Goal: Transaction & Acquisition: Purchase product/service

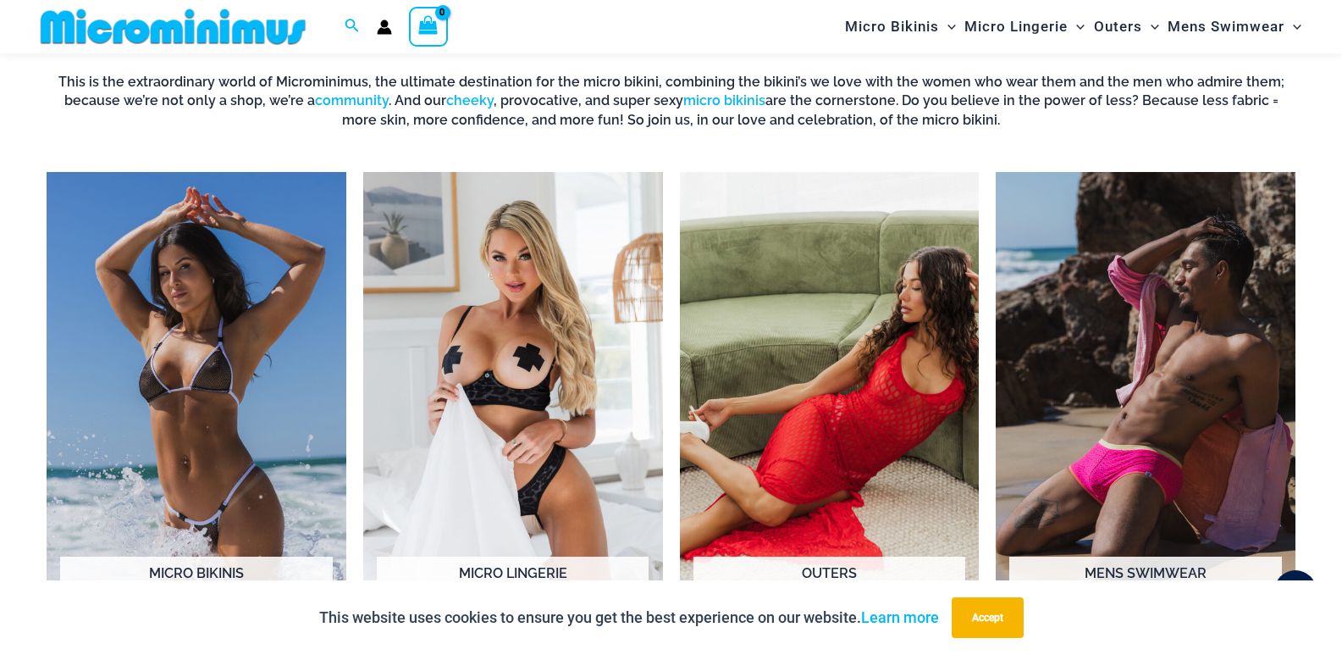
scroll to position [1340, 0]
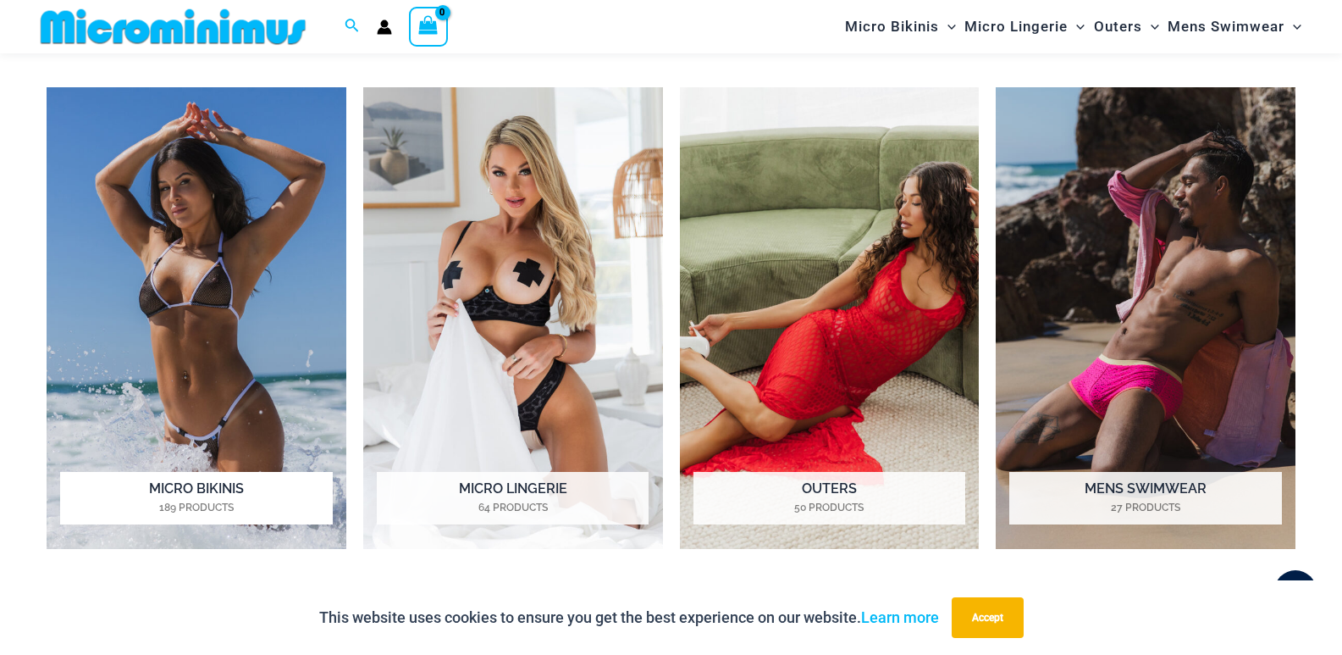
click at [214, 255] on img "Visit product category Micro Bikinis" at bounding box center [197, 318] width 300 height 462
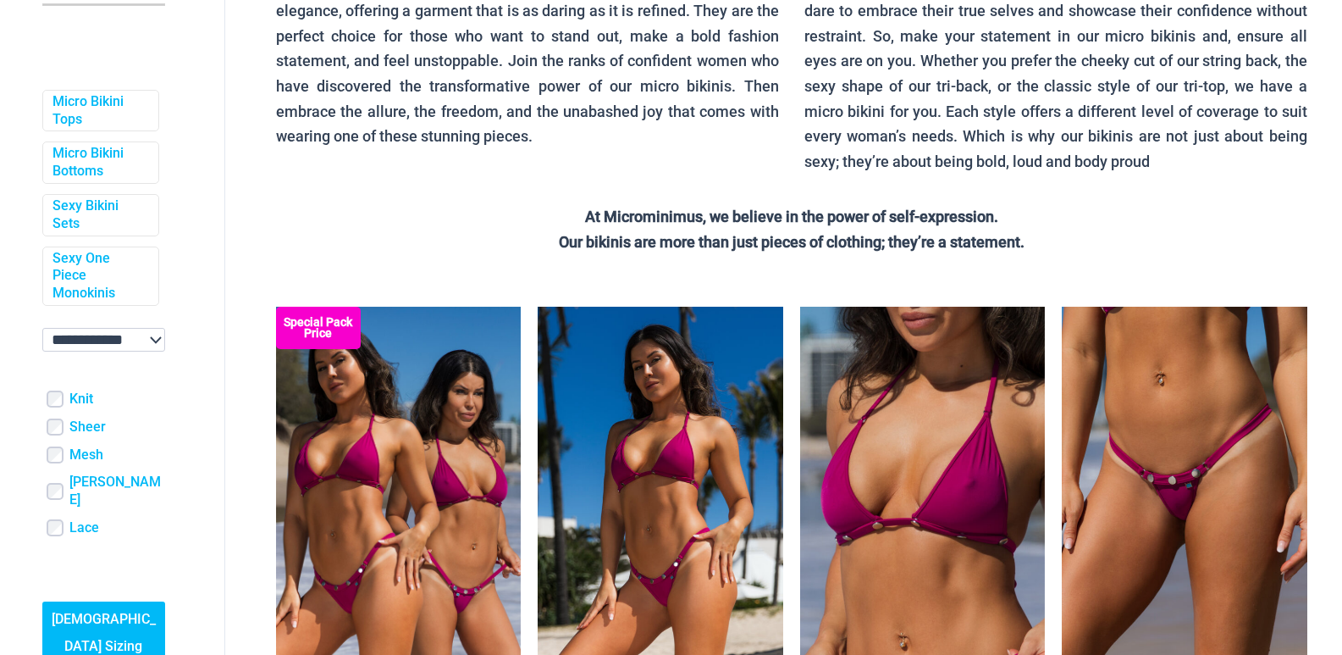
scroll to position [593, 0]
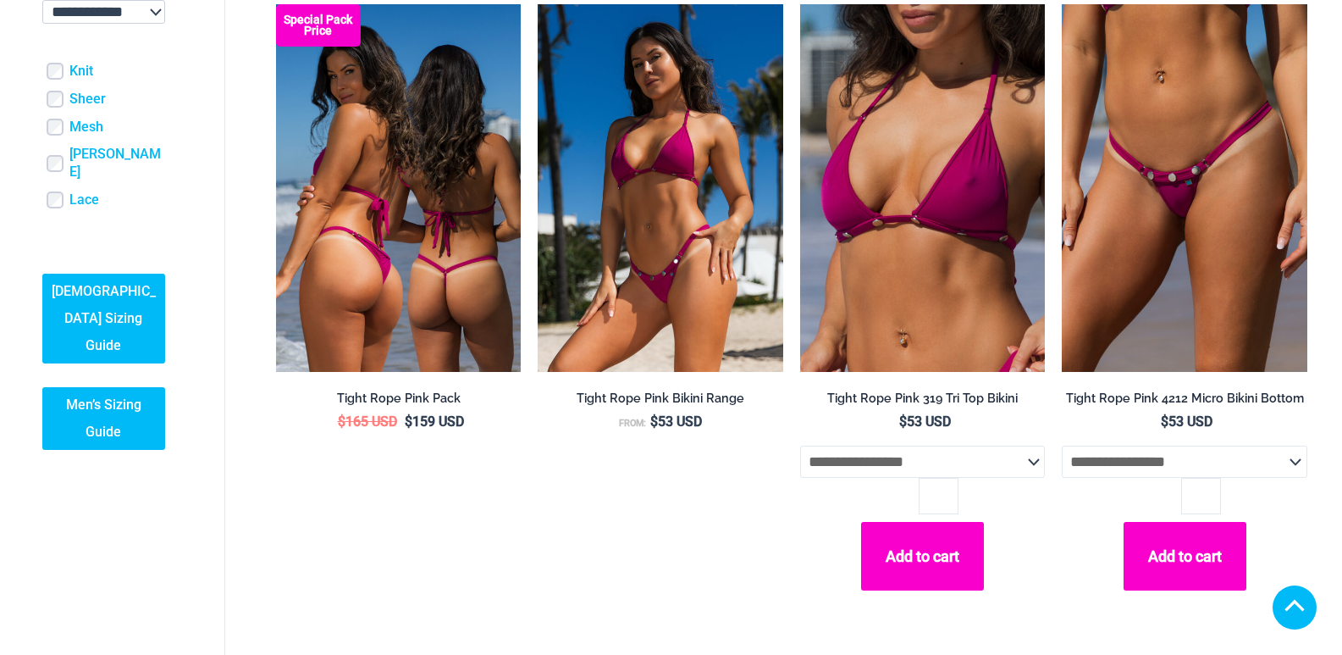
click at [454, 220] on img at bounding box center [399, 188] width 246 height 368
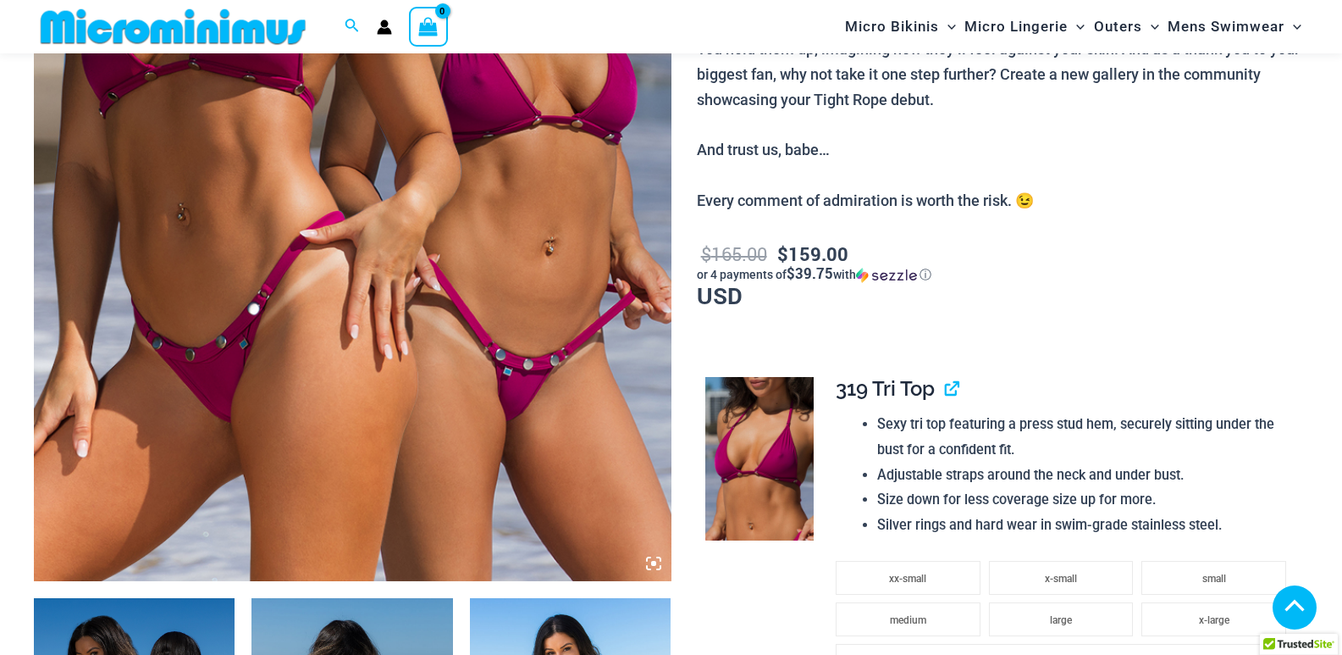
scroll to position [832, 0]
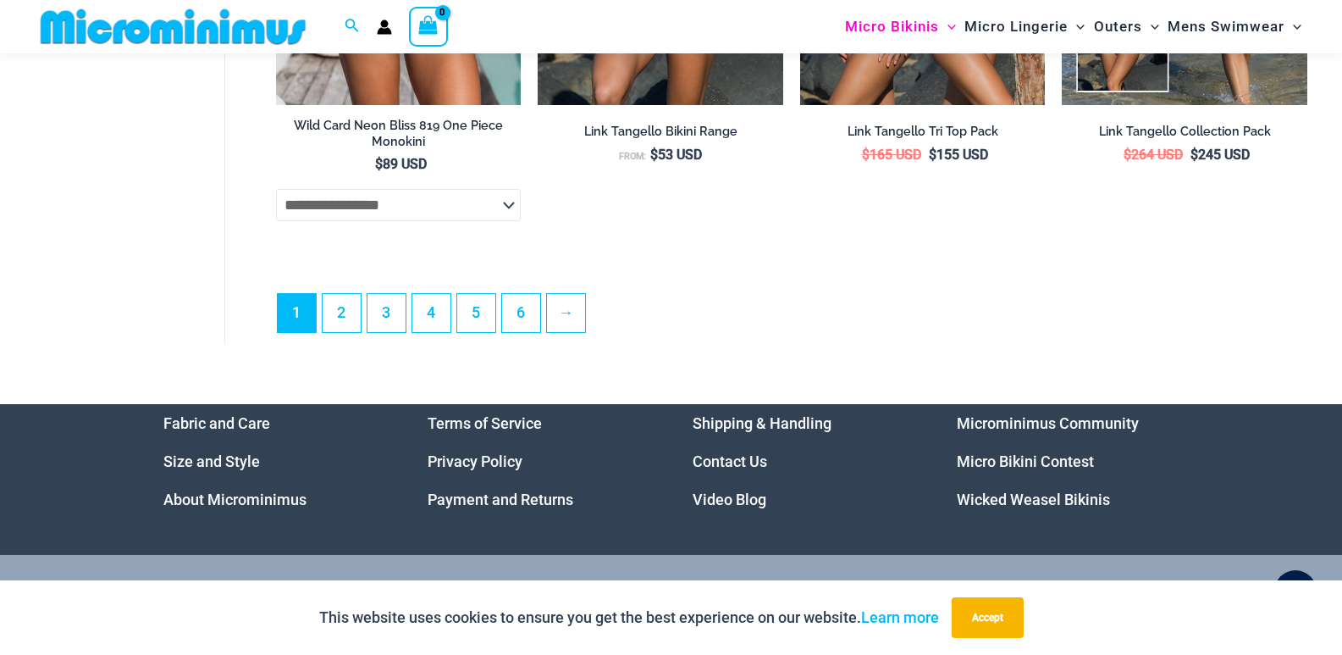
scroll to position [4633, 0]
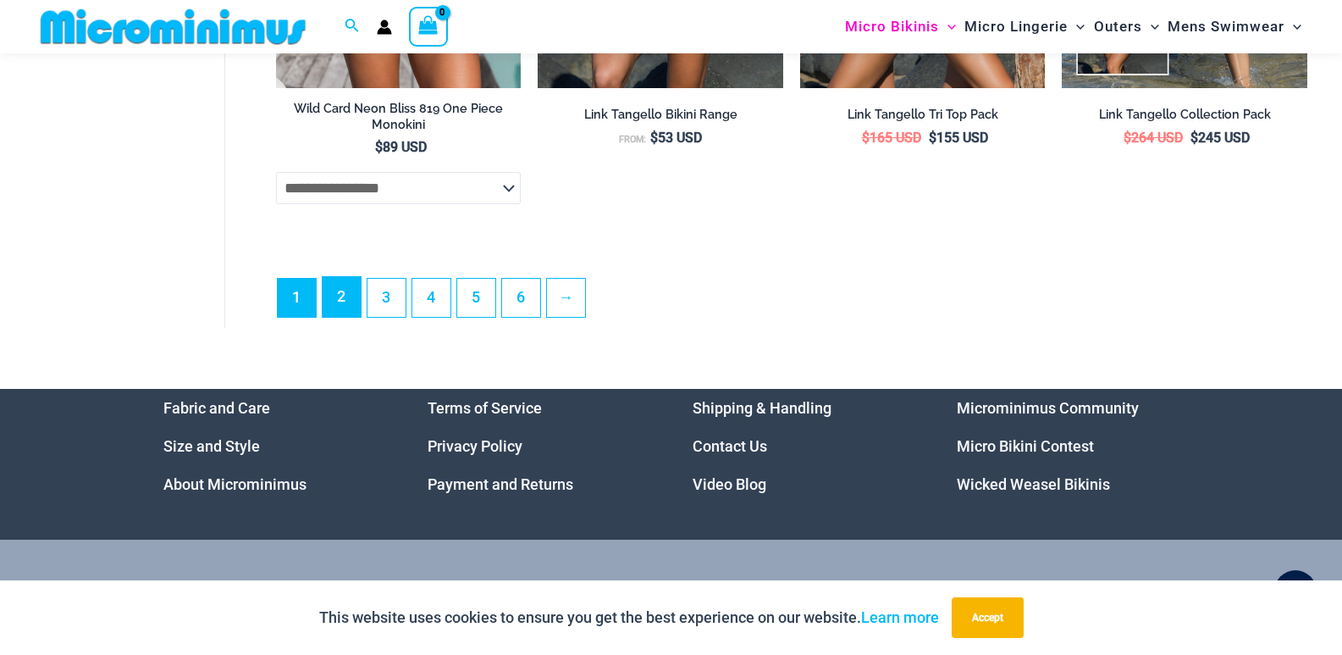
click at [345, 317] on link "2" at bounding box center [342, 297] width 38 height 40
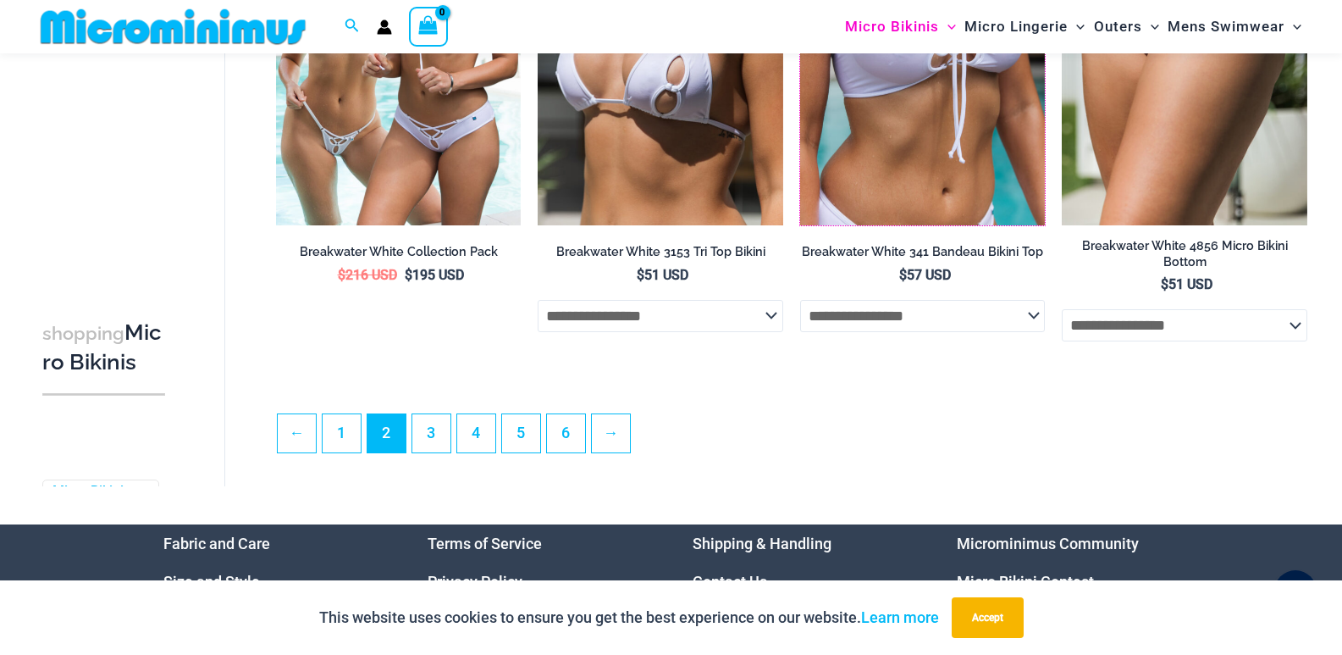
scroll to position [4132, 0]
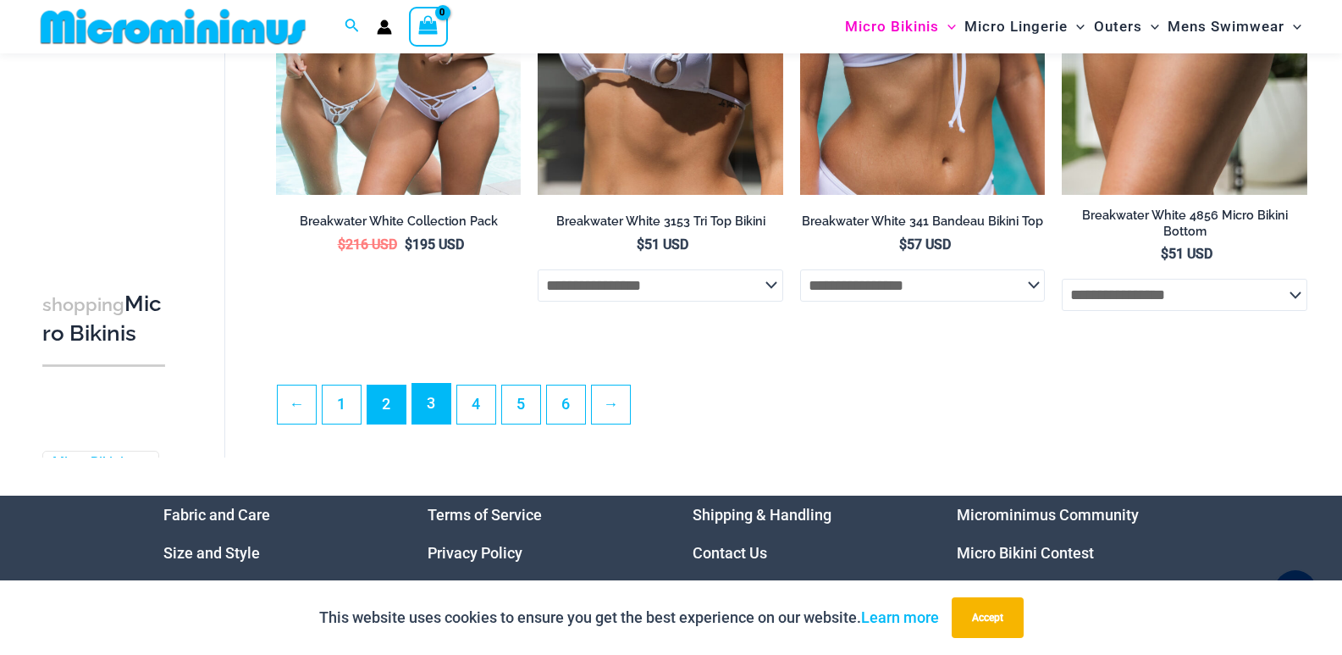
click at [435, 423] on link "3" at bounding box center [431, 404] width 38 height 40
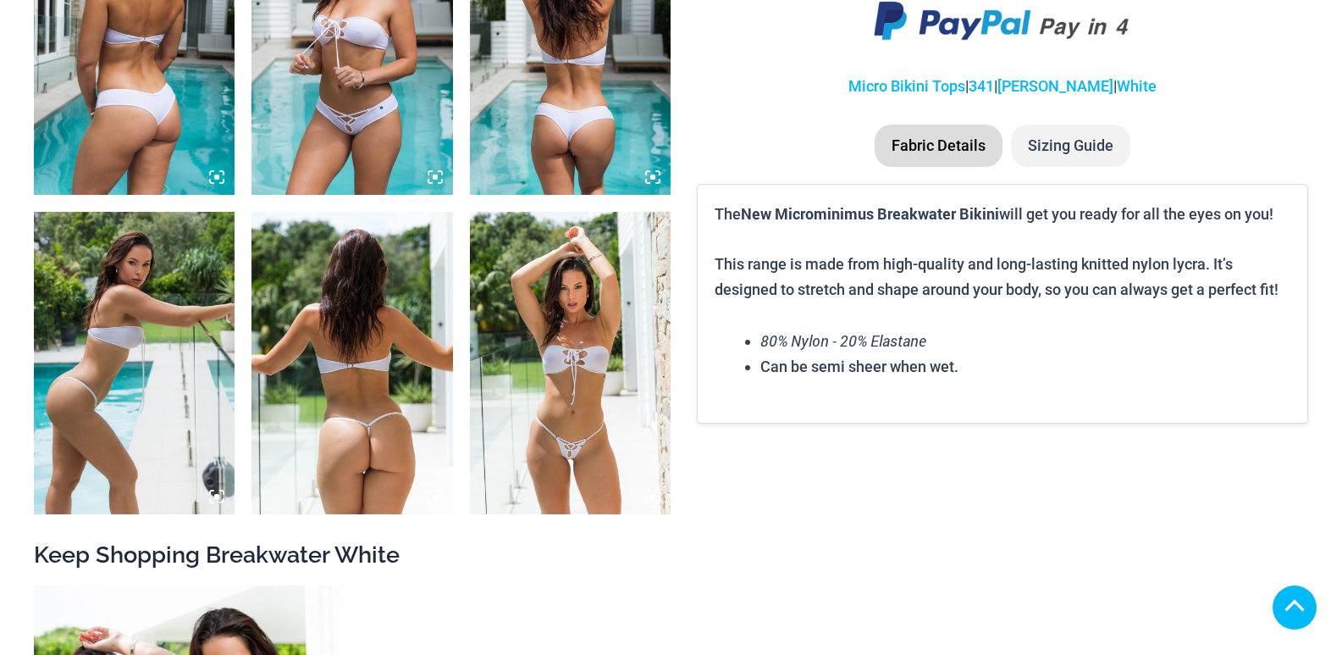
scroll to position [1270, 0]
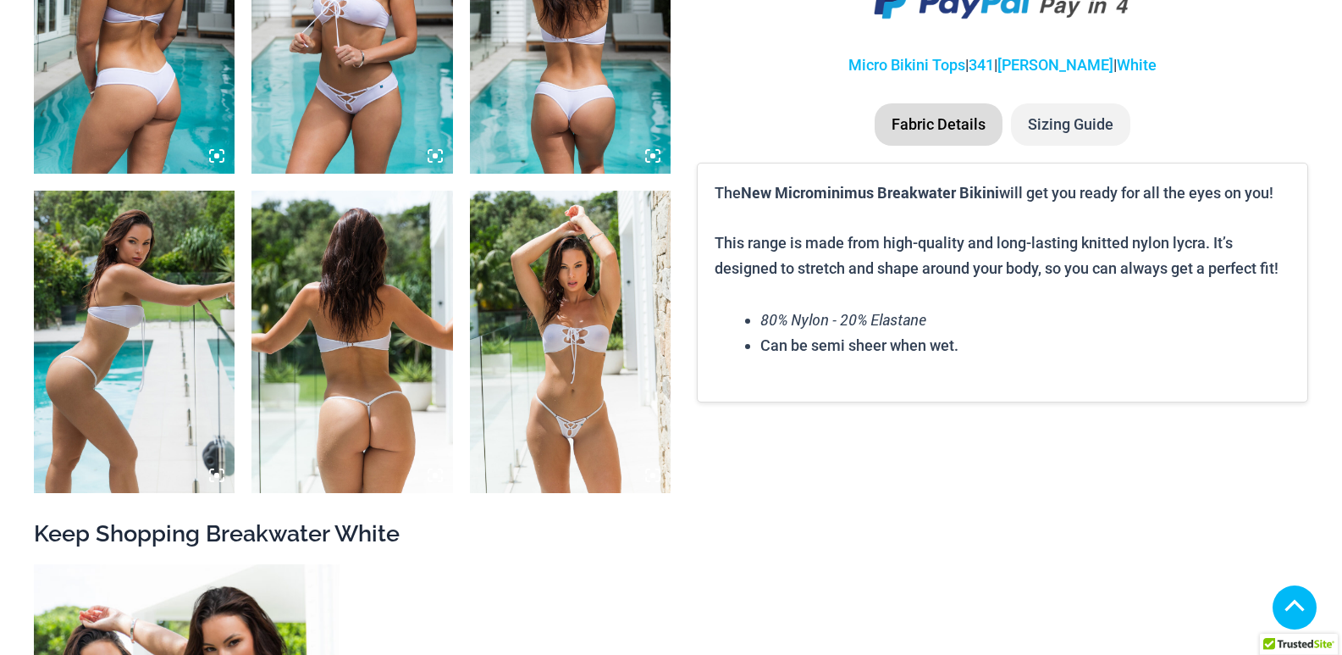
click at [576, 366] on img at bounding box center [570, 342] width 201 height 302
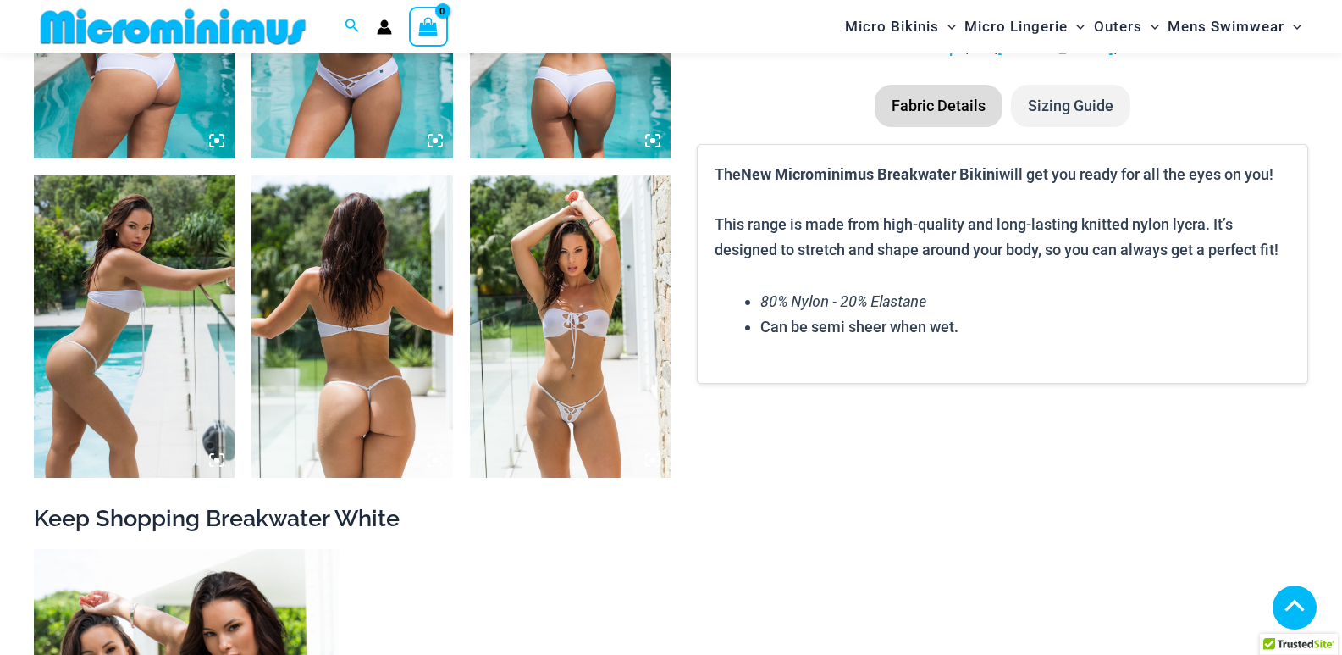
click at [553, 308] on img at bounding box center [570, 326] width 201 height 302
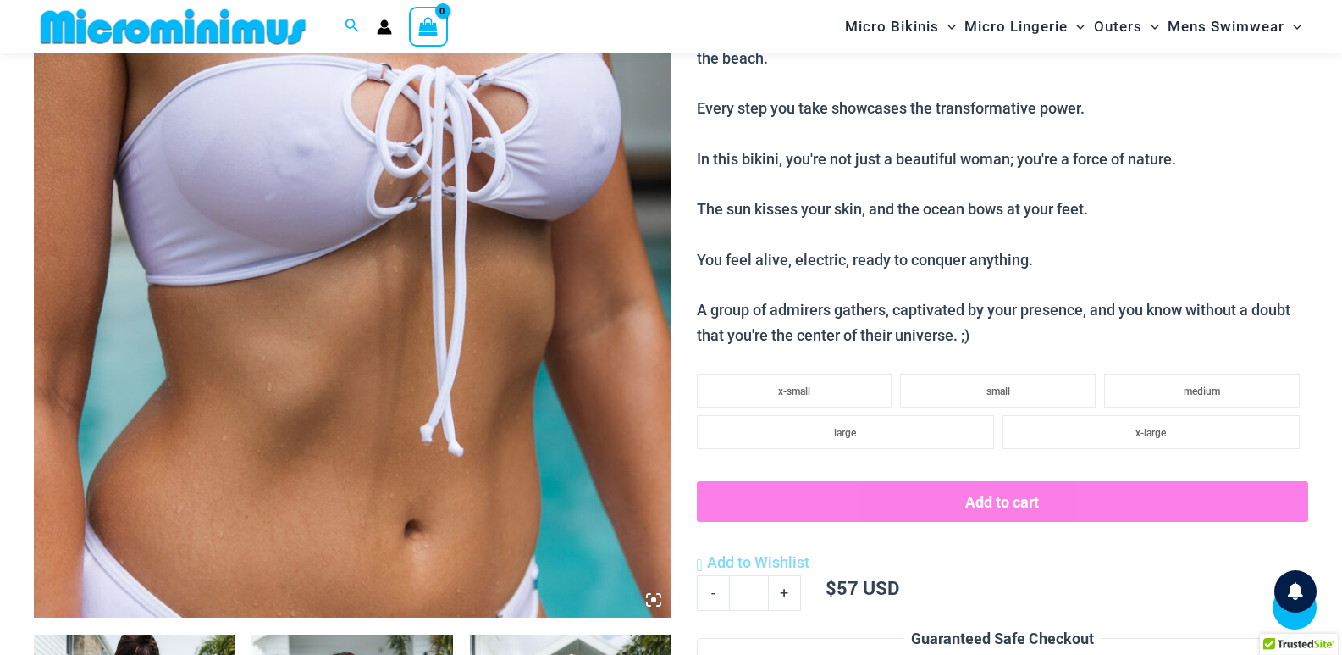
scroll to position [832, 0]
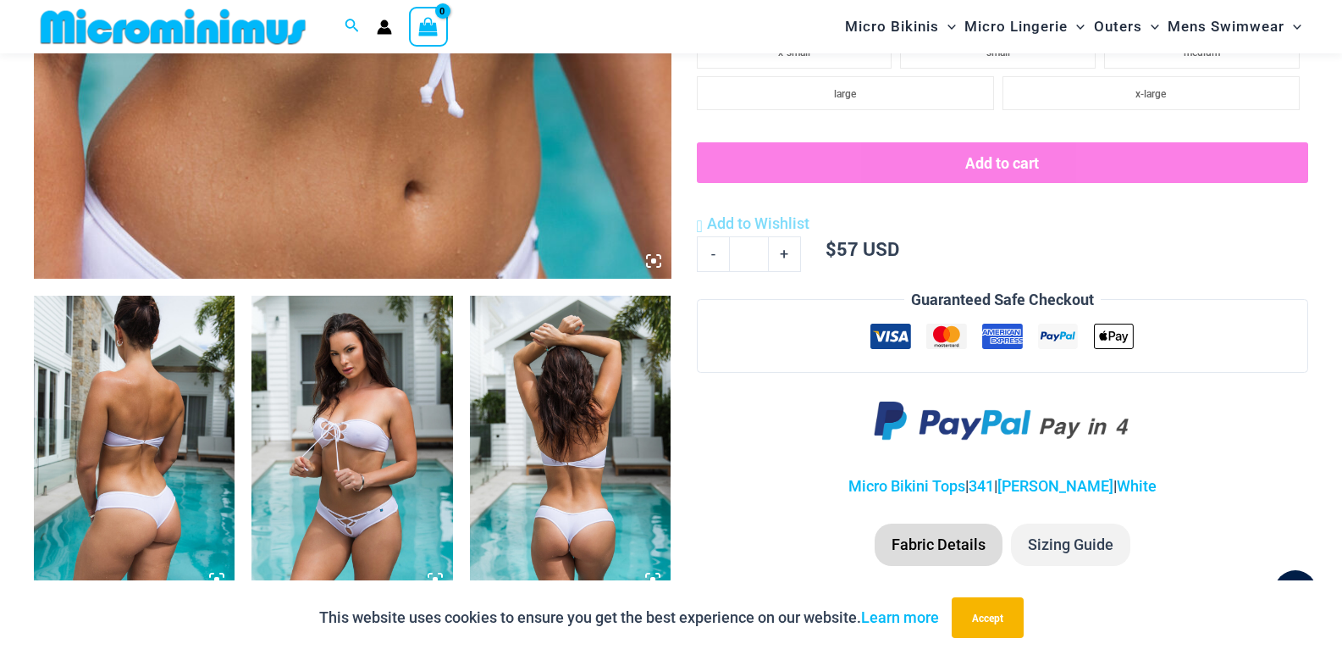
click at [396, 489] on img at bounding box center [352, 447] width 201 height 302
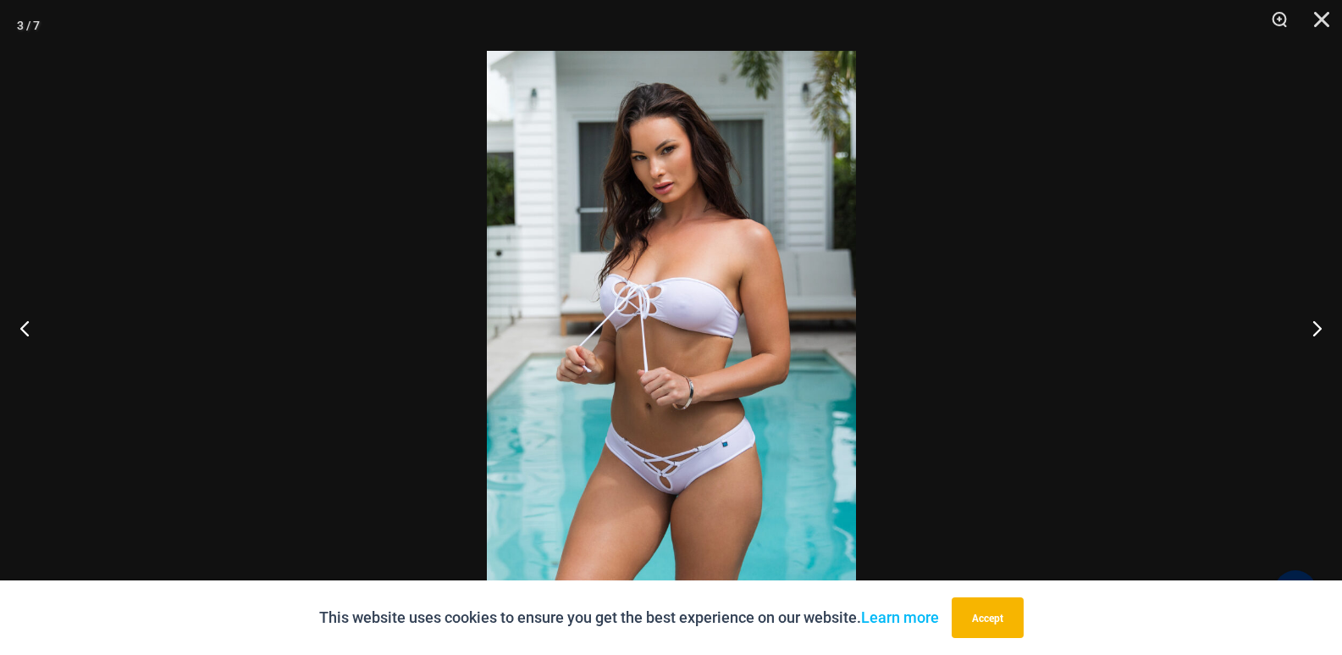
click at [591, 333] on img at bounding box center [671, 327] width 369 height 553
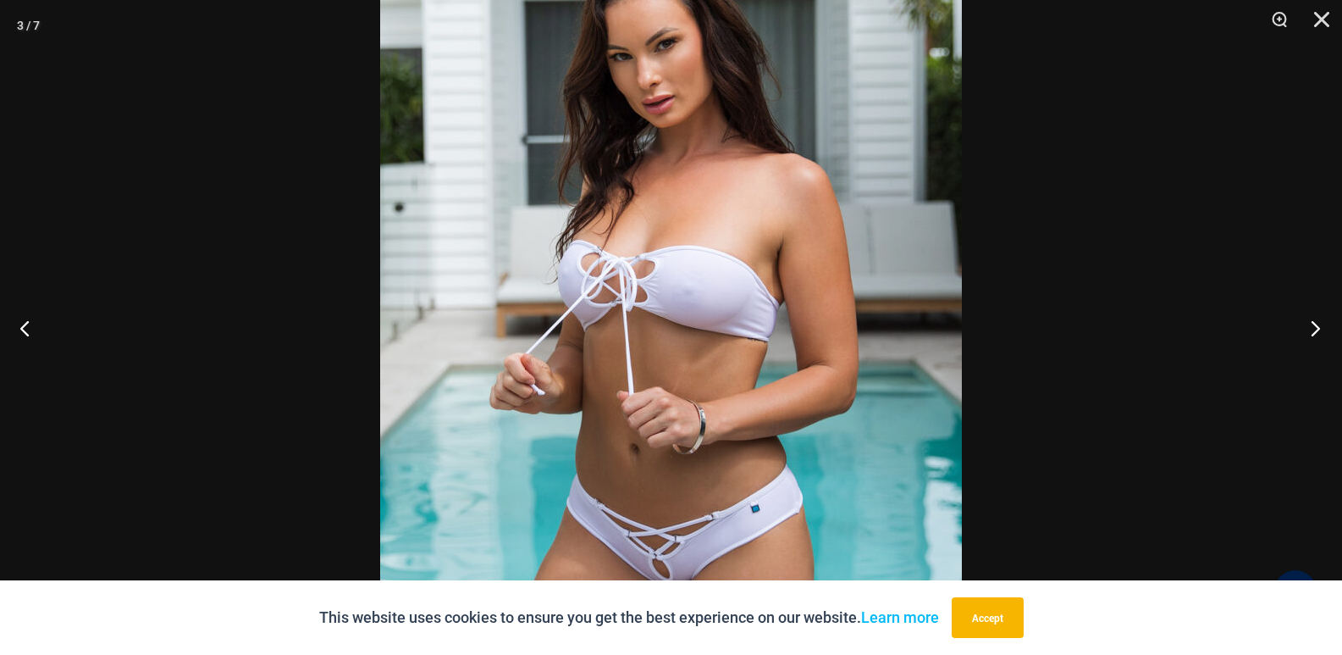
click at [1325, 329] on button "Next" at bounding box center [1311, 327] width 64 height 85
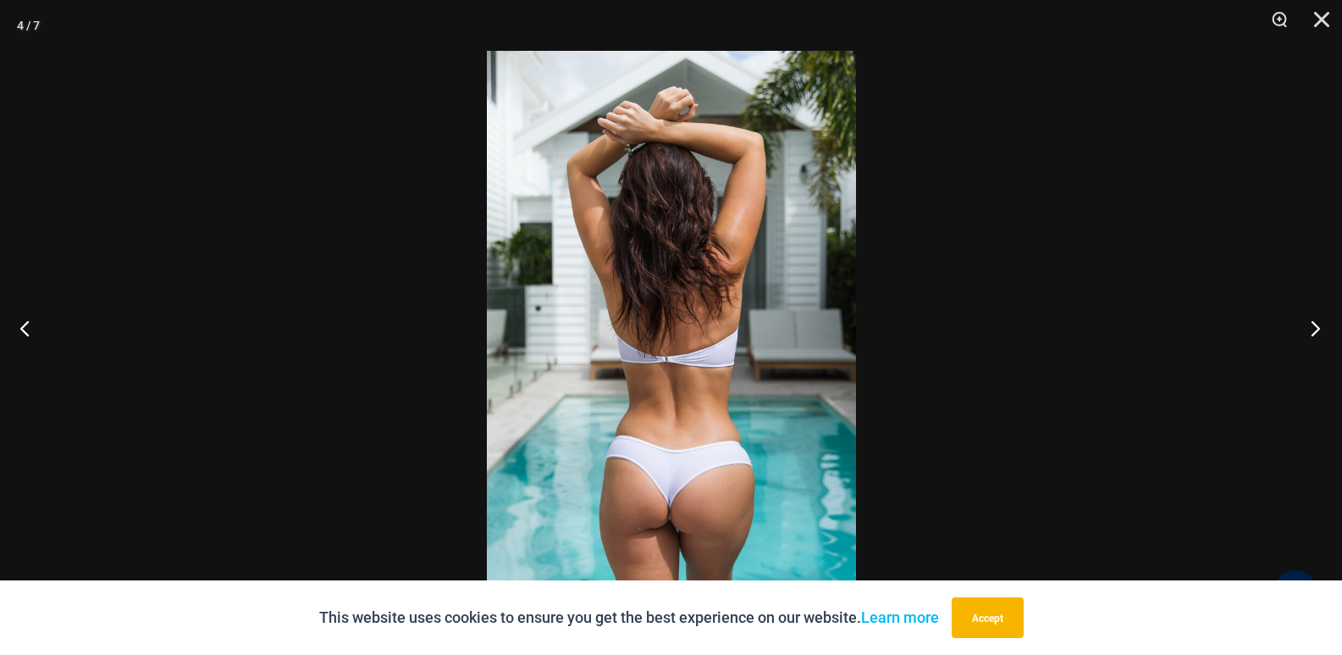
click at [1325, 329] on button "Next" at bounding box center [1311, 327] width 64 height 85
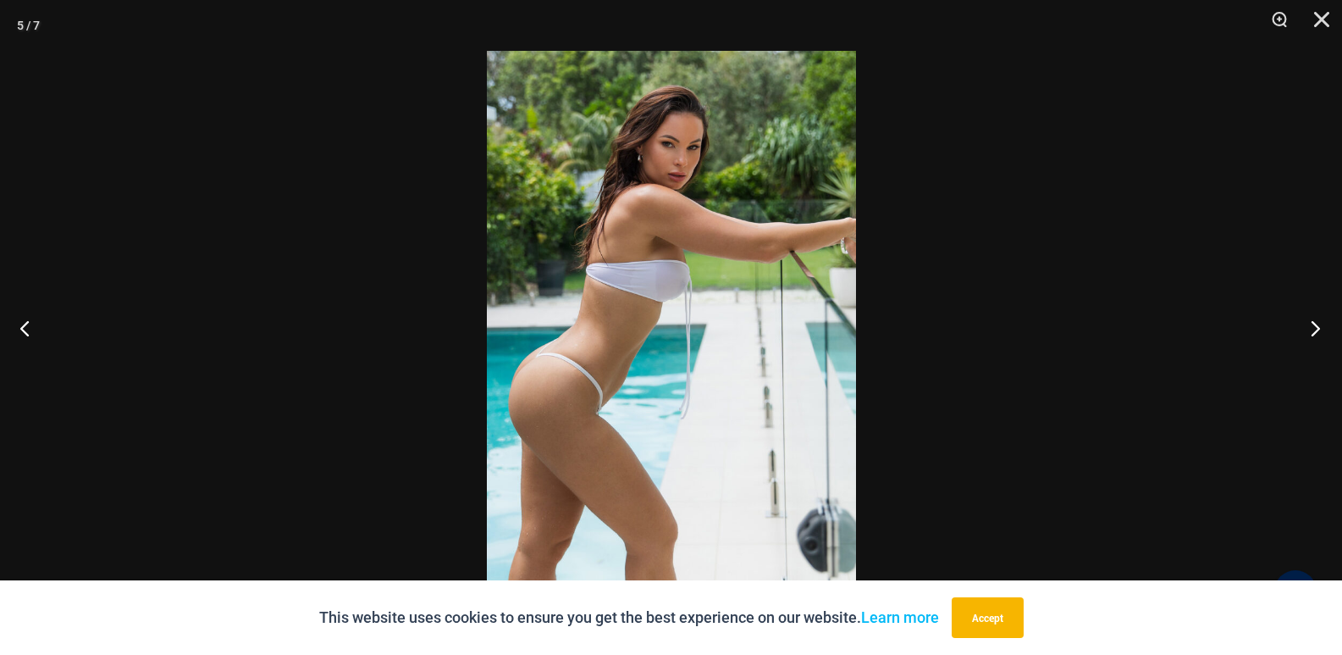
click at [1325, 329] on button "Next" at bounding box center [1311, 327] width 64 height 85
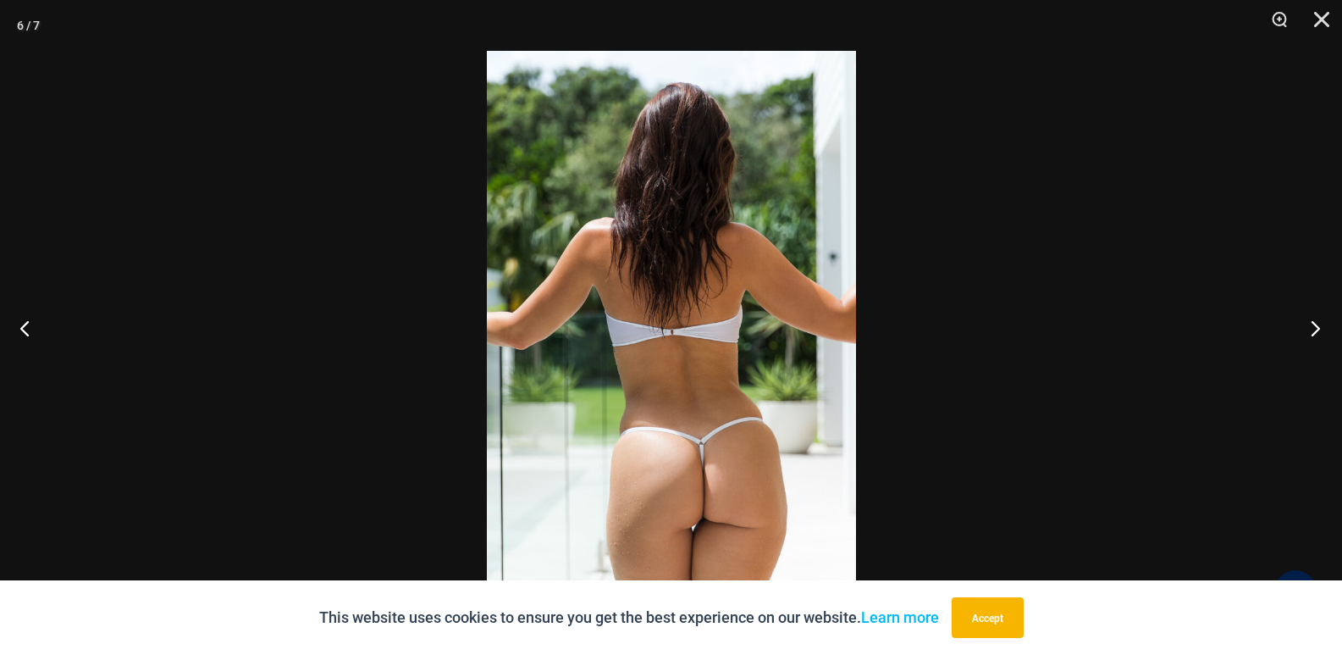
click at [1325, 329] on button "Next" at bounding box center [1311, 327] width 64 height 85
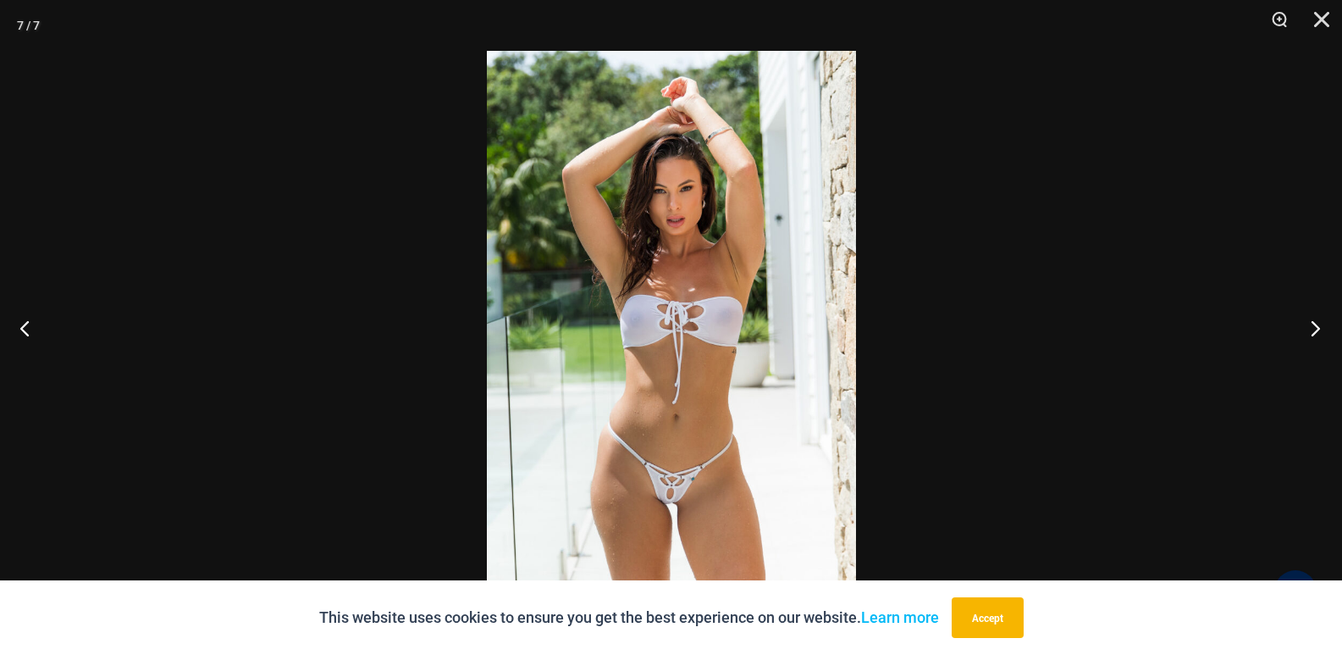
click at [1325, 329] on button "Next" at bounding box center [1311, 327] width 64 height 85
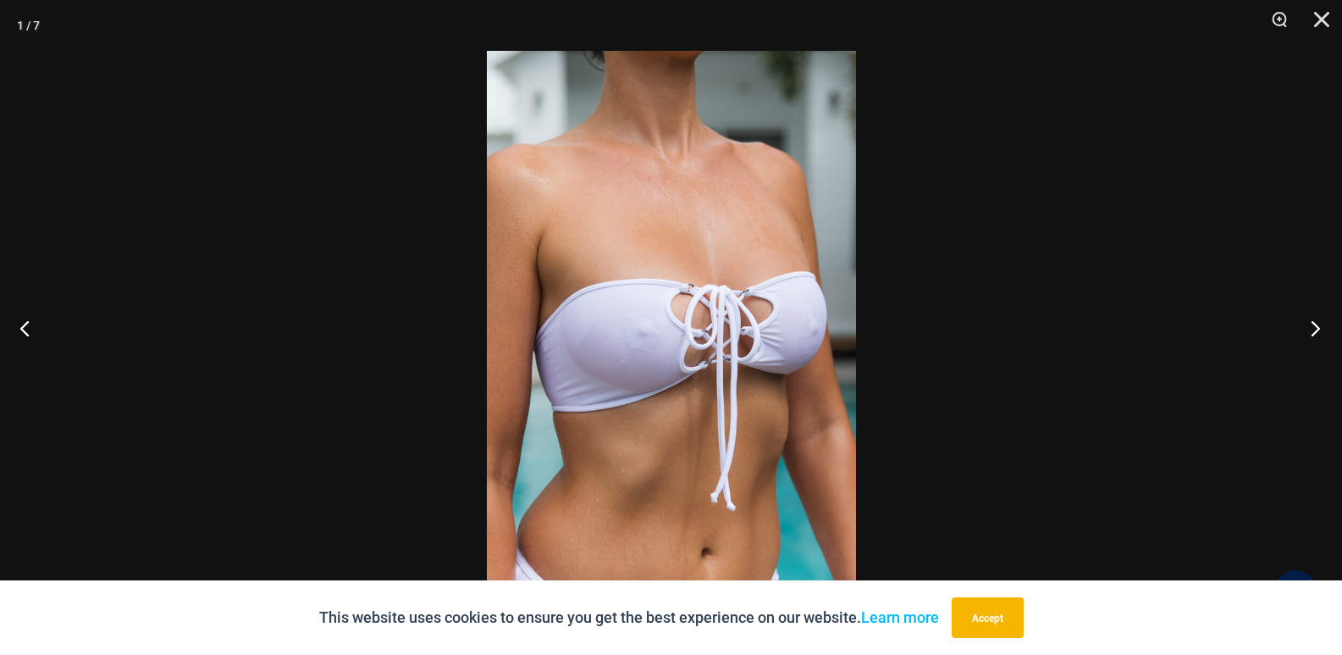
click at [1311, 328] on button "Next" at bounding box center [1311, 327] width 64 height 85
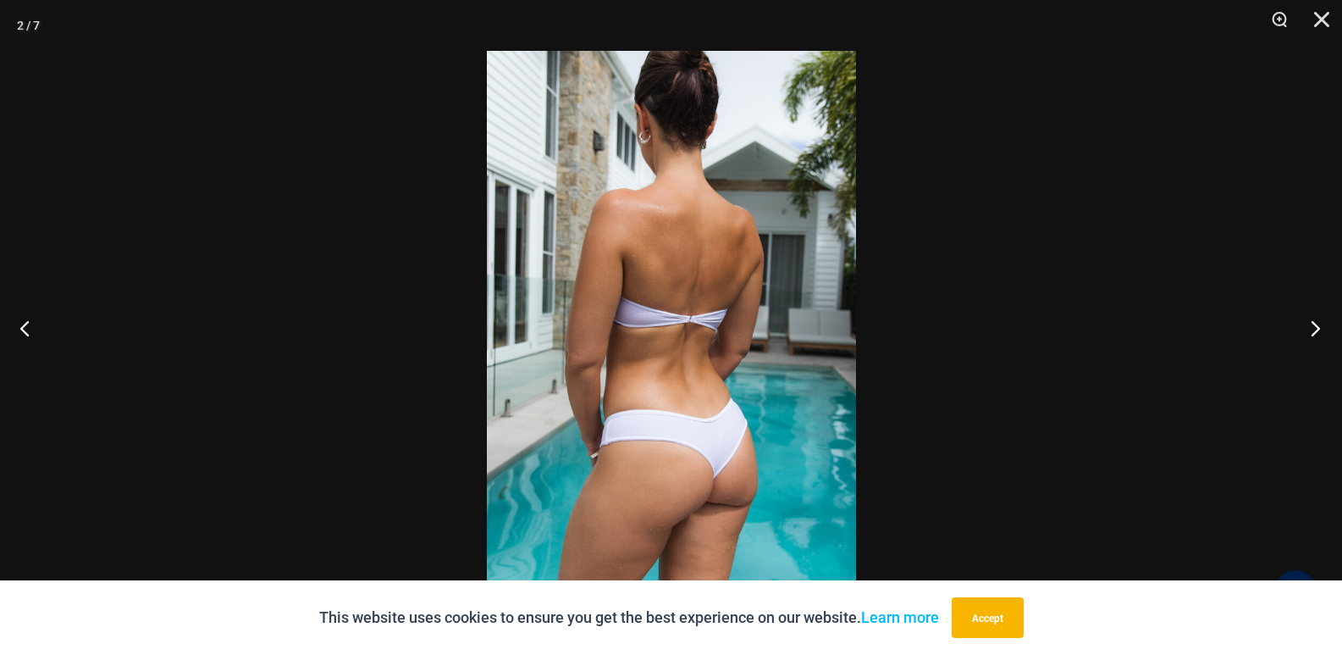
click at [1311, 328] on button "Next" at bounding box center [1311, 327] width 64 height 85
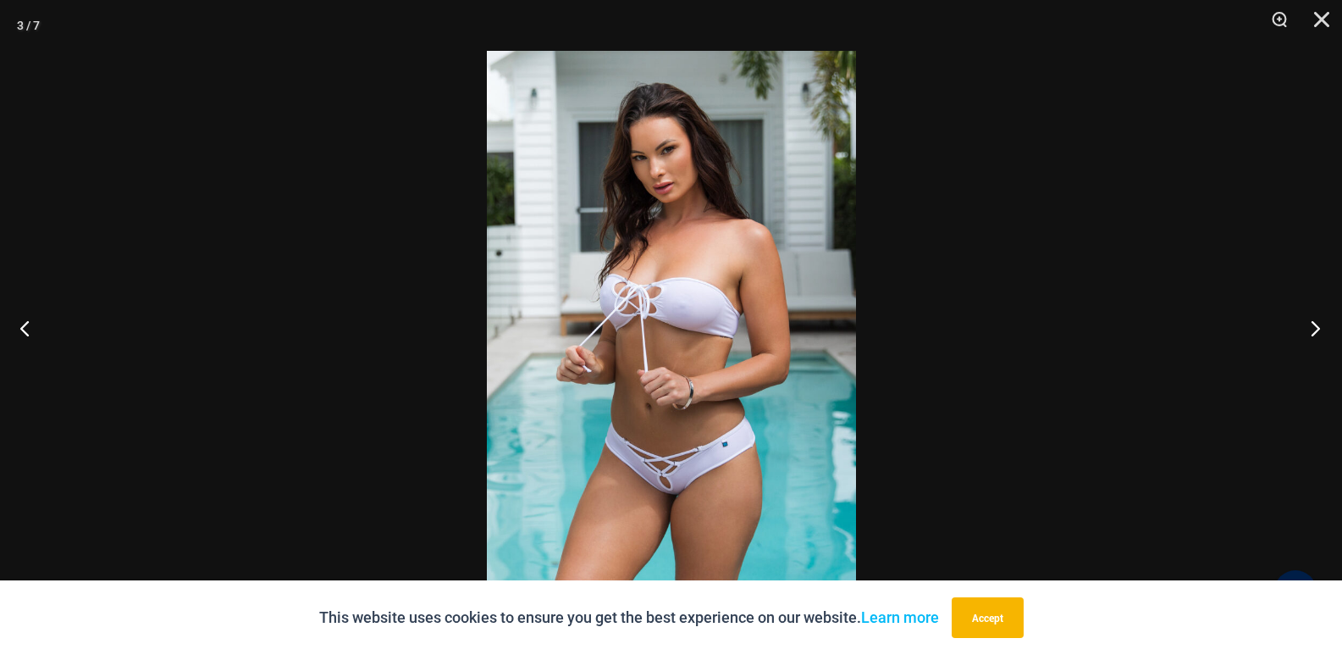
click at [1311, 328] on button "Next" at bounding box center [1311, 327] width 64 height 85
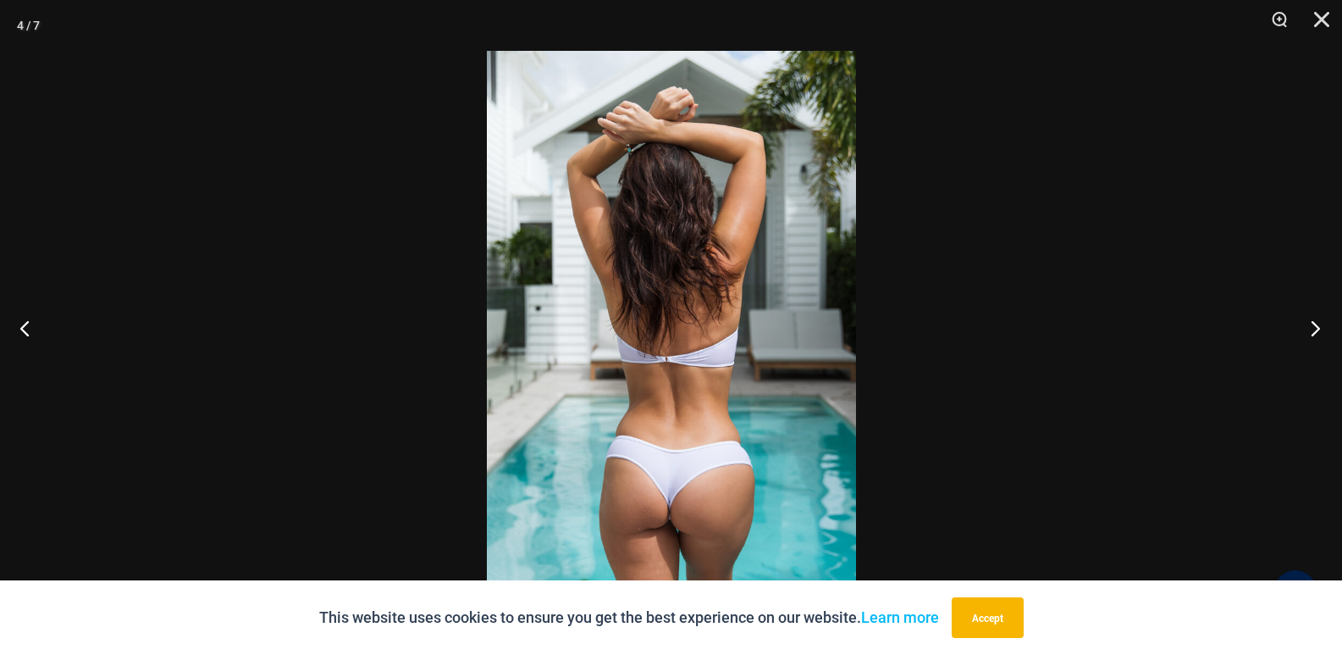
click at [1311, 328] on button "Next" at bounding box center [1311, 327] width 64 height 85
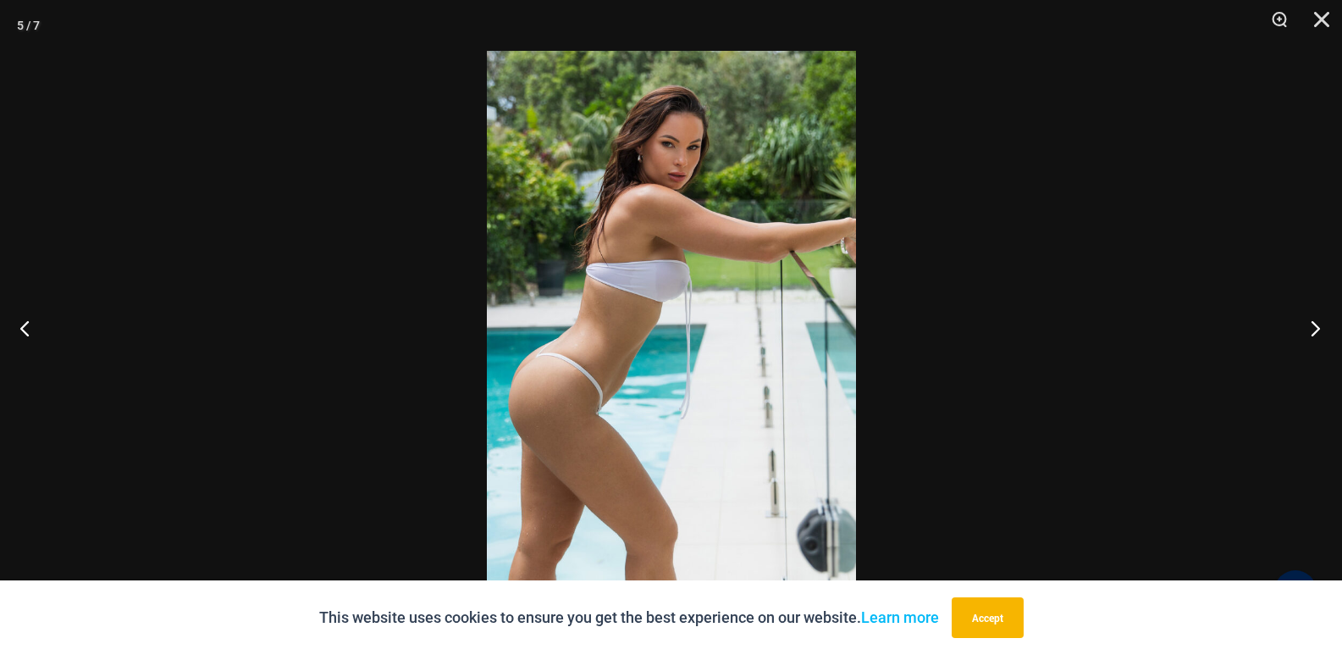
click at [1311, 328] on button "Next" at bounding box center [1311, 327] width 64 height 85
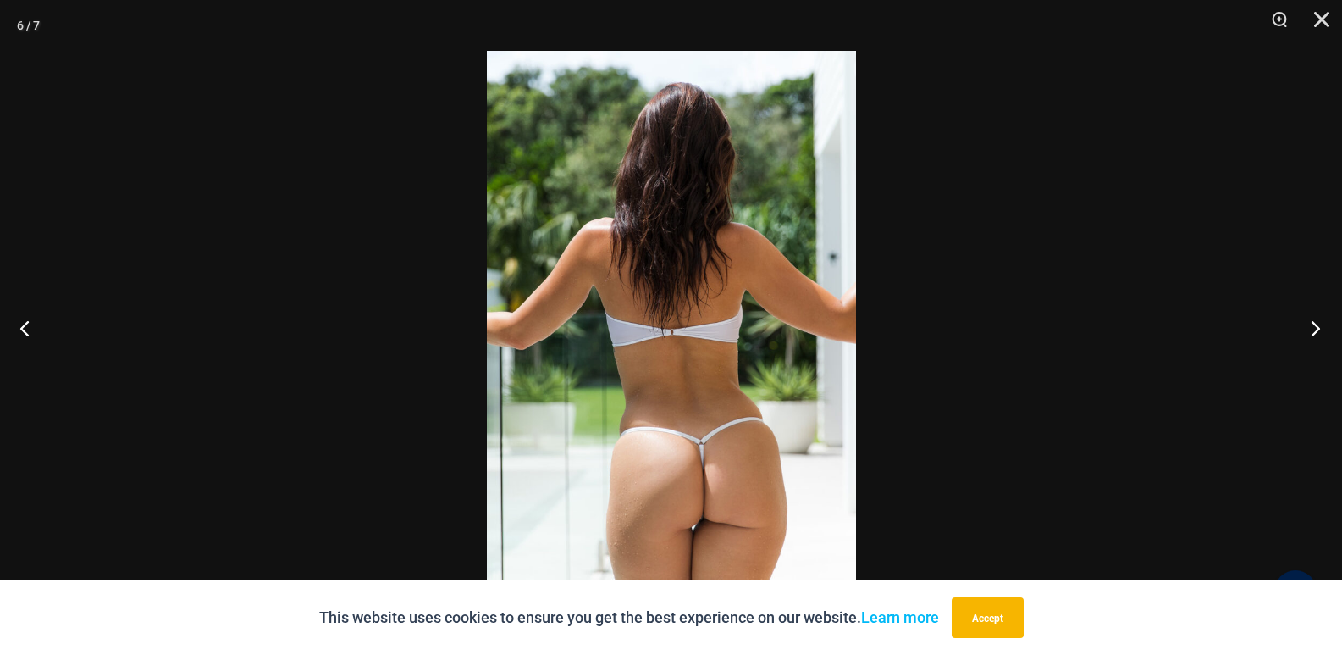
click at [1311, 328] on button "Next" at bounding box center [1311, 327] width 64 height 85
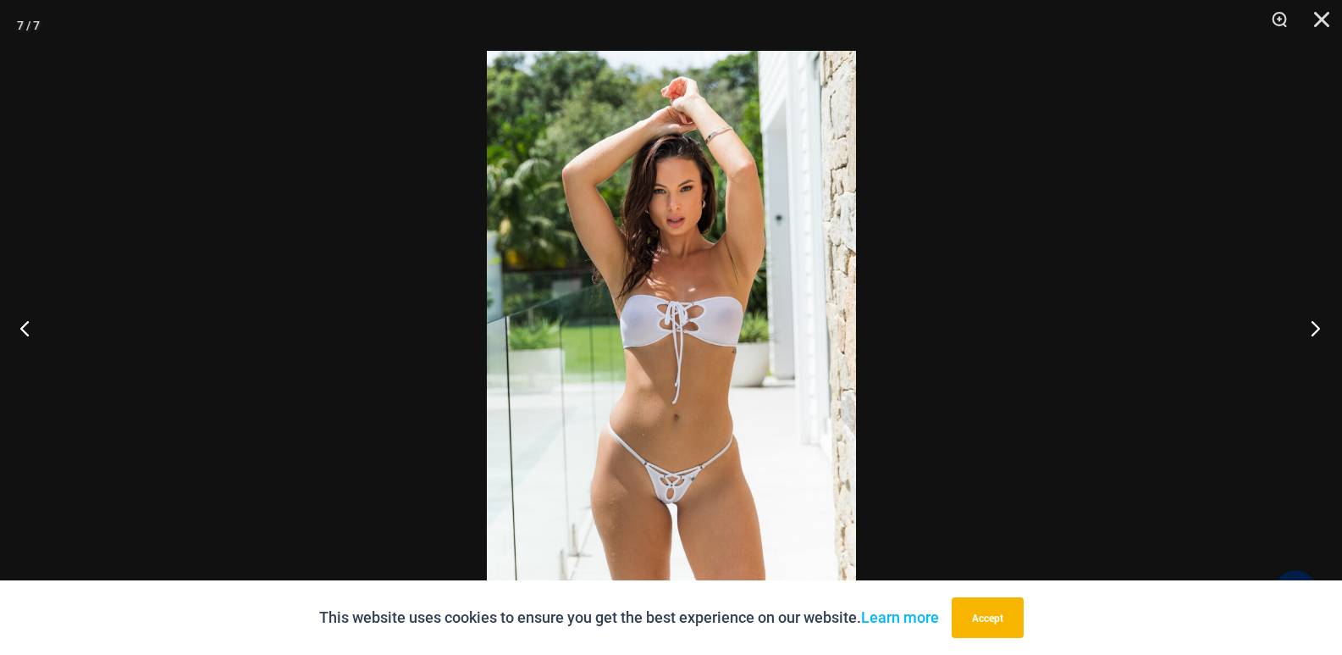
click at [1311, 328] on button "Next" at bounding box center [1311, 327] width 64 height 85
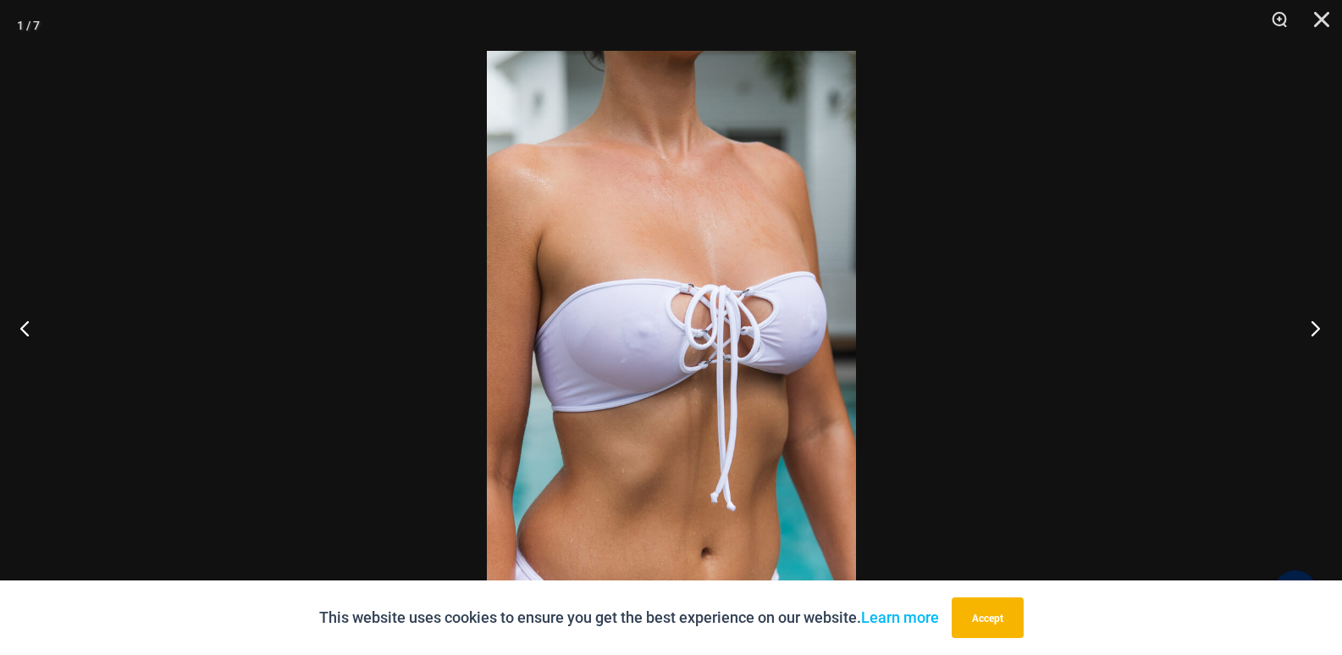
click at [1311, 328] on button "Next" at bounding box center [1311, 327] width 64 height 85
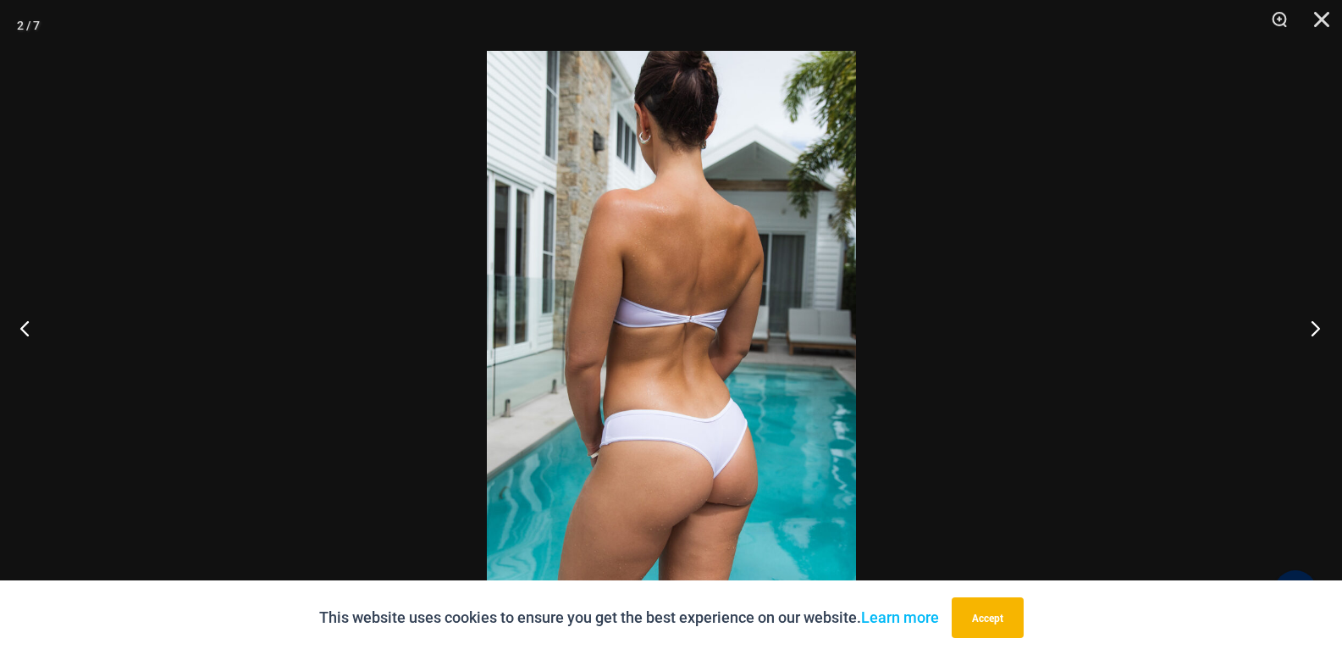
click at [1311, 328] on button "Next" at bounding box center [1311, 327] width 64 height 85
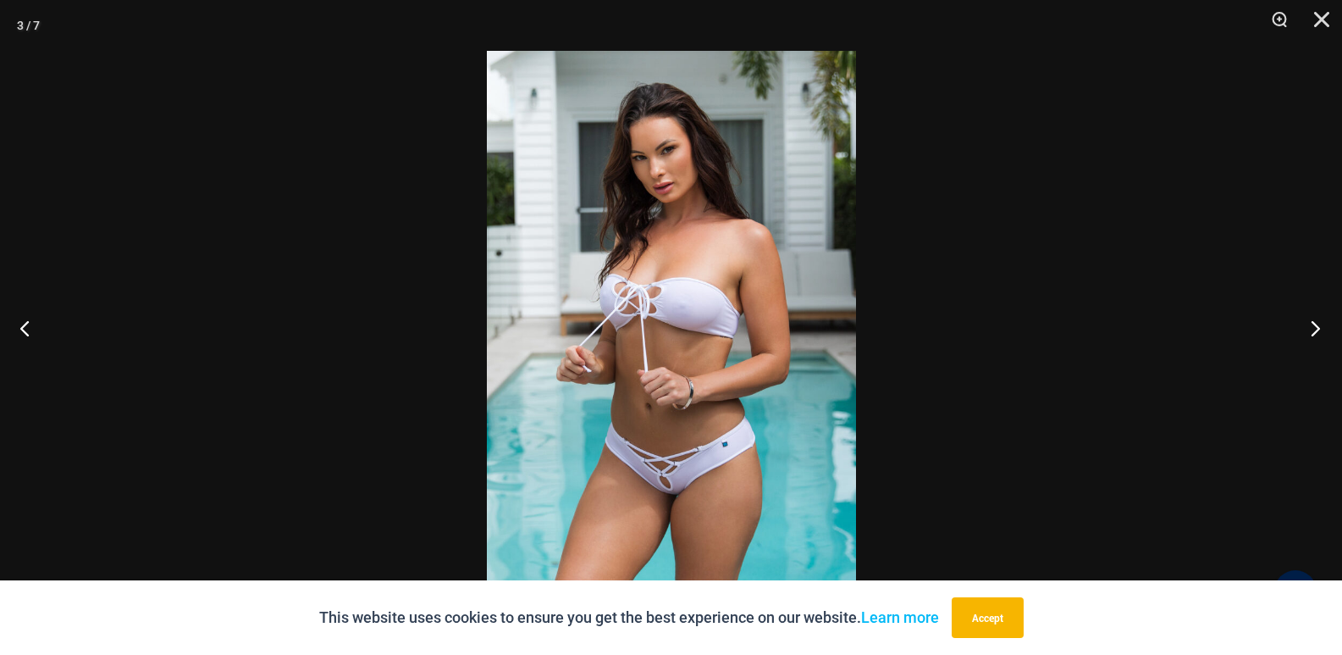
click at [1311, 328] on button "Next" at bounding box center [1311, 327] width 64 height 85
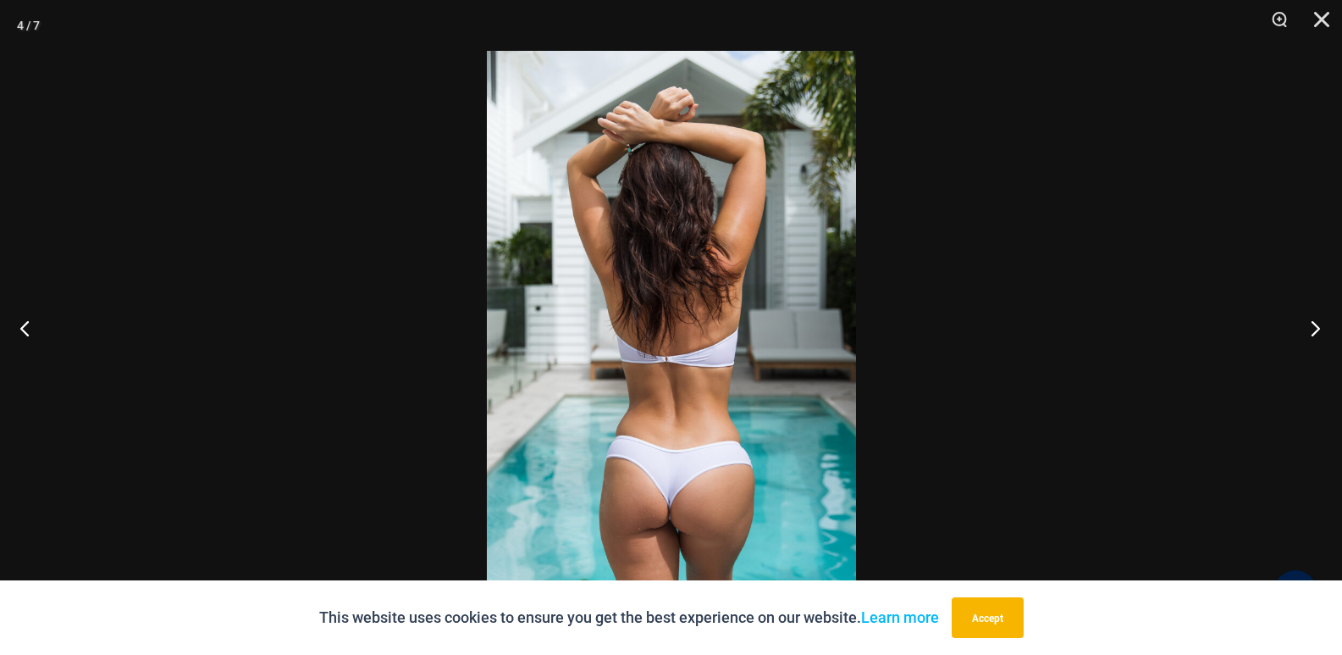
click at [1311, 328] on button "Next" at bounding box center [1311, 327] width 64 height 85
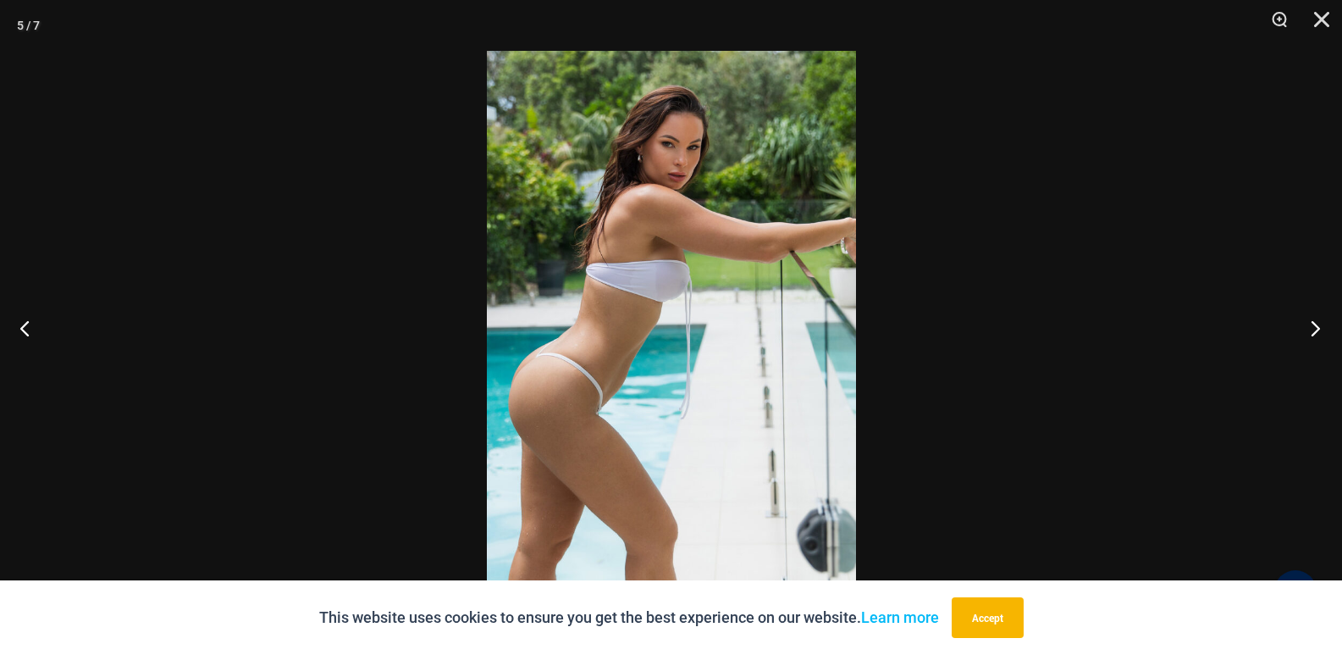
click at [1311, 328] on button "Next" at bounding box center [1311, 327] width 64 height 85
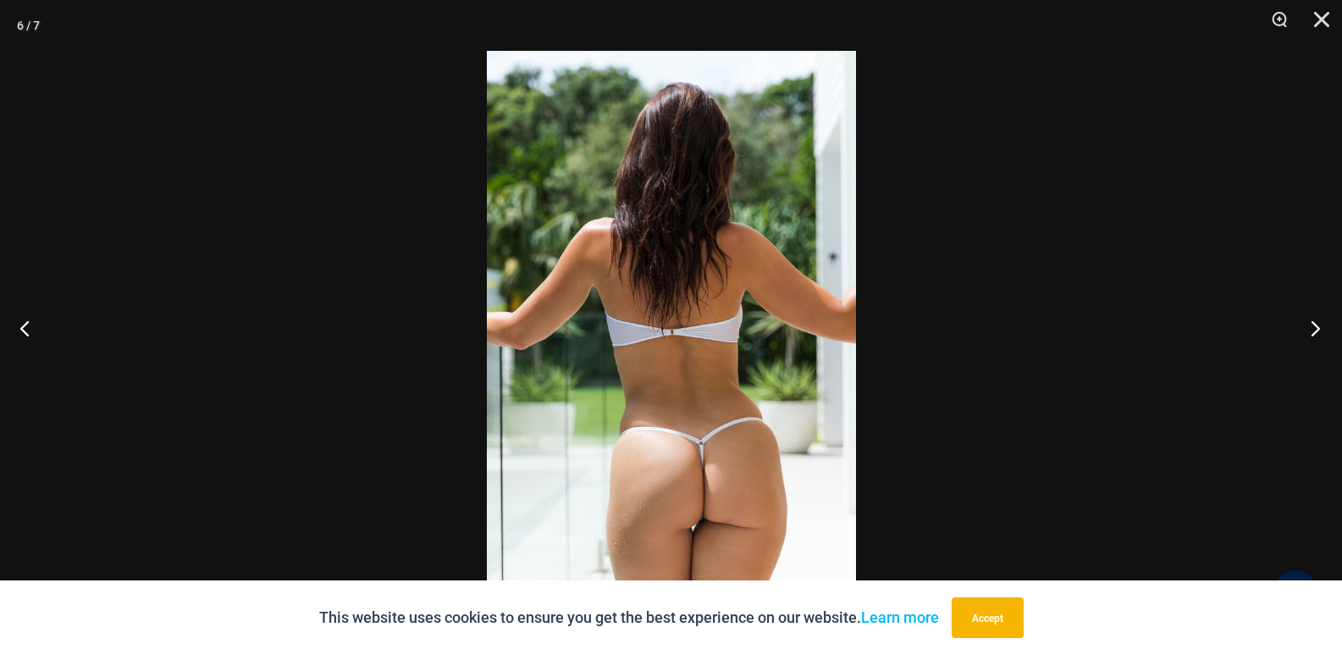
click at [1311, 328] on button "Next" at bounding box center [1311, 327] width 64 height 85
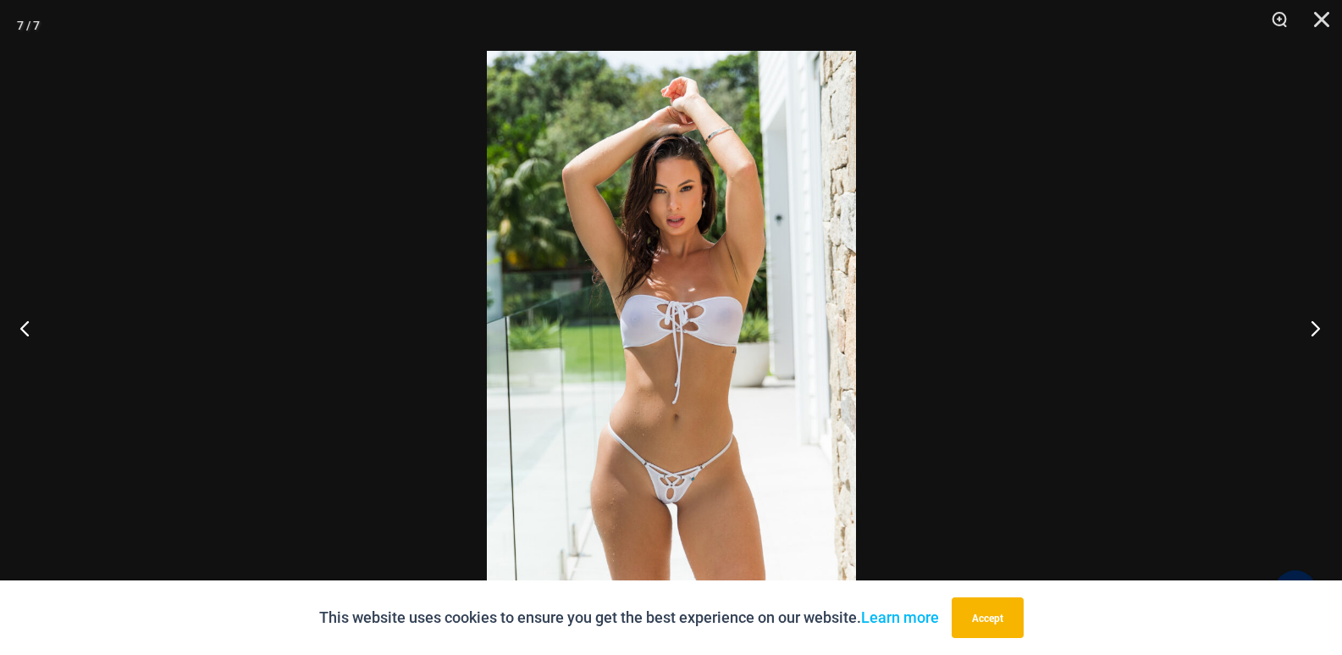
click at [1311, 328] on button "Next" at bounding box center [1311, 327] width 64 height 85
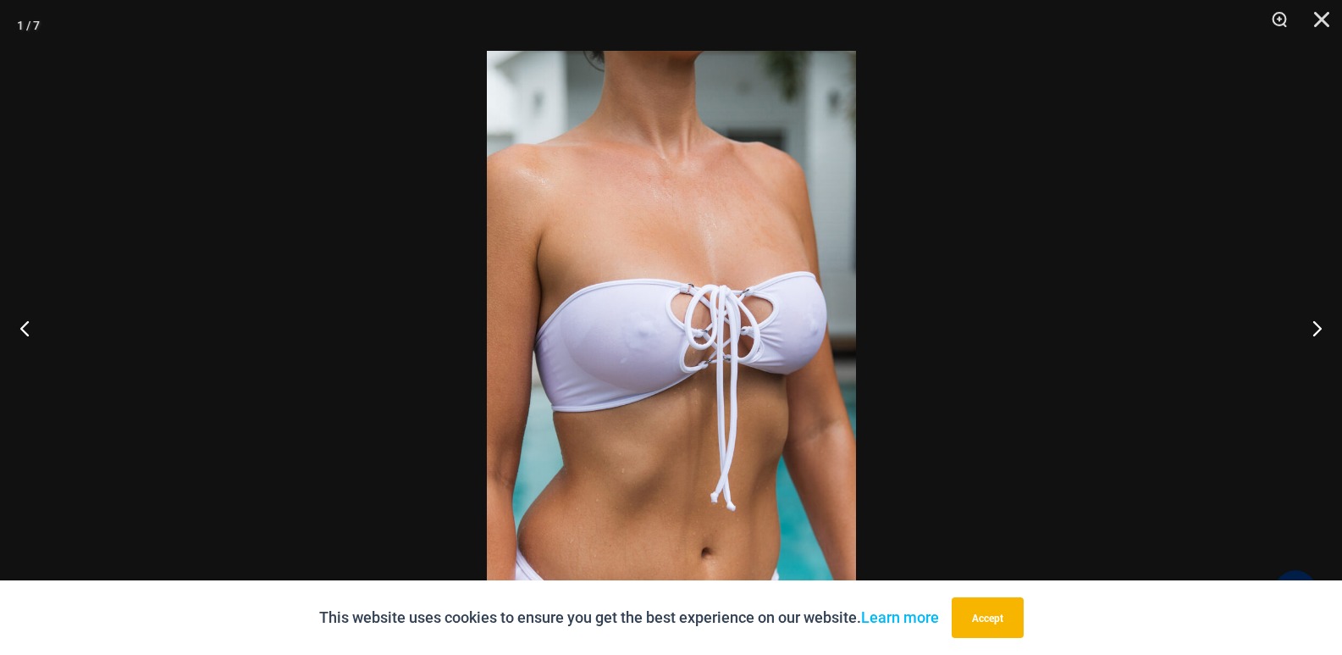
click at [339, 140] on div at bounding box center [671, 327] width 1342 height 655
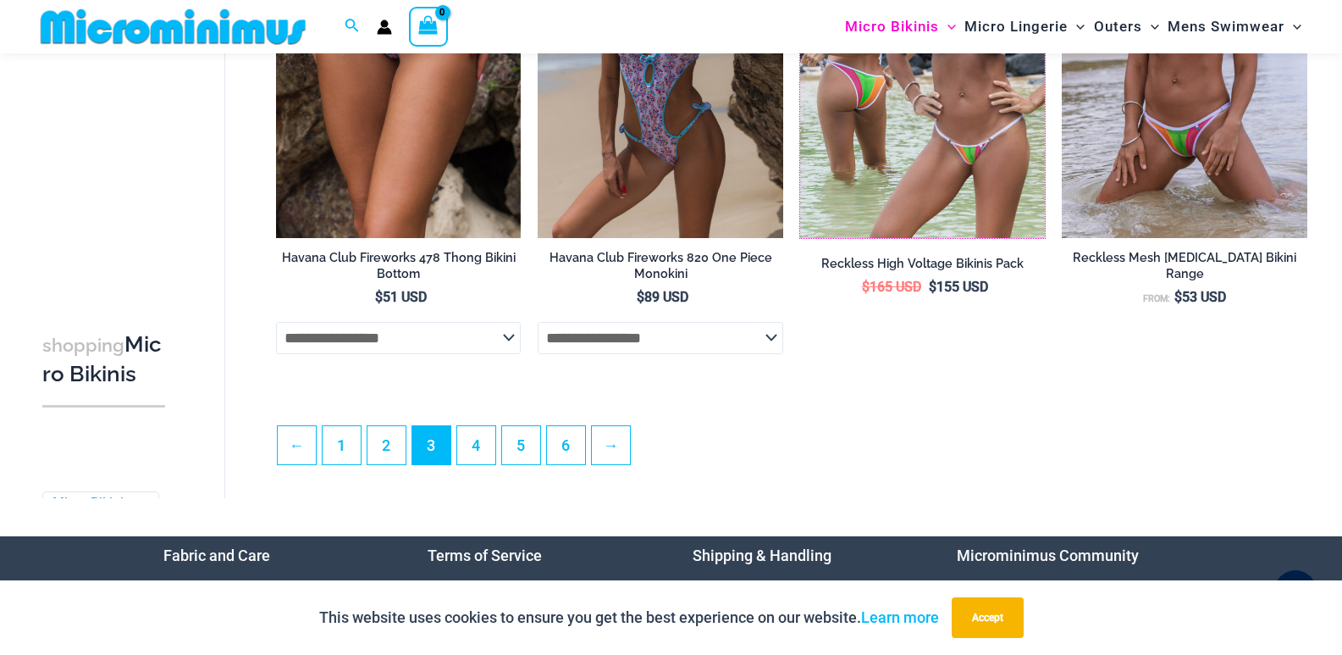
scroll to position [4104, 0]
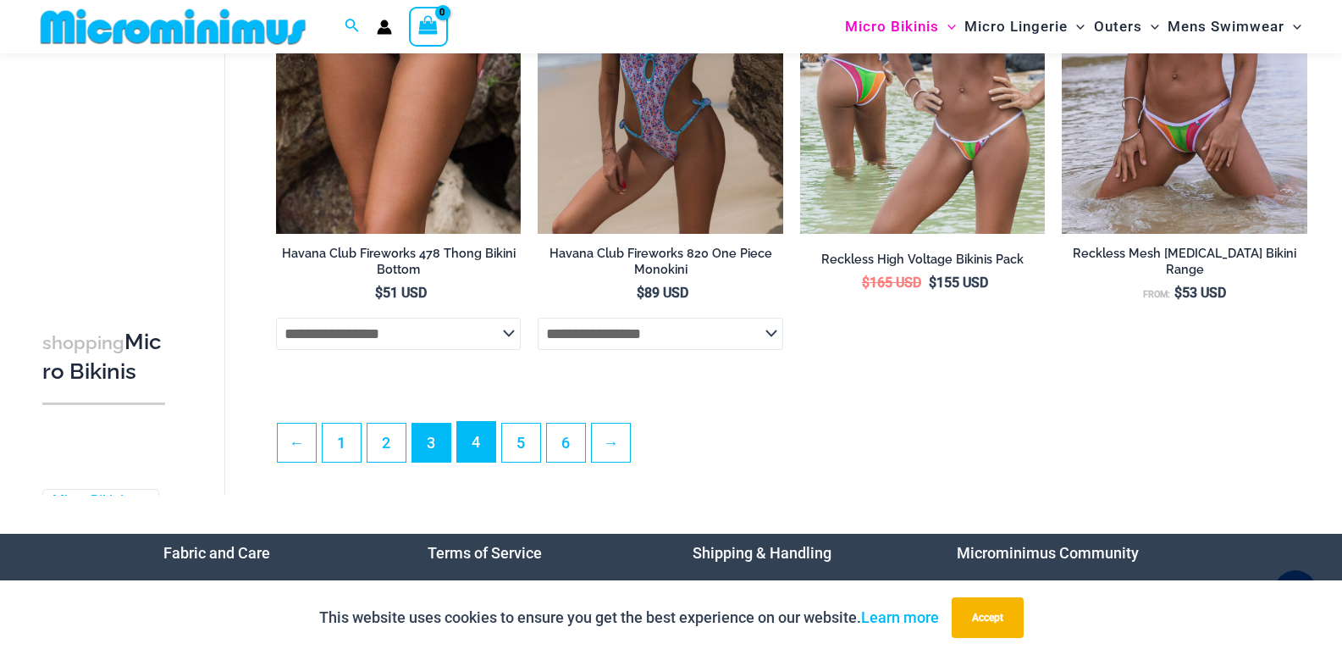
click at [474, 462] on link "4" at bounding box center [476, 442] width 38 height 40
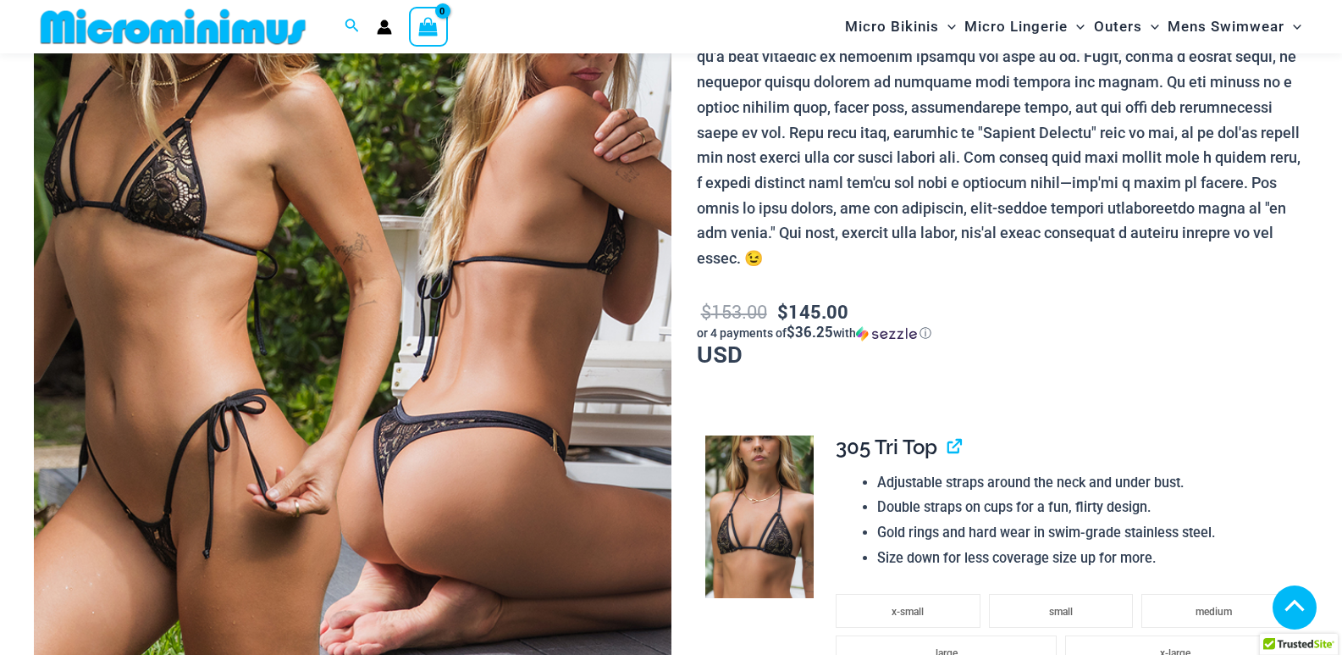
click at [266, 208] on img at bounding box center [353, 287] width 638 height 956
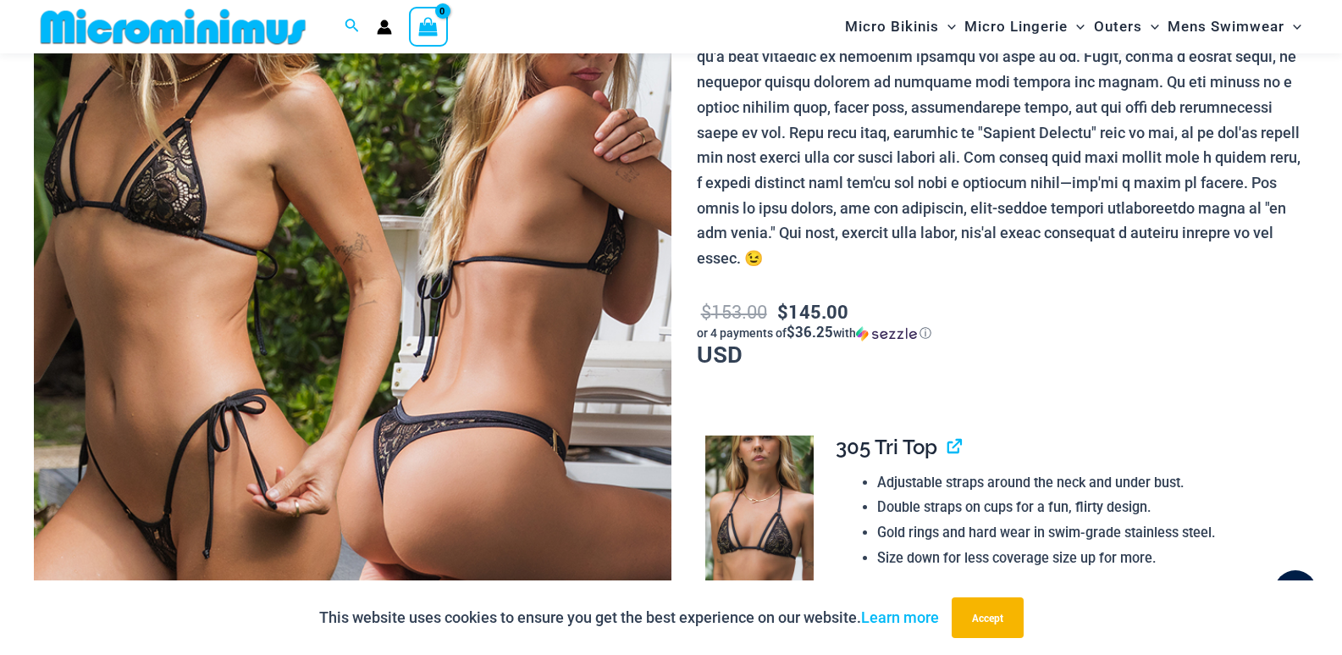
scroll to position [339, 0]
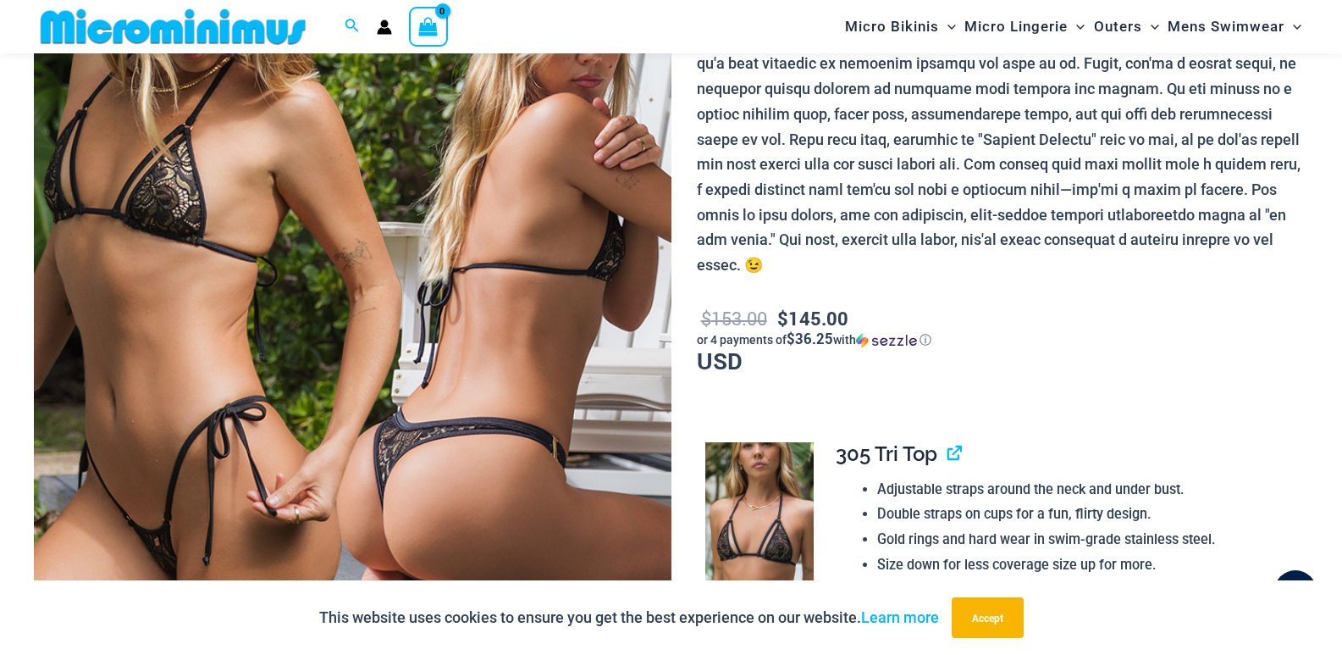
click at [353, 255] on img at bounding box center [353, 293] width 638 height 956
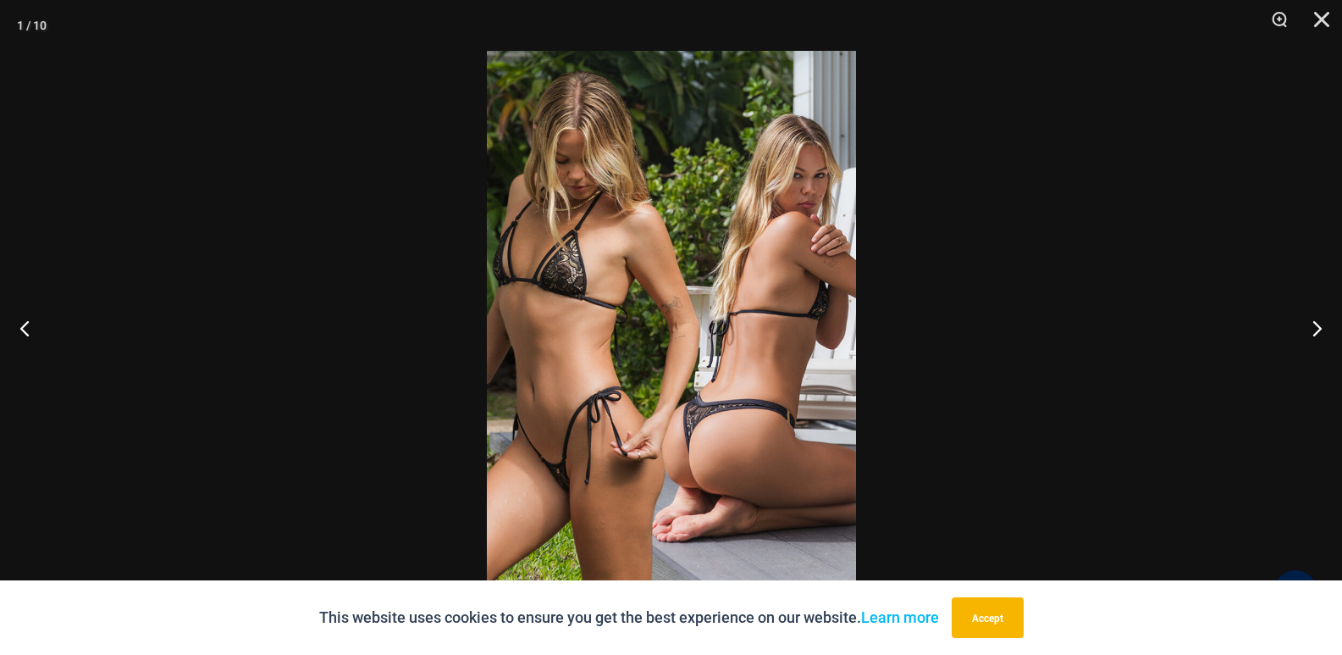
click at [353, 255] on div at bounding box center [671, 327] width 1342 height 655
click at [564, 298] on img at bounding box center [671, 327] width 369 height 553
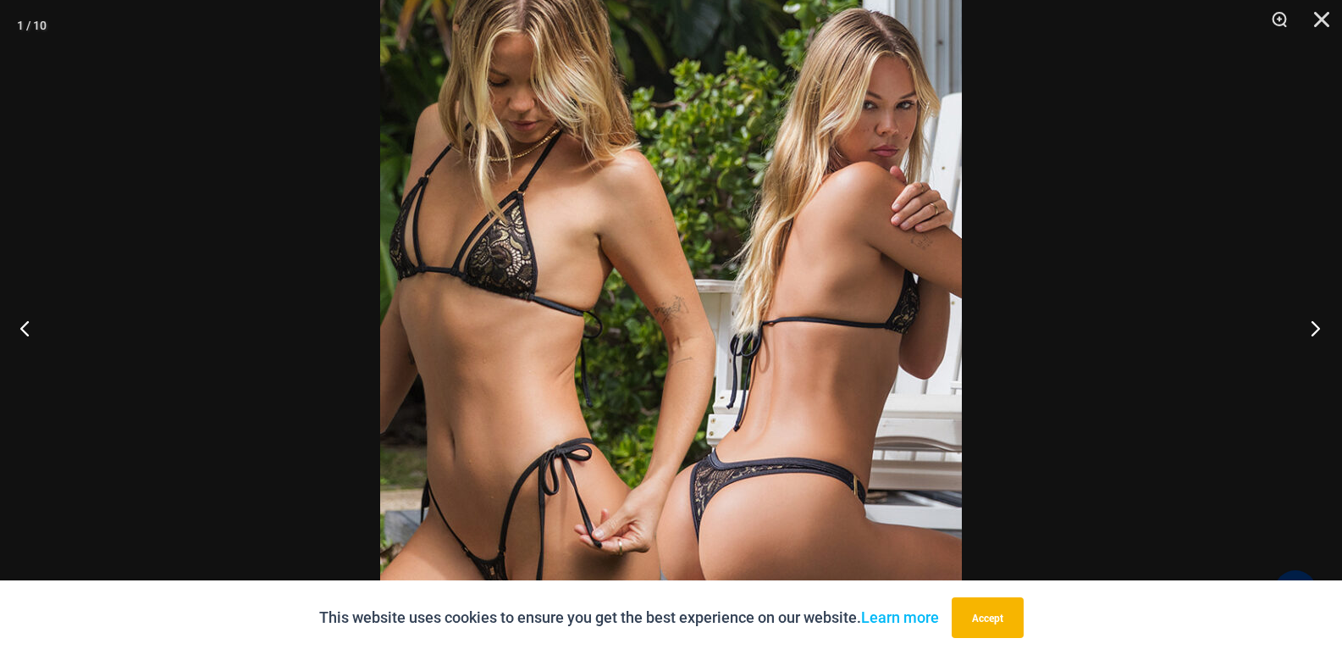
click at [1305, 332] on button "Next" at bounding box center [1311, 327] width 64 height 85
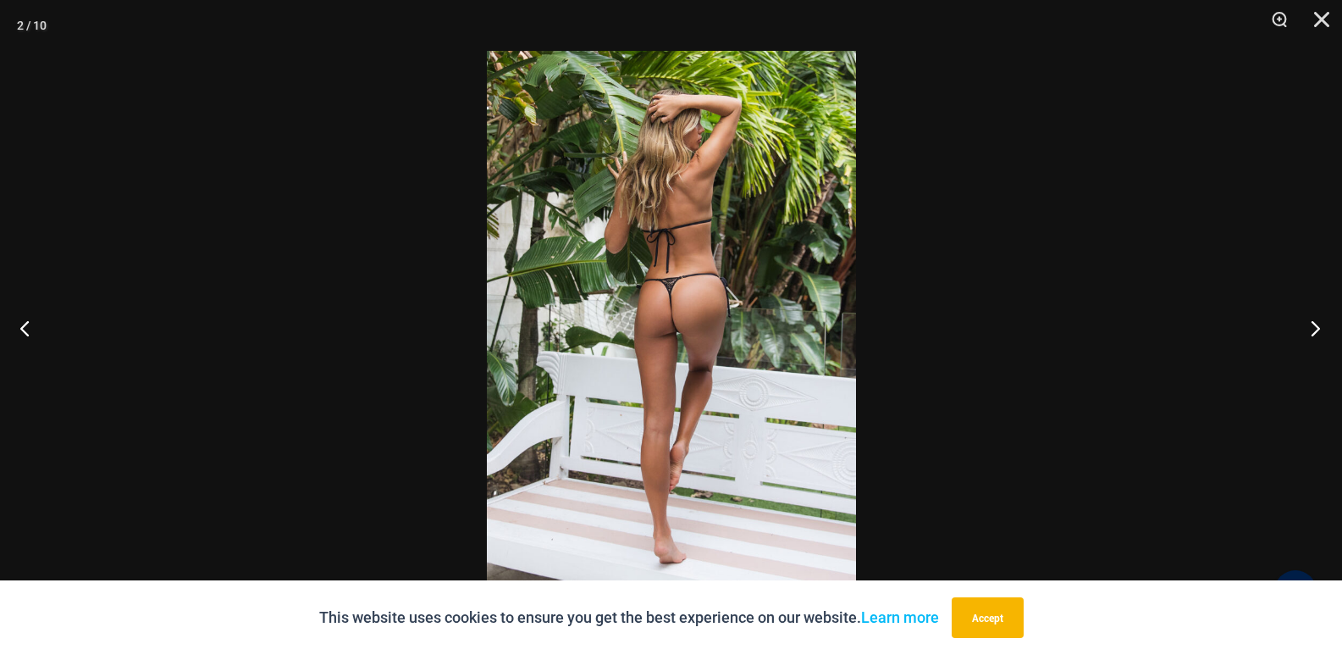
click at [1305, 332] on button "Next" at bounding box center [1311, 327] width 64 height 85
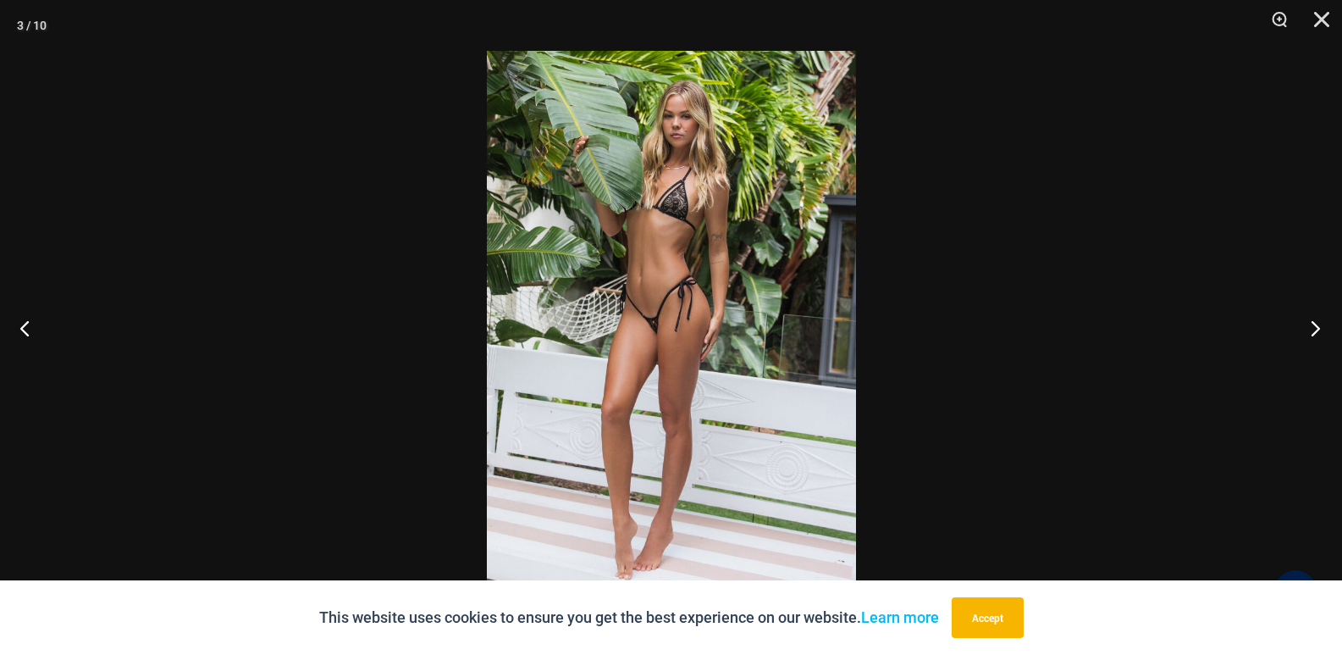
click at [1305, 332] on button "Next" at bounding box center [1311, 327] width 64 height 85
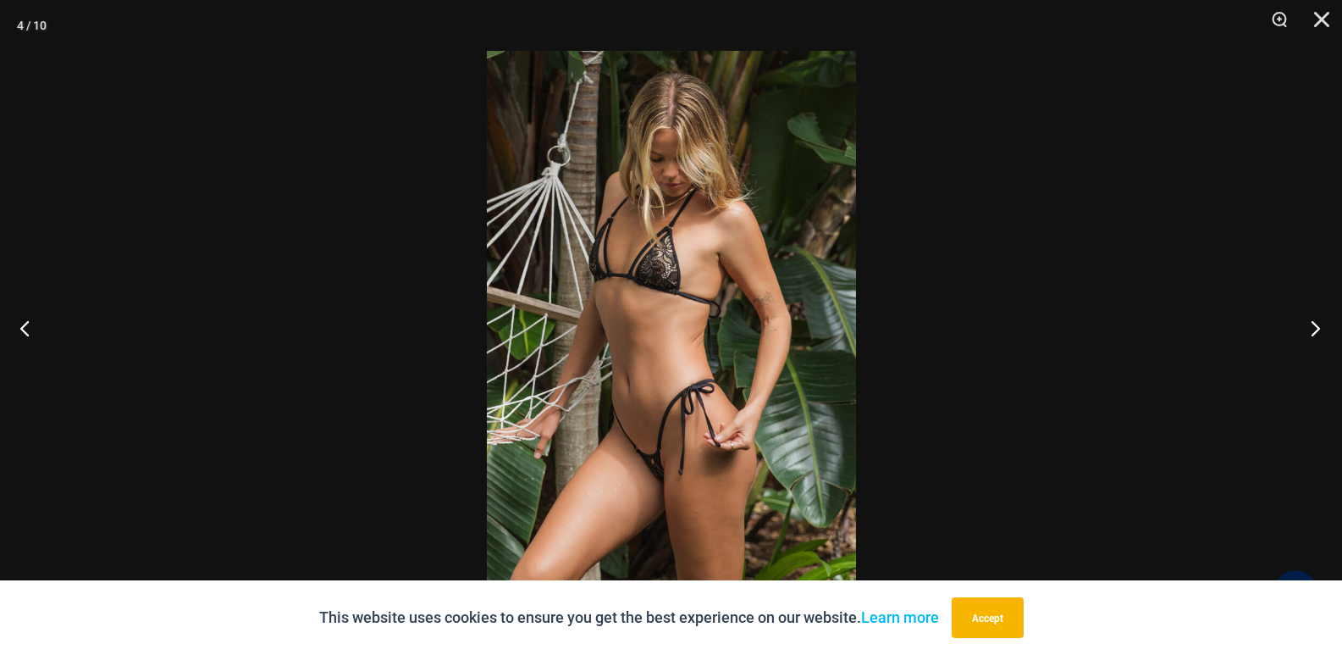
click at [1305, 332] on button "Next" at bounding box center [1311, 327] width 64 height 85
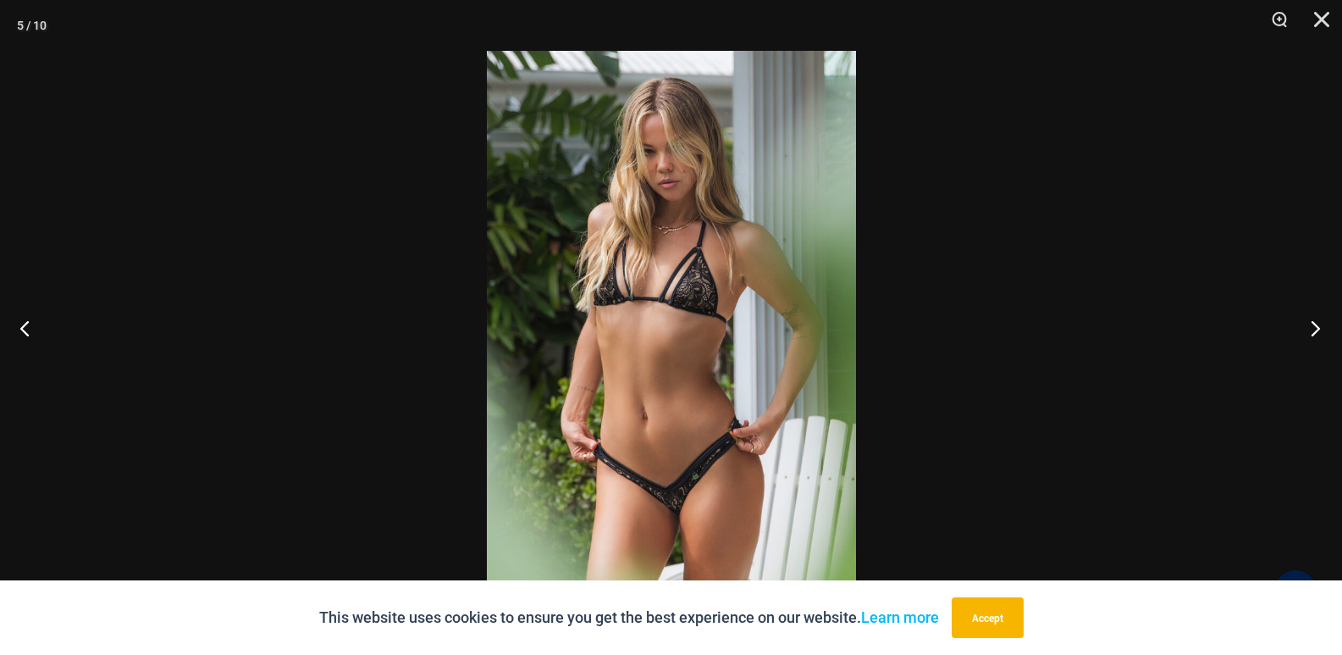
click at [1305, 332] on button "Next" at bounding box center [1311, 327] width 64 height 85
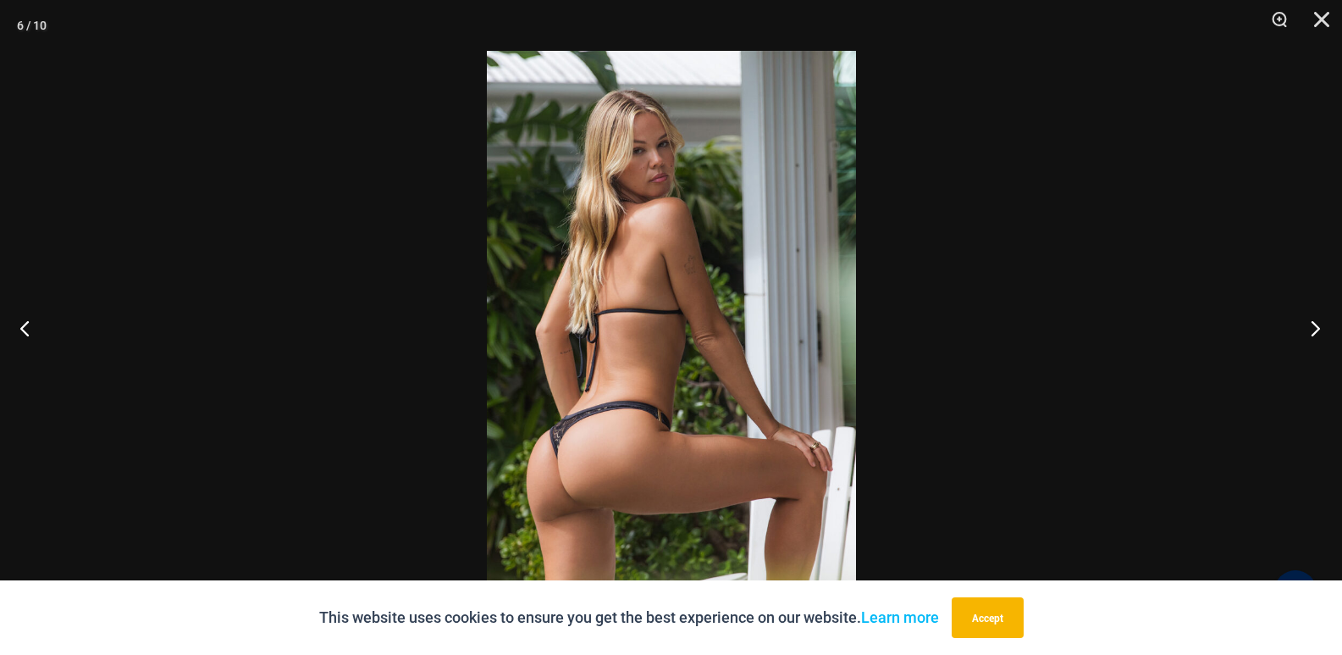
click at [1305, 332] on button "Next" at bounding box center [1311, 327] width 64 height 85
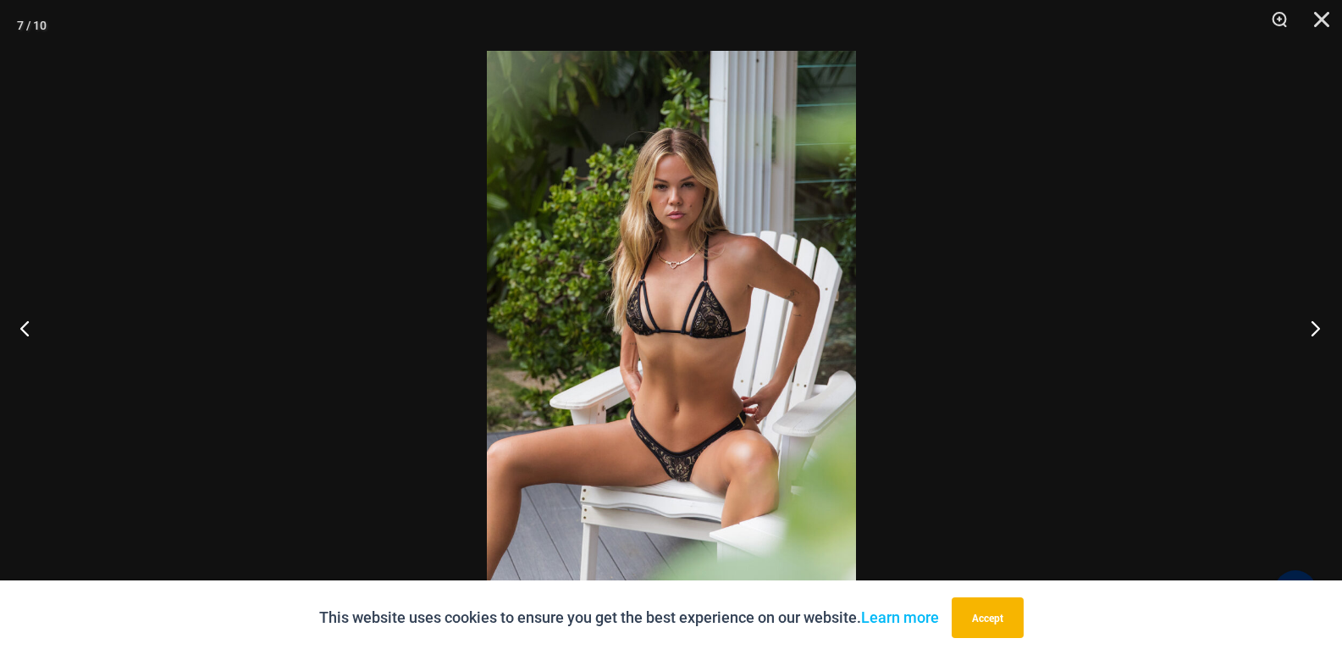
click at [1305, 332] on button "Next" at bounding box center [1311, 327] width 64 height 85
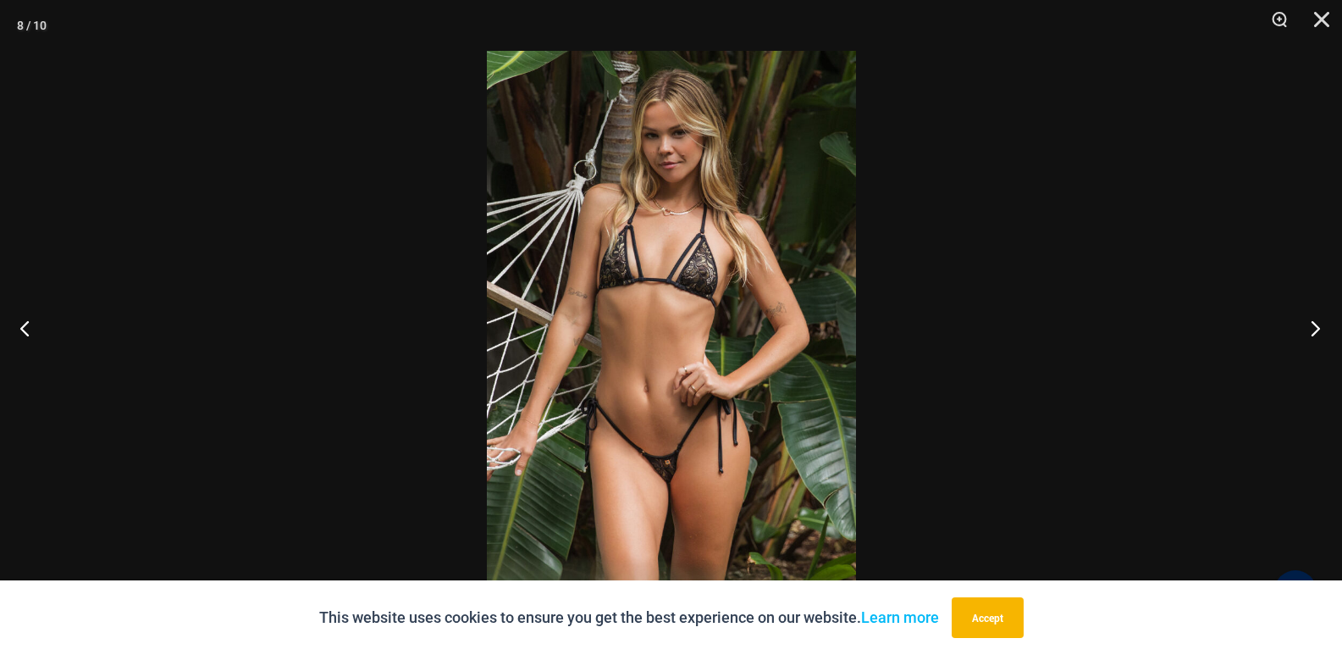
click at [1305, 332] on button "Next" at bounding box center [1311, 327] width 64 height 85
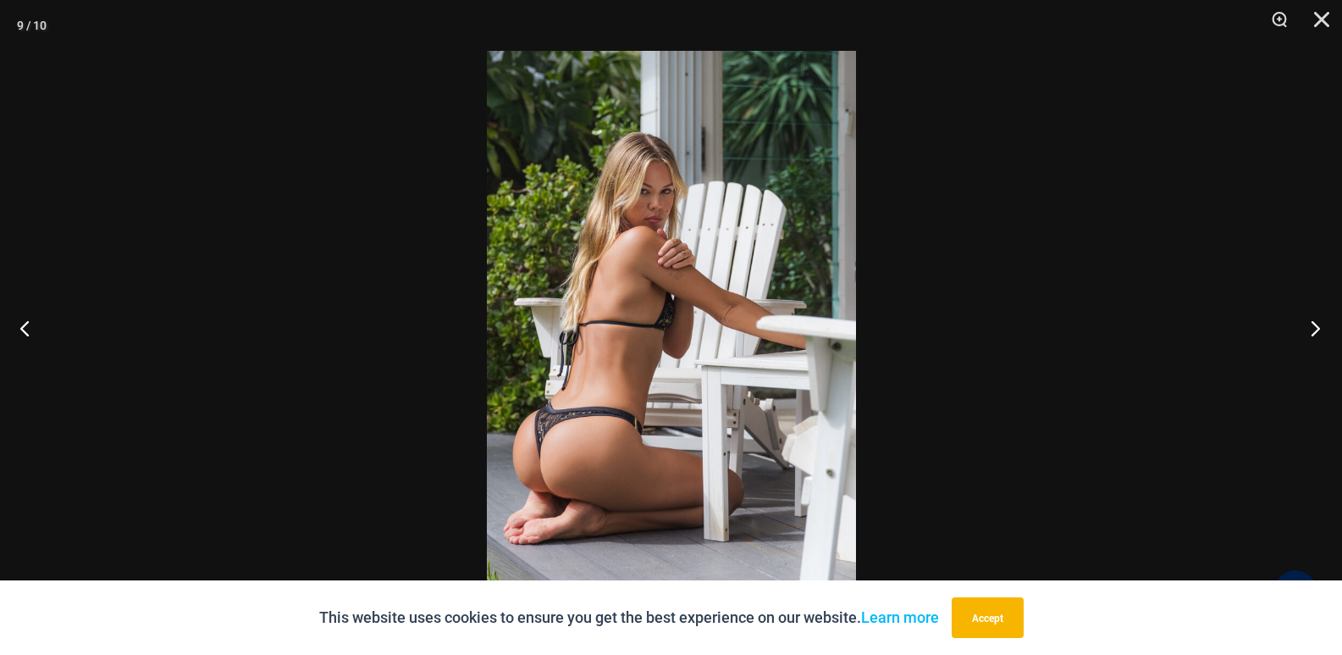
click at [1305, 332] on button "Next" at bounding box center [1311, 327] width 64 height 85
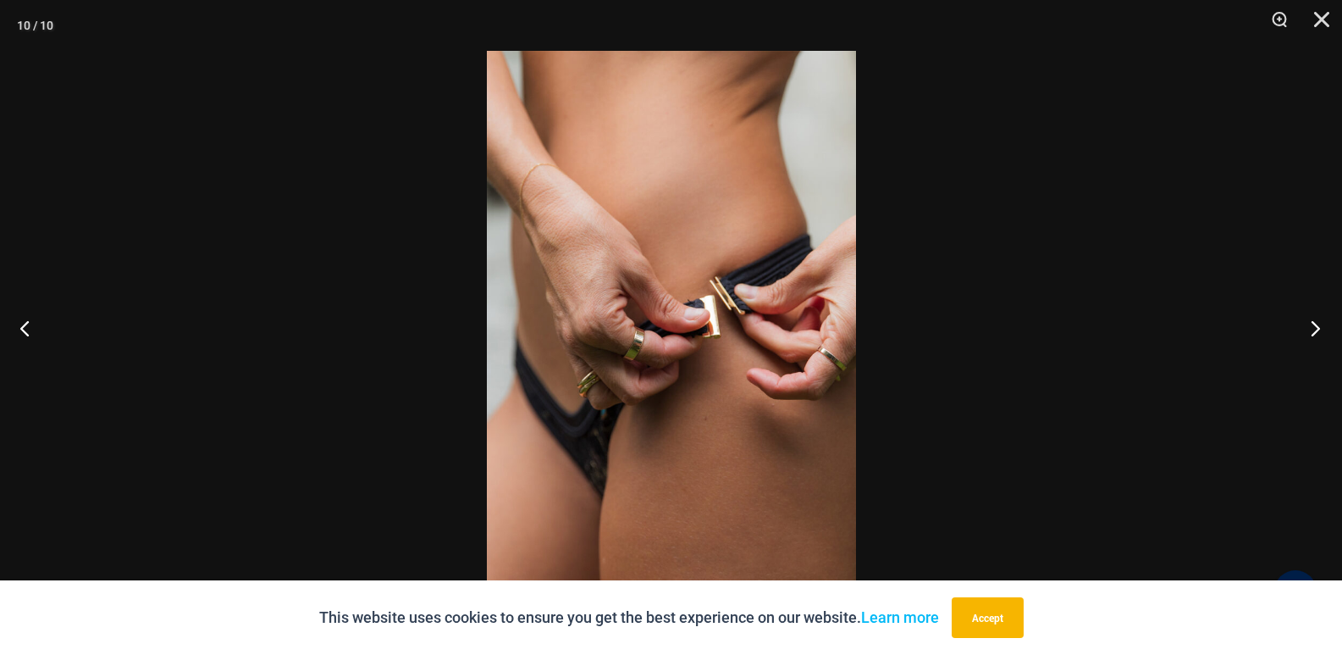
click at [1305, 332] on button "Next" at bounding box center [1311, 327] width 64 height 85
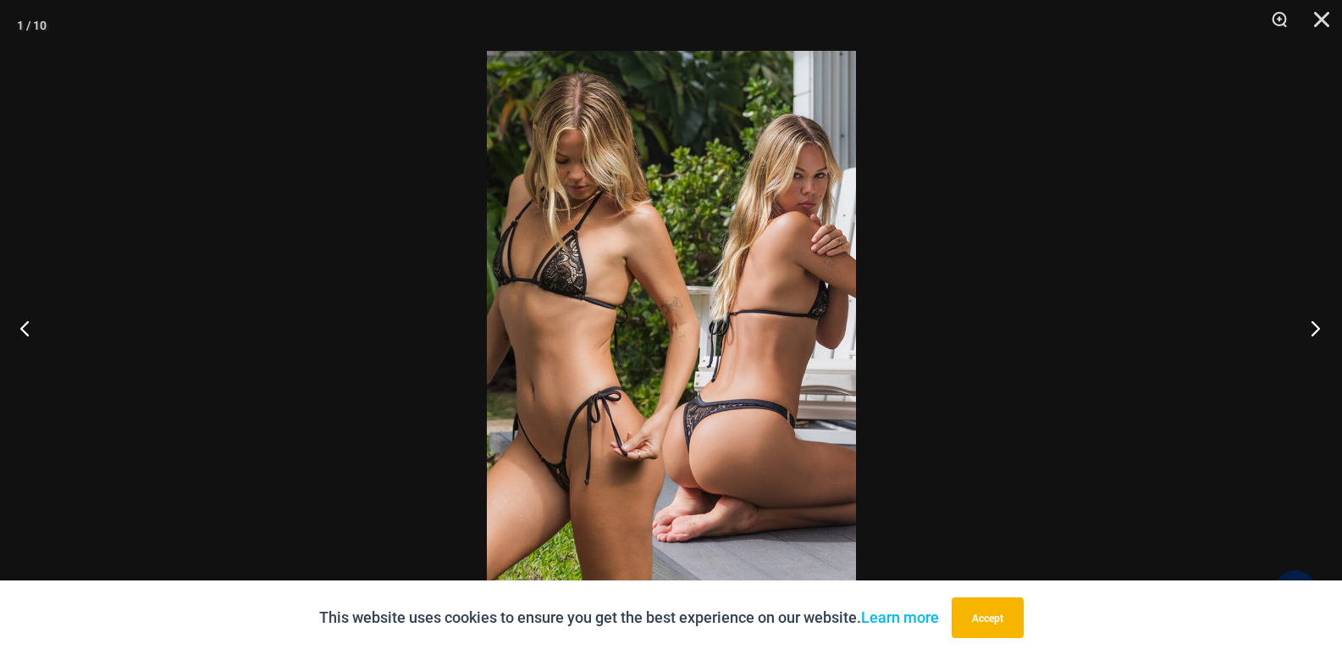
click at [1305, 332] on button "Next" at bounding box center [1311, 327] width 64 height 85
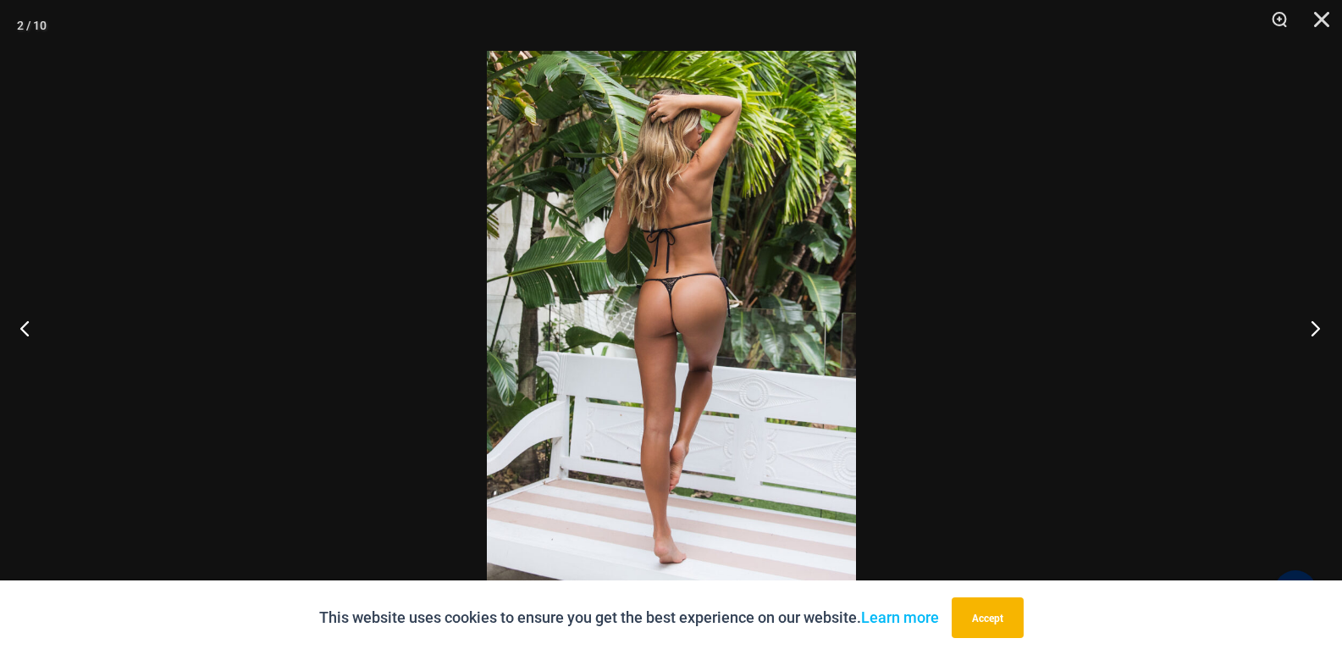
click at [1305, 332] on button "Next" at bounding box center [1311, 327] width 64 height 85
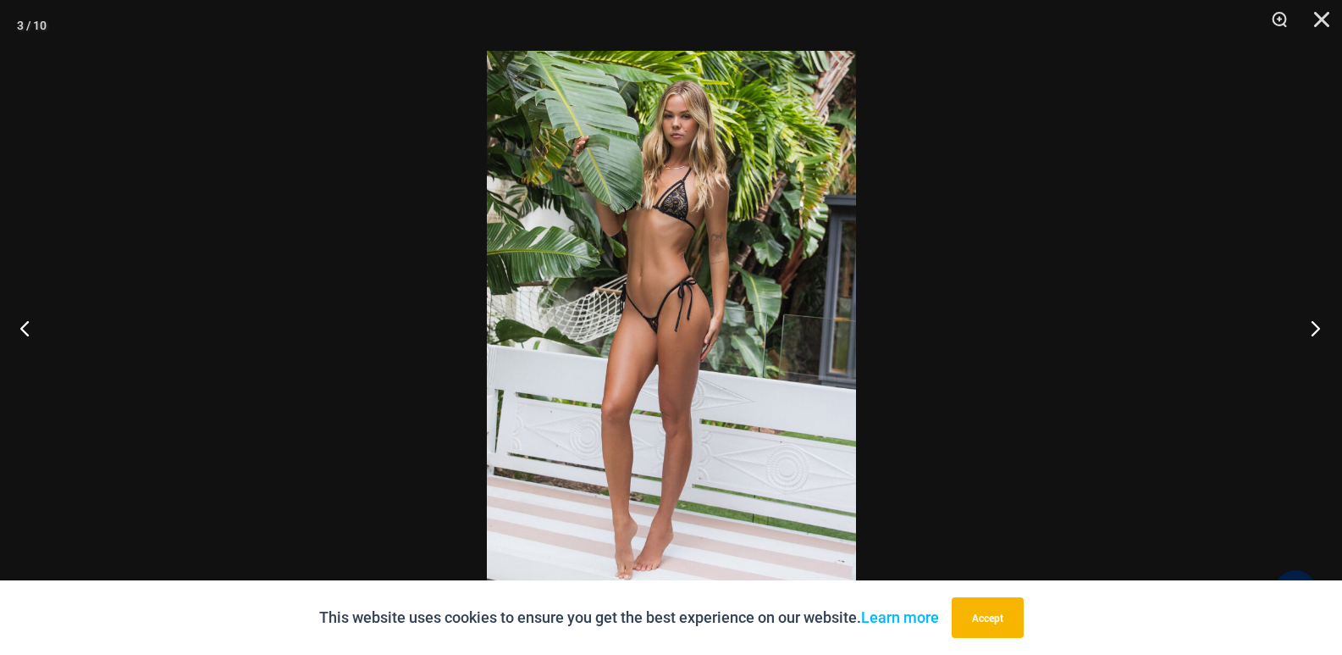
click at [1305, 332] on button "Next" at bounding box center [1311, 327] width 64 height 85
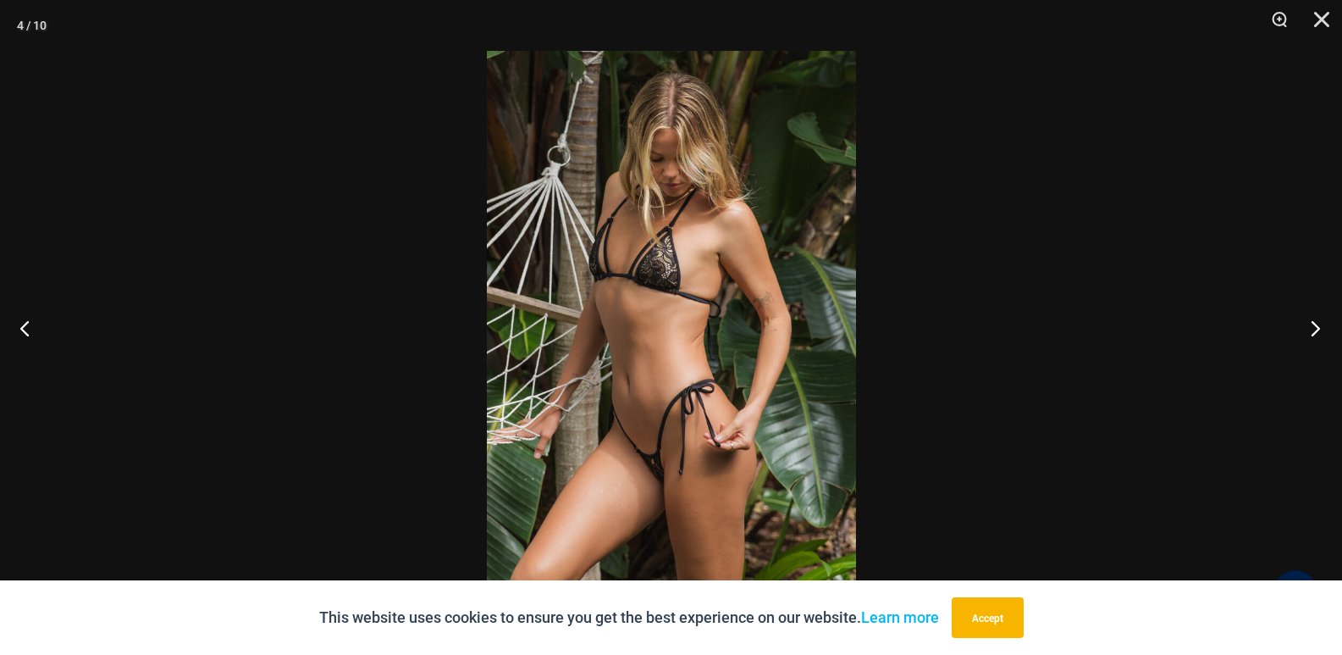
click at [1305, 332] on button "Next" at bounding box center [1311, 327] width 64 height 85
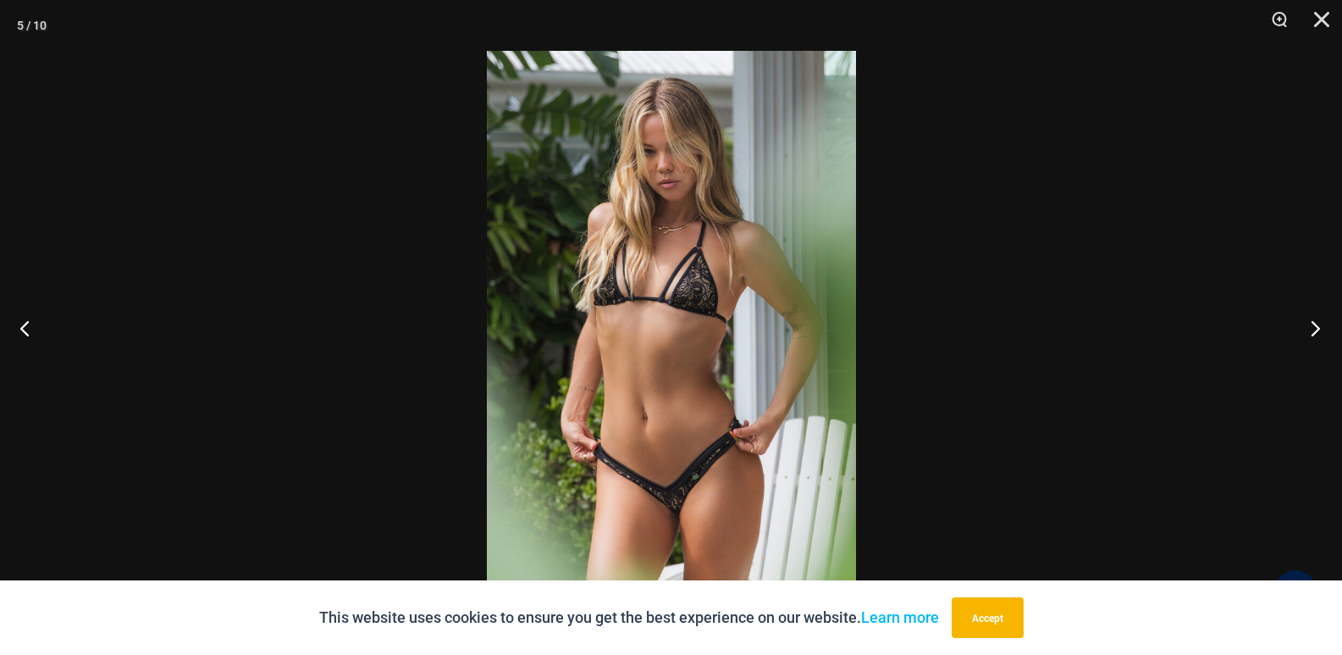
click at [1305, 332] on button "Next" at bounding box center [1311, 327] width 64 height 85
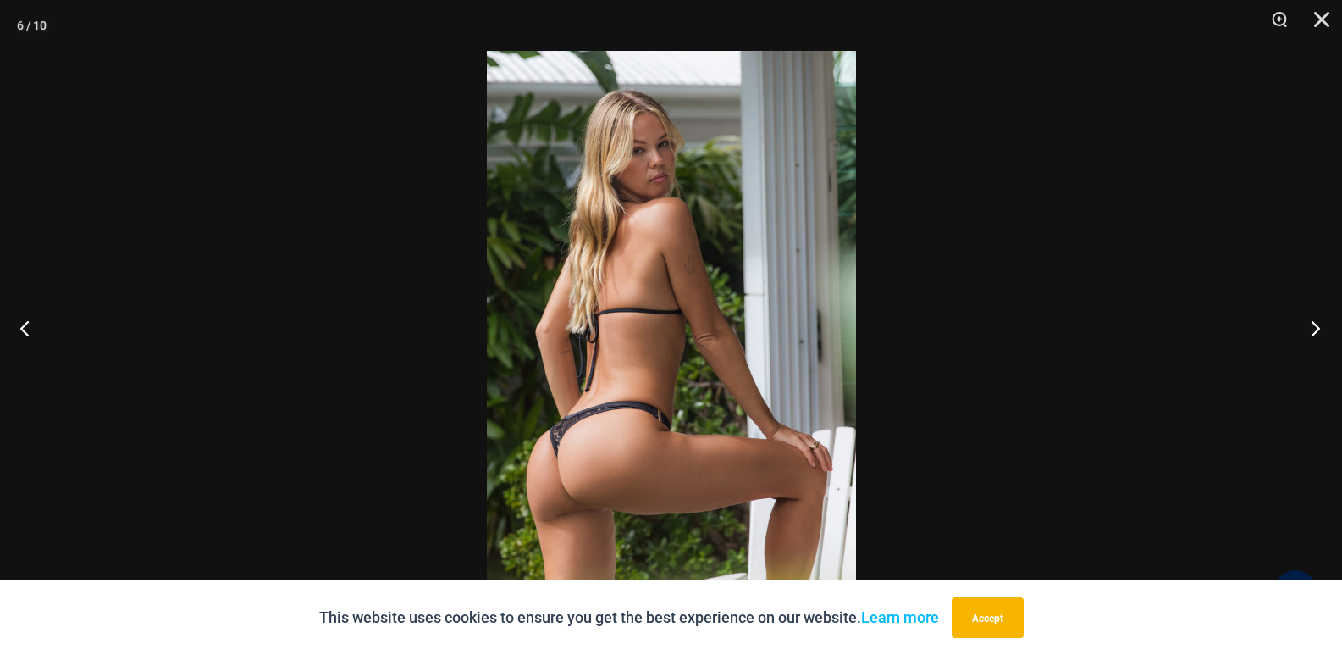
click at [1305, 332] on button "Next" at bounding box center [1311, 327] width 64 height 85
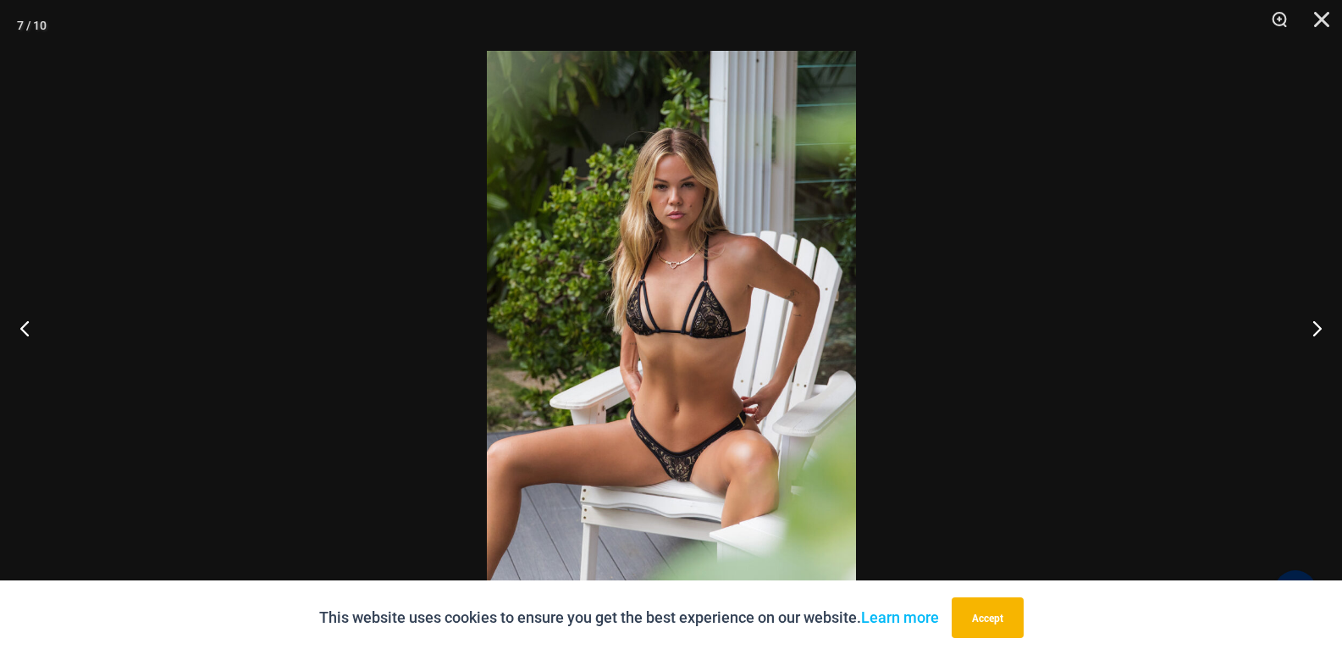
click at [667, 321] on img at bounding box center [671, 327] width 369 height 553
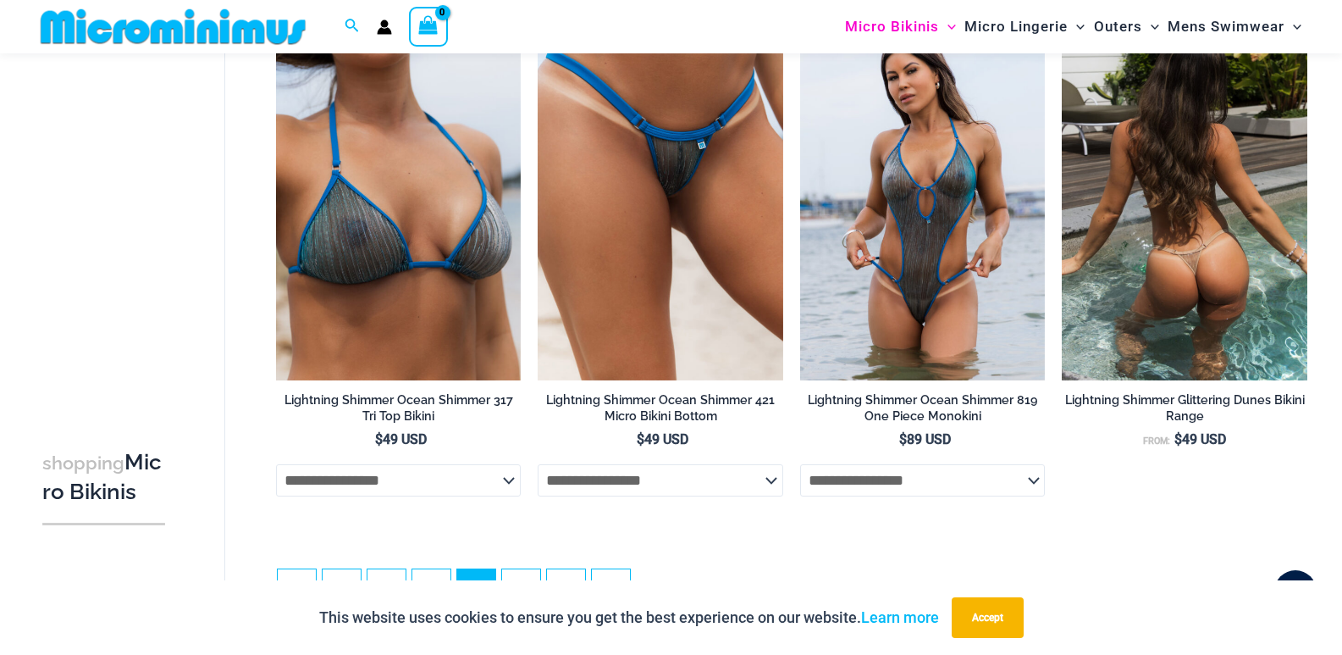
scroll to position [3998, 0]
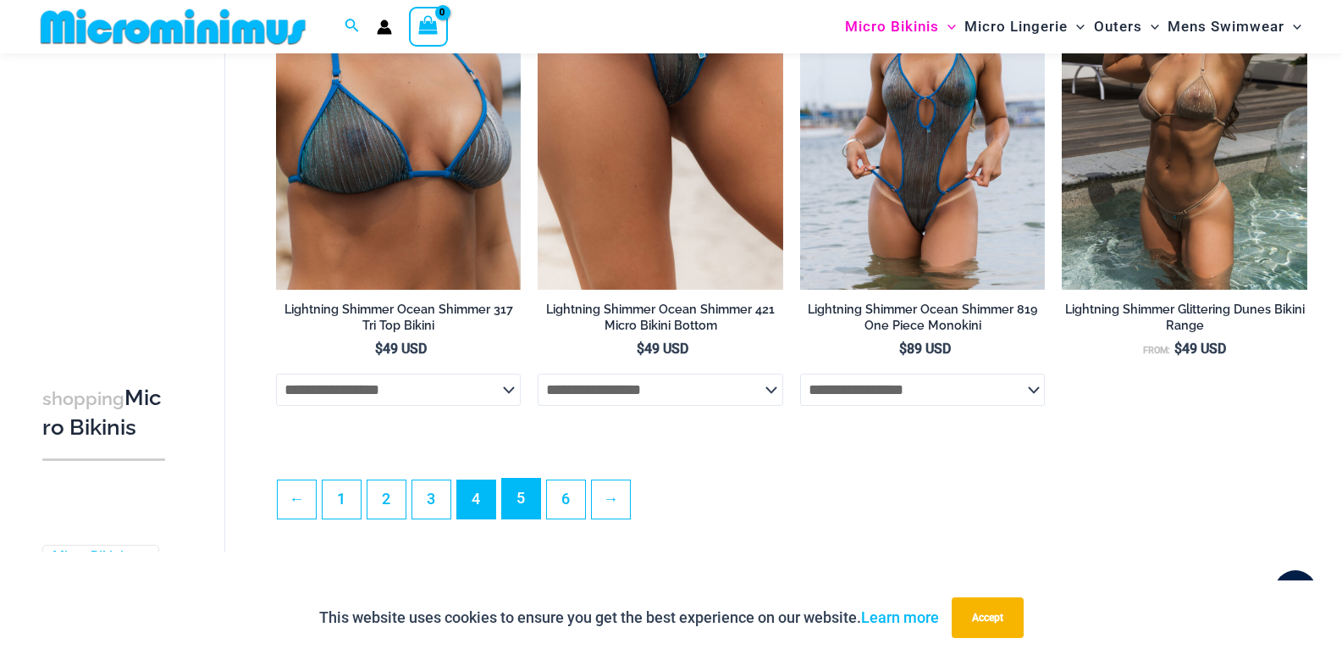
click at [527, 518] on link "5" at bounding box center [521, 499] width 38 height 40
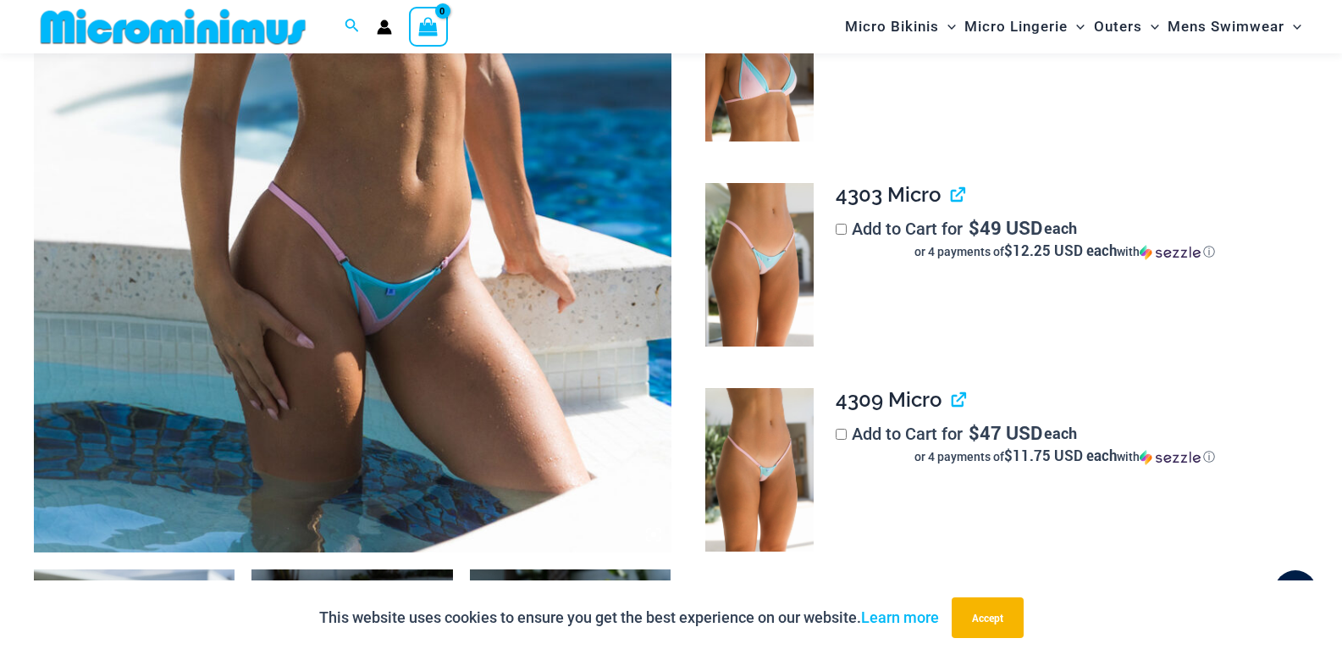
scroll to position [661, 0]
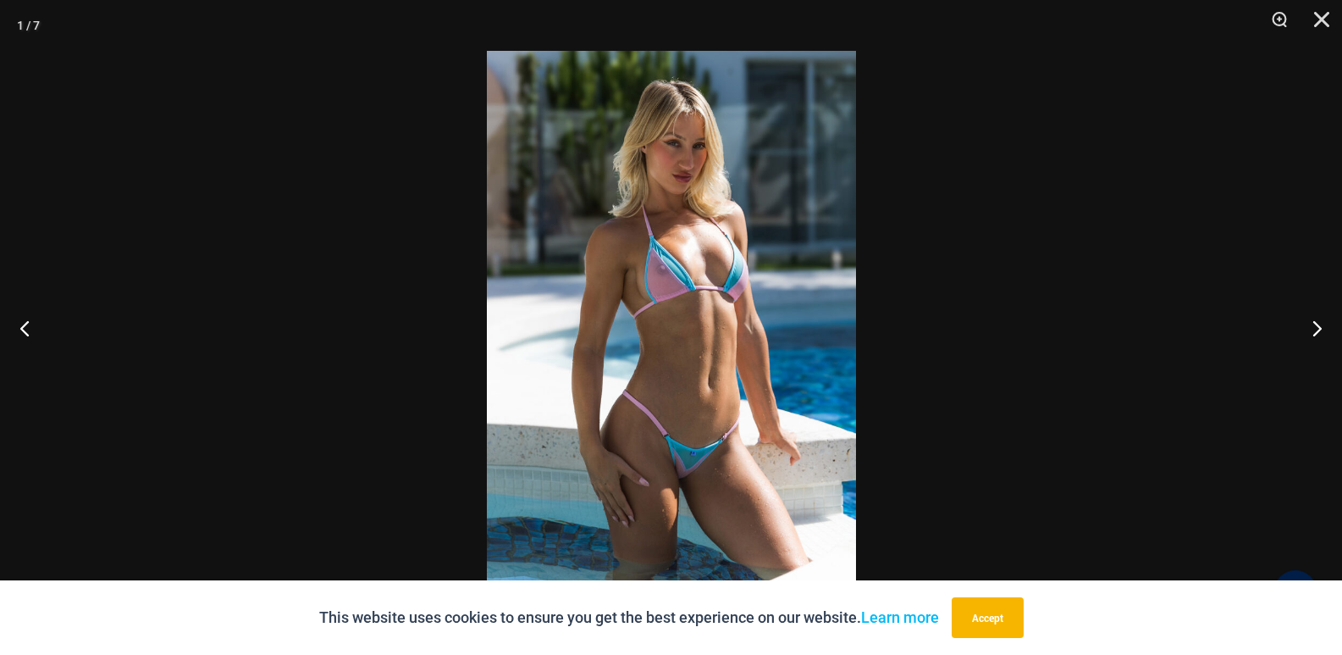
click at [717, 245] on img at bounding box center [671, 327] width 369 height 553
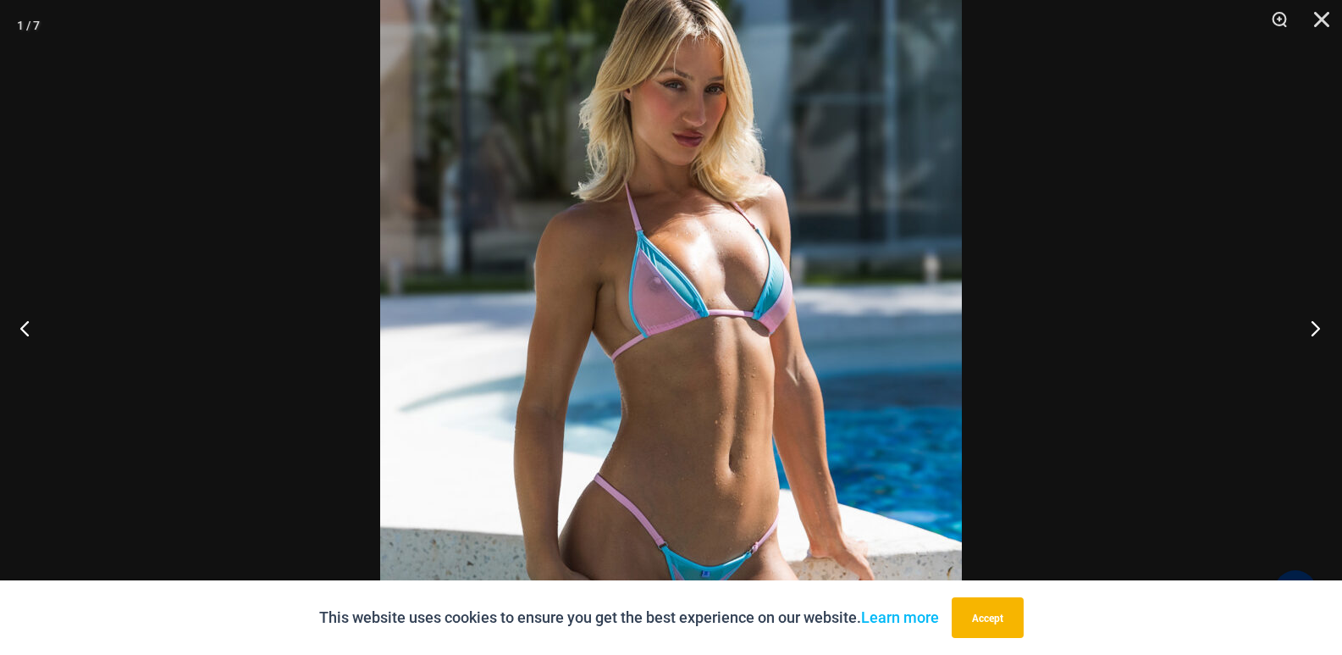
click at [1301, 326] on button "Next" at bounding box center [1311, 327] width 64 height 85
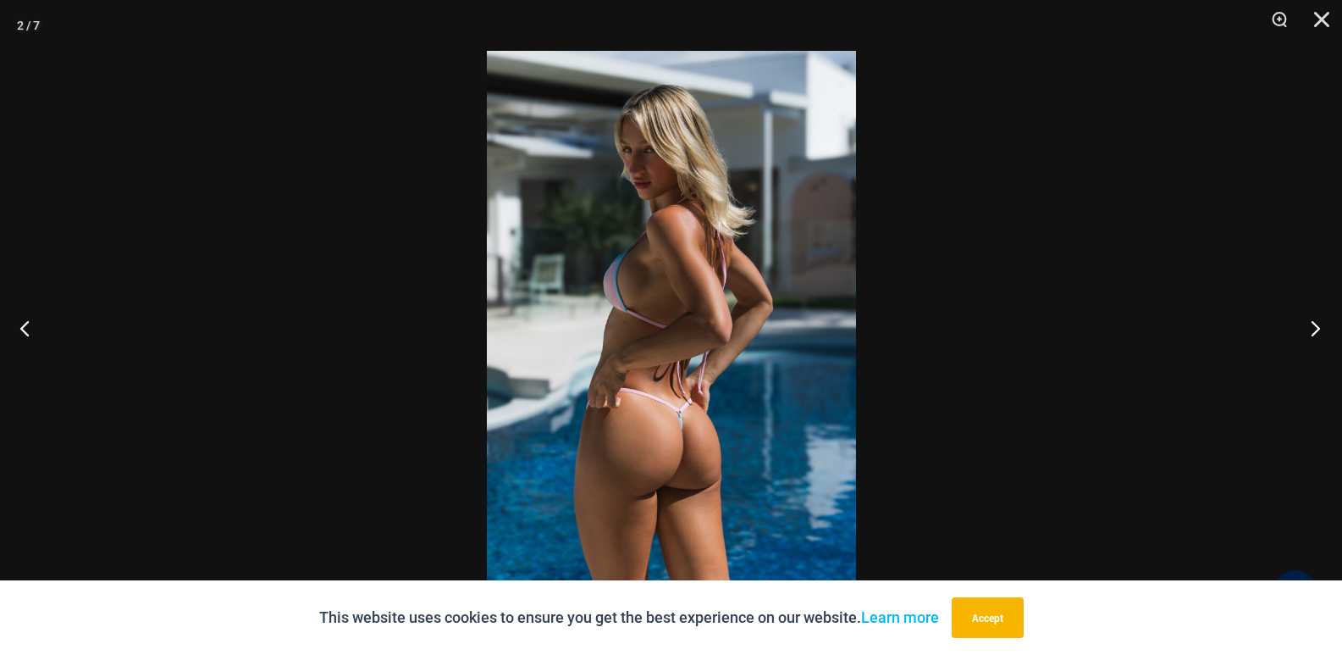
click at [1301, 327] on button "Next" at bounding box center [1311, 327] width 64 height 85
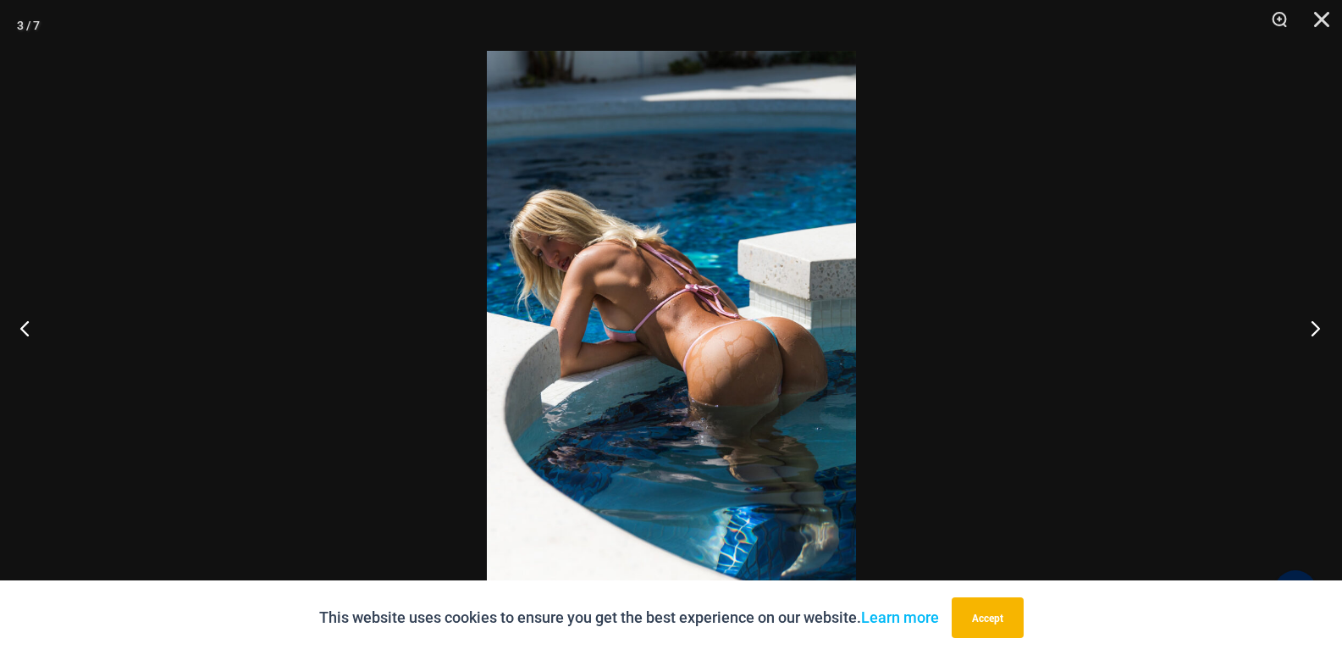
click at [1301, 327] on button "Next" at bounding box center [1311, 327] width 64 height 85
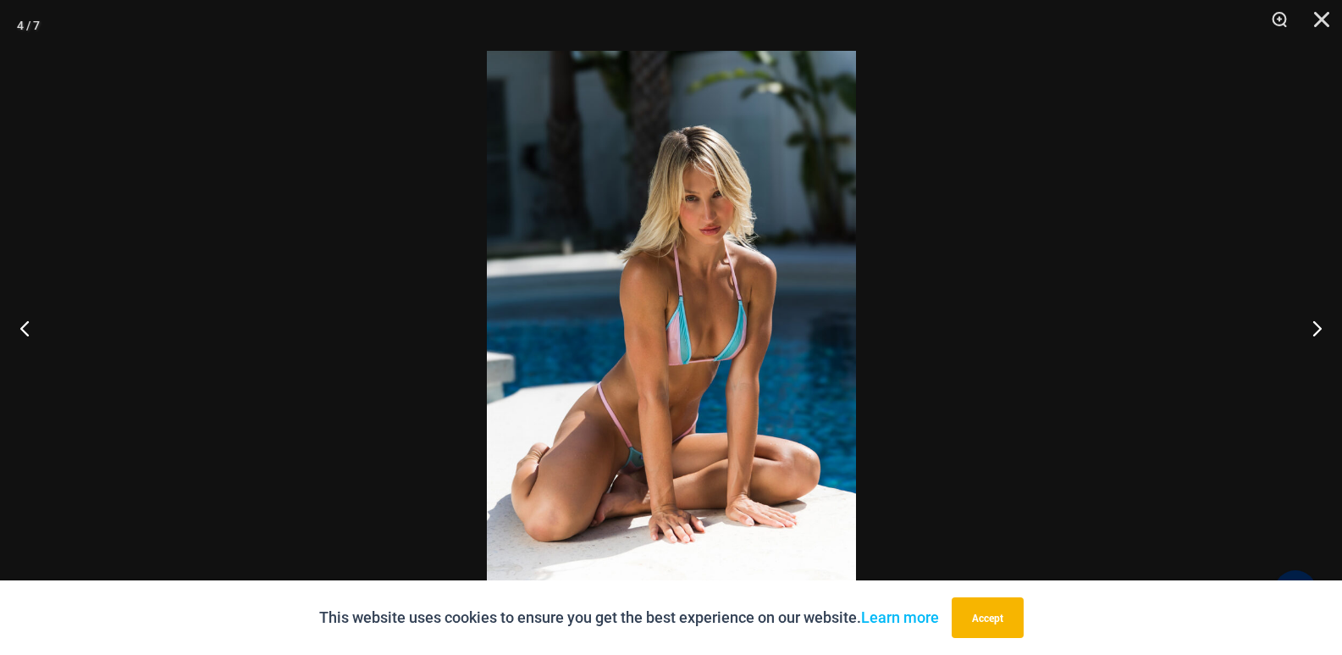
click at [644, 387] on img at bounding box center [671, 327] width 369 height 553
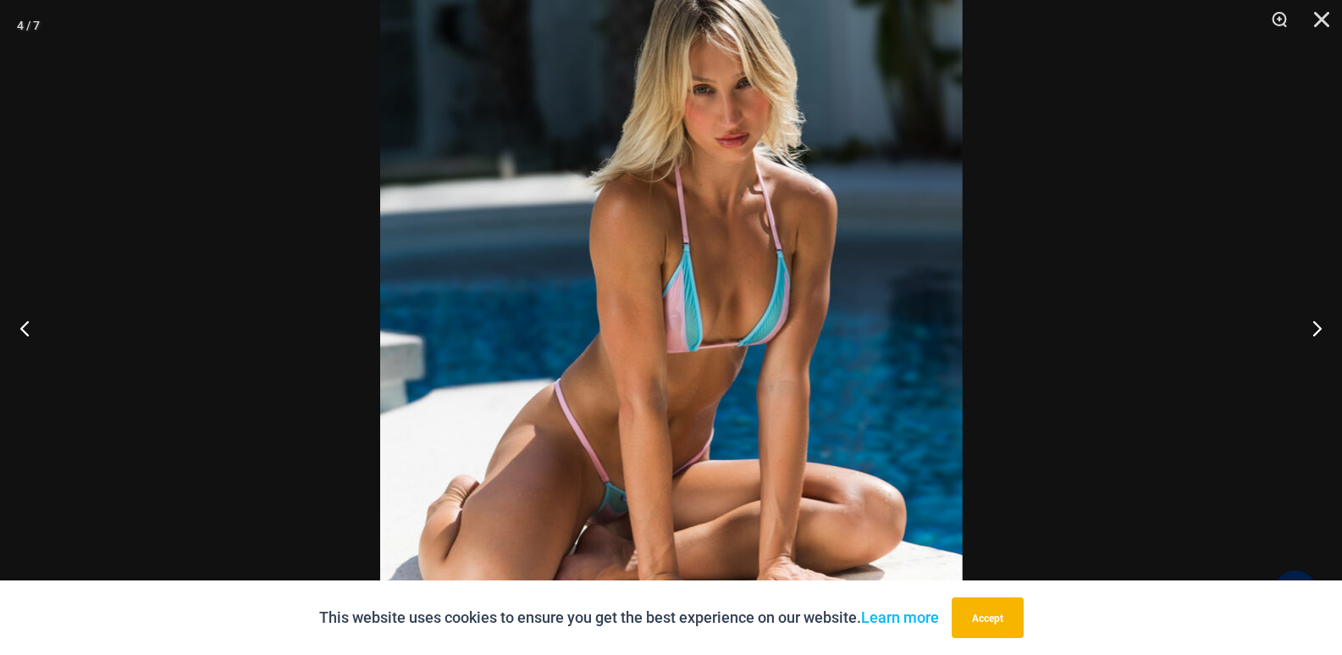
click at [644, 387] on img at bounding box center [671, 293] width 583 height 872
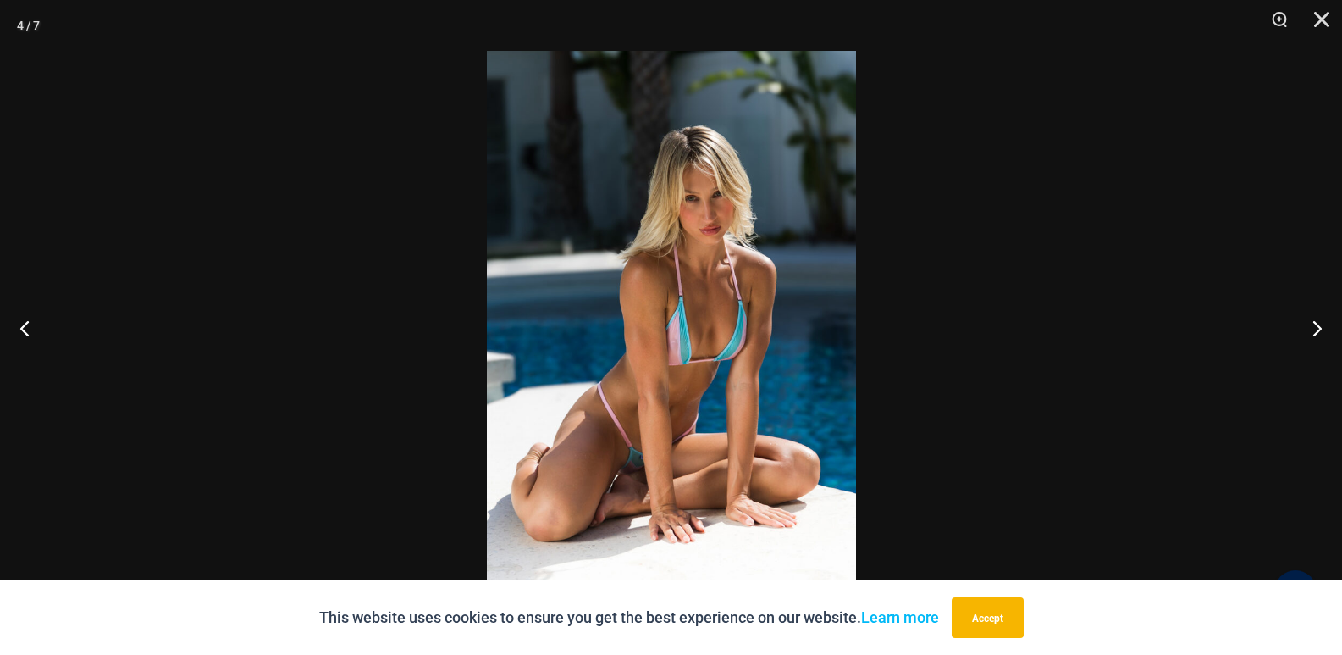
click at [644, 387] on img at bounding box center [671, 327] width 369 height 553
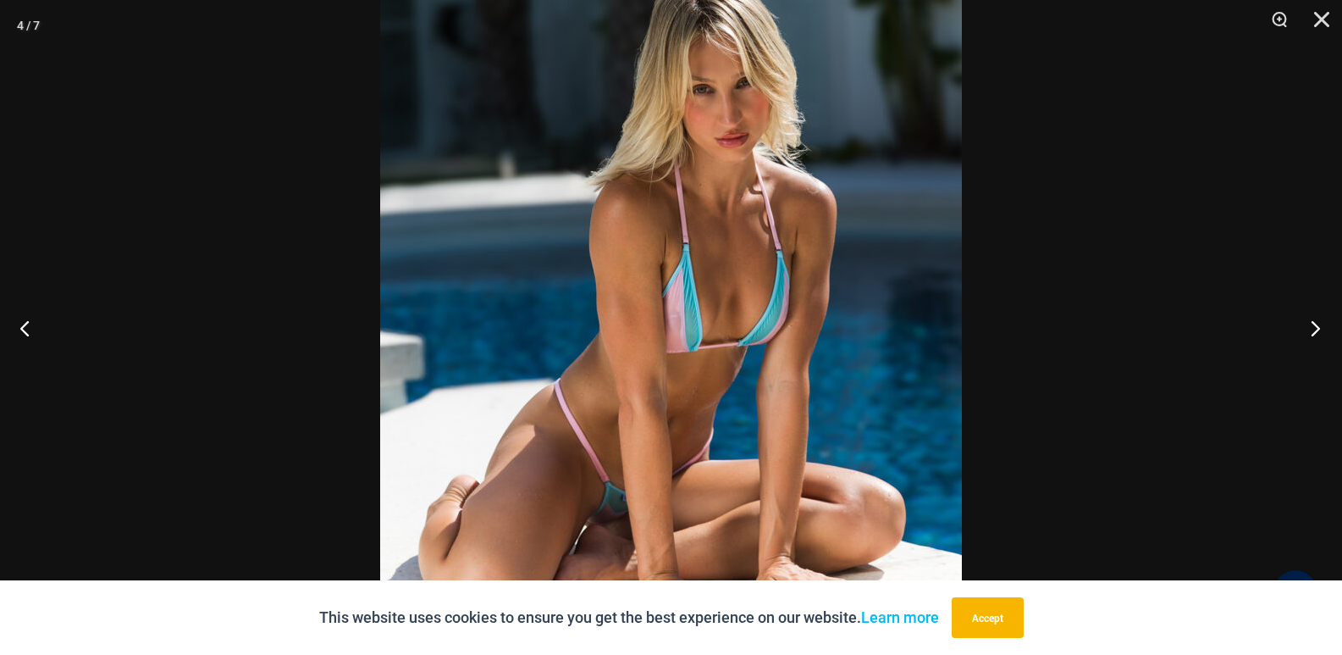
click at [1311, 312] on button "Next" at bounding box center [1311, 327] width 64 height 85
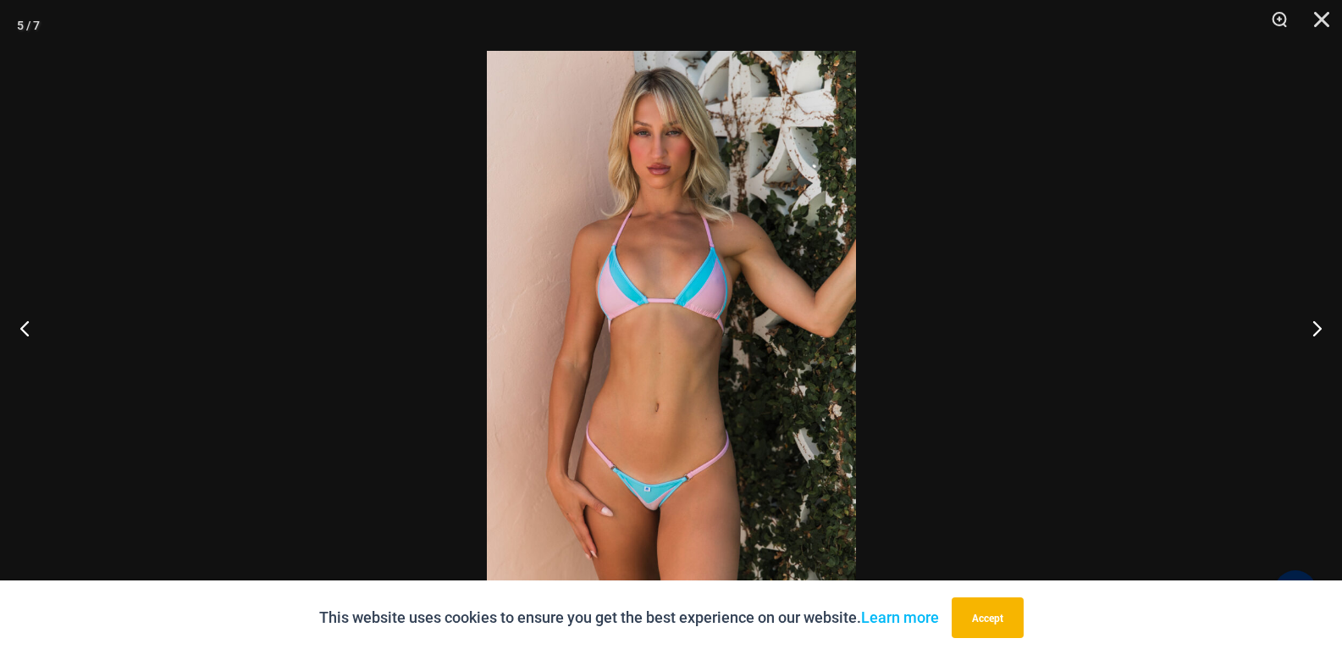
click at [721, 345] on img at bounding box center [671, 327] width 369 height 553
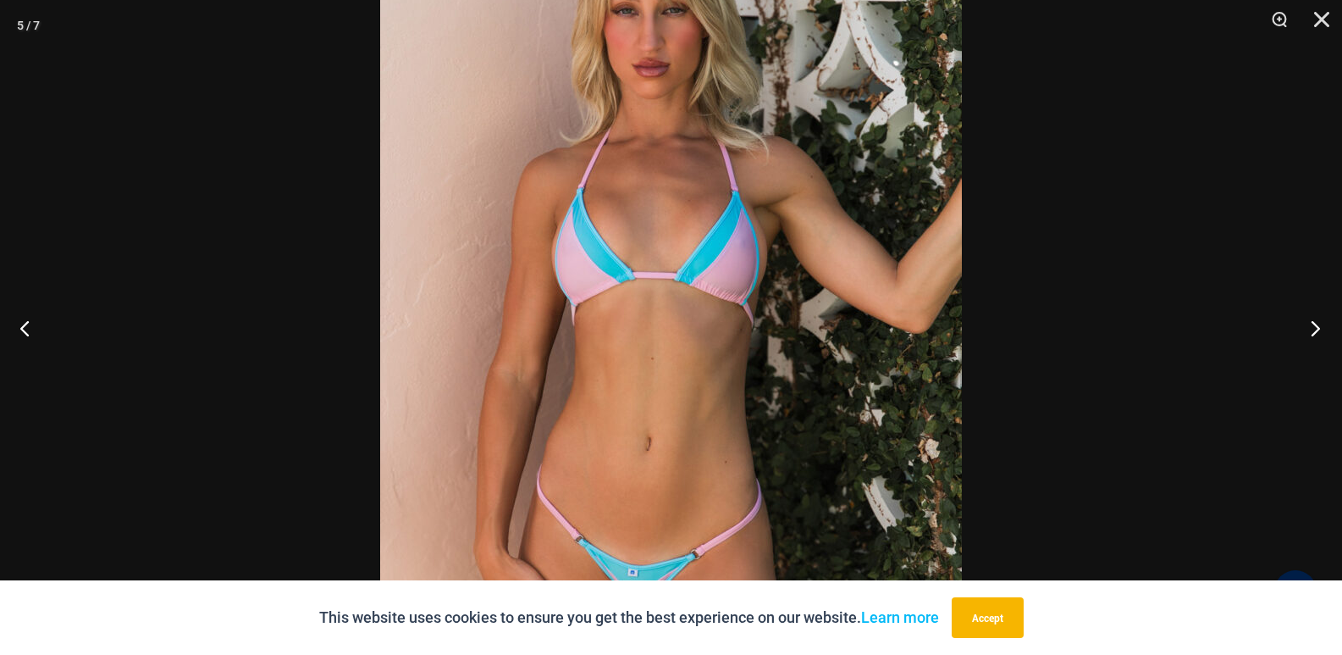
click at [1304, 329] on button "Next" at bounding box center [1311, 327] width 64 height 85
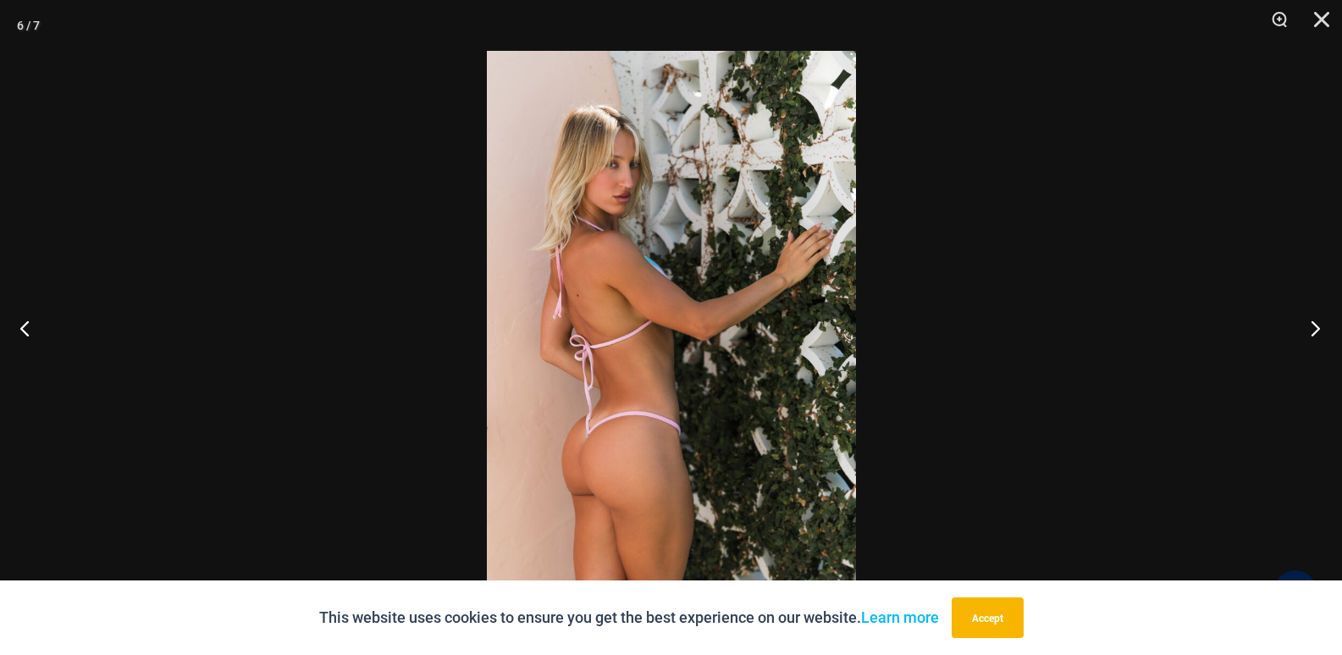
click at [1306, 331] on button "Next" at bounding box center [1311, 327] width 64 height 85
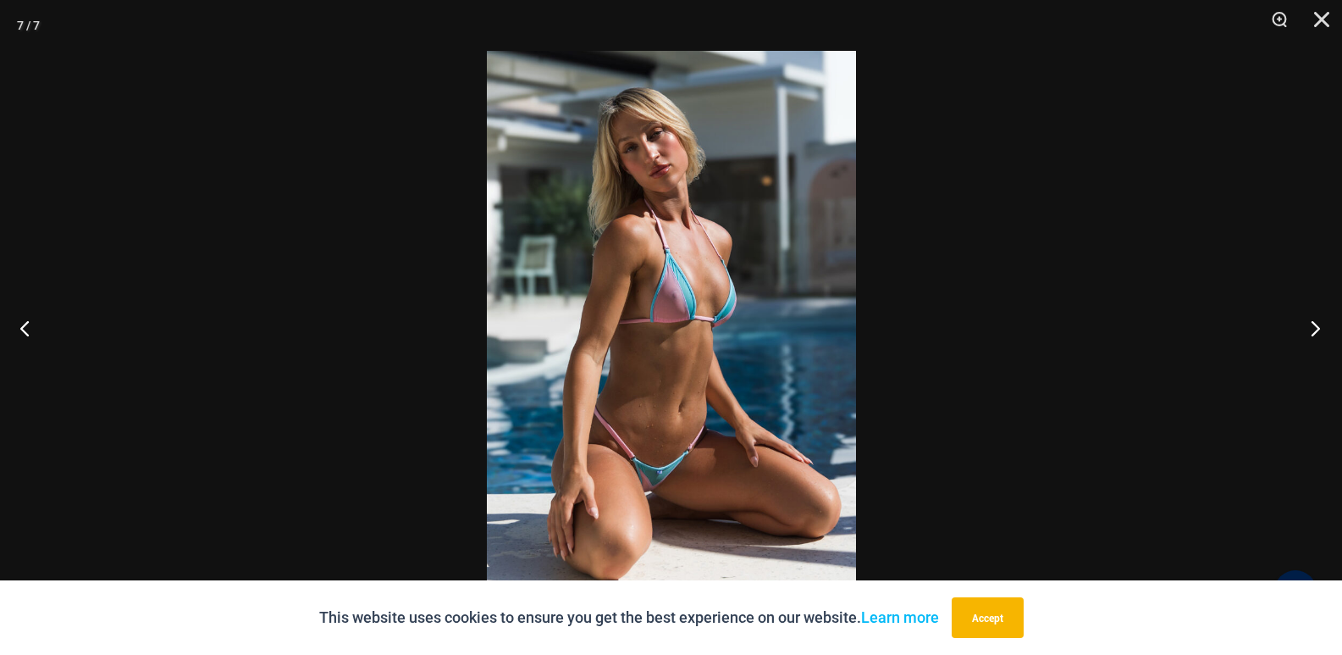
click at [1319, 335] on button "Next" at bounding box center [1311, 327] width 64 height 85
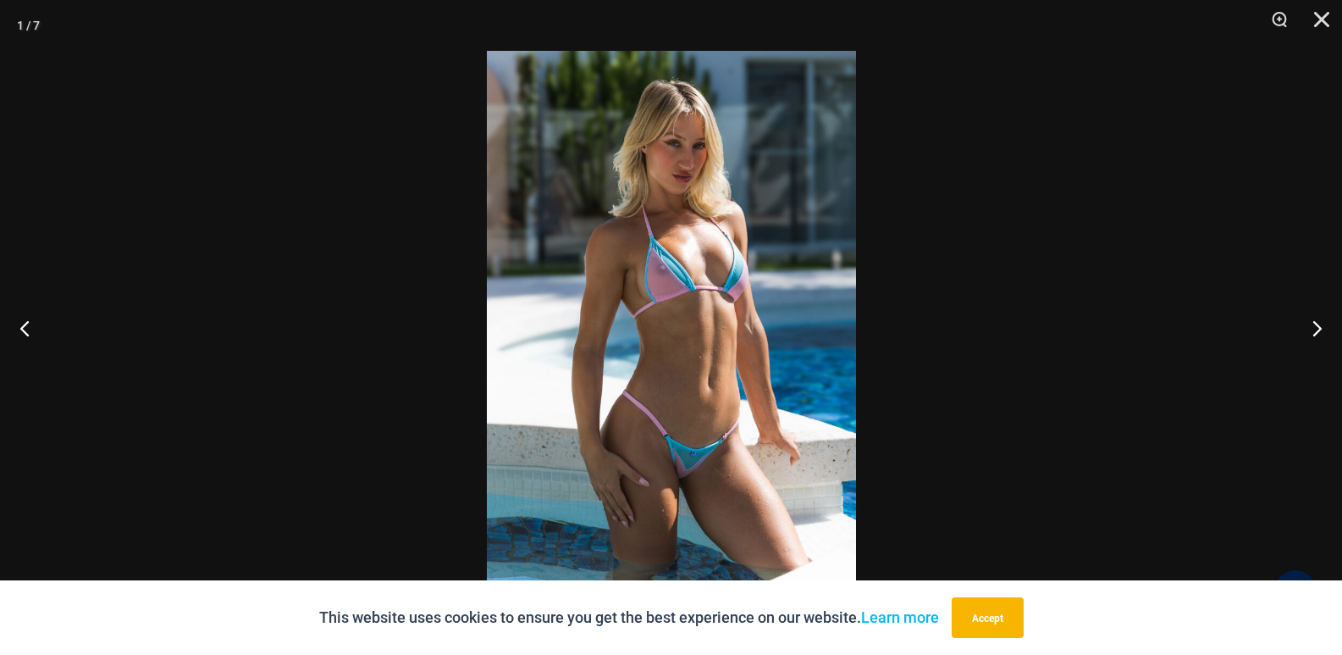
click at [672, 282] on img at bounding box center [671, 327] width 369 height 553
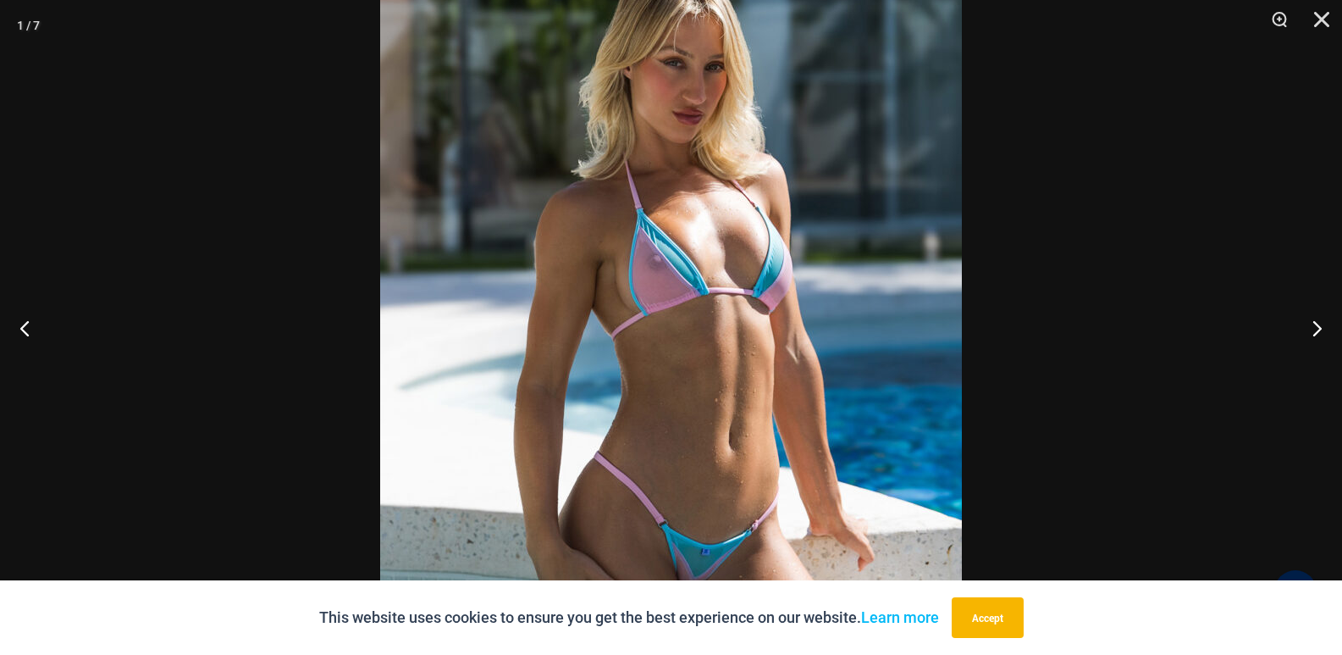
click at [672, 284] on img at bounding box center [671, 353] width 582 height 872
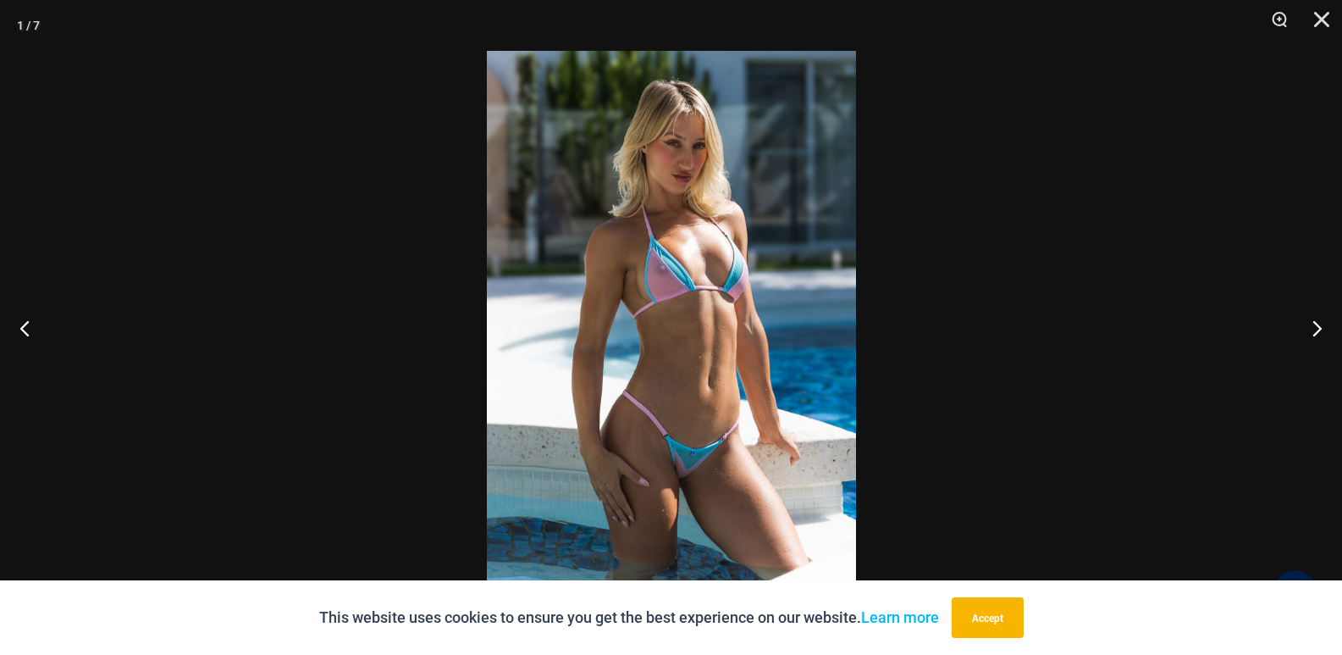
click at [672, 284] on img at bounding box center [671, 327] width 369 height 553
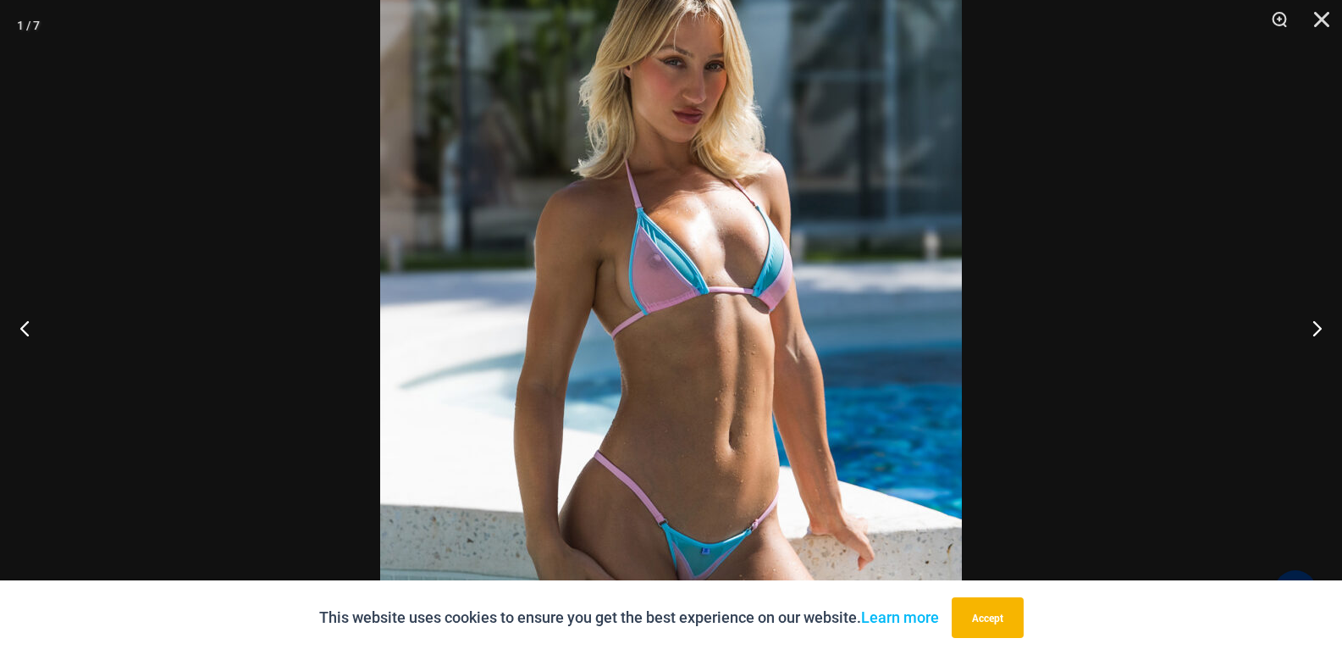
click at [1206, 214] on div at bounding box center [671, 327] width 1342 height 655
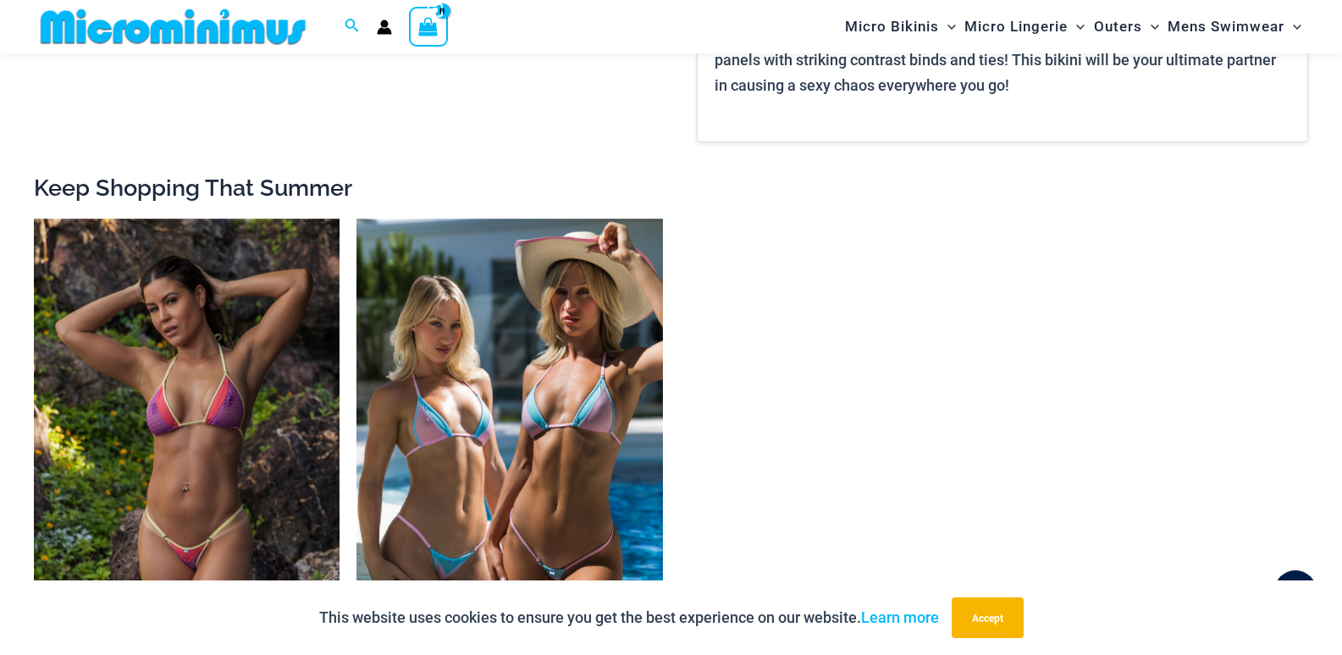
scroll to position [1932, 0]
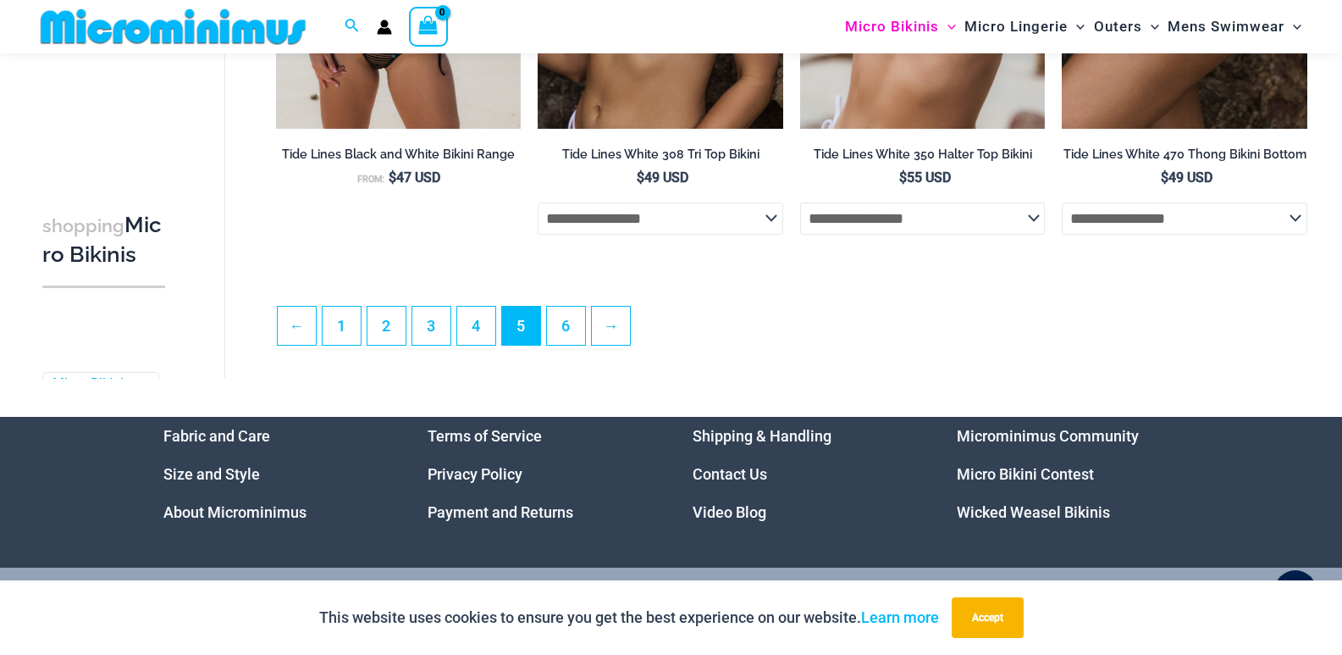
scroll to position [4221, 0]
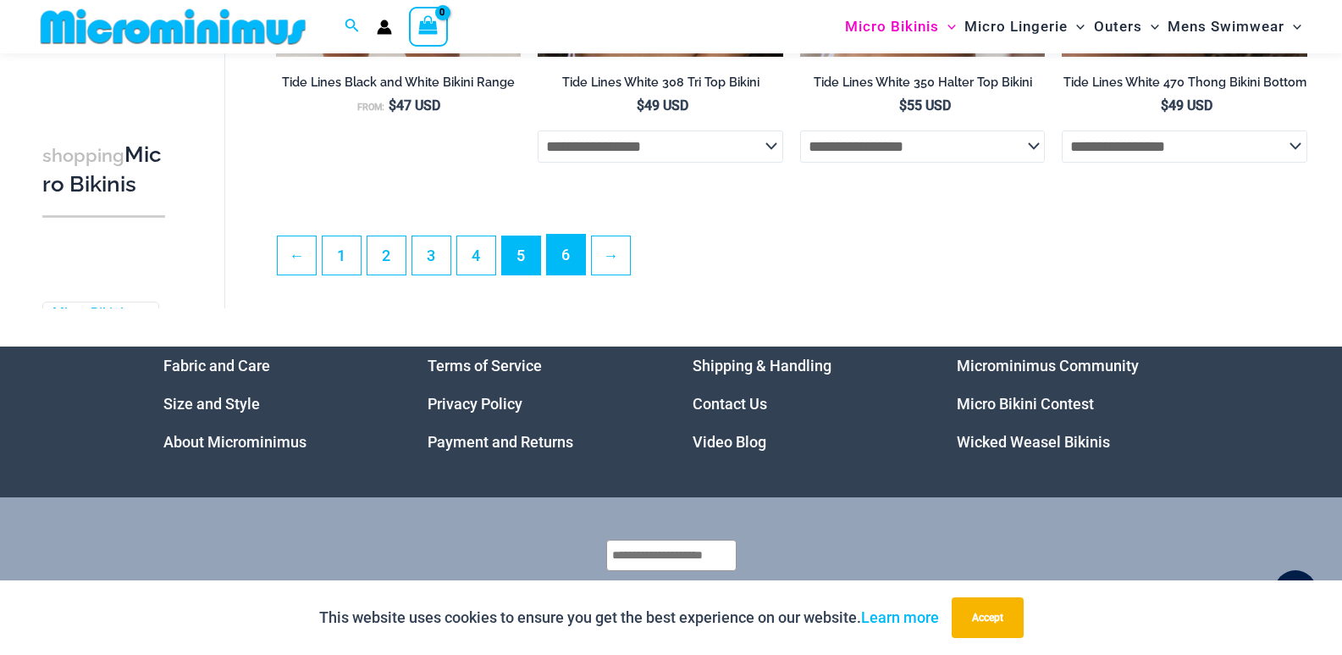
click at [566, 274] on link "6" at bounding box center [566, 255] width 38 height 40
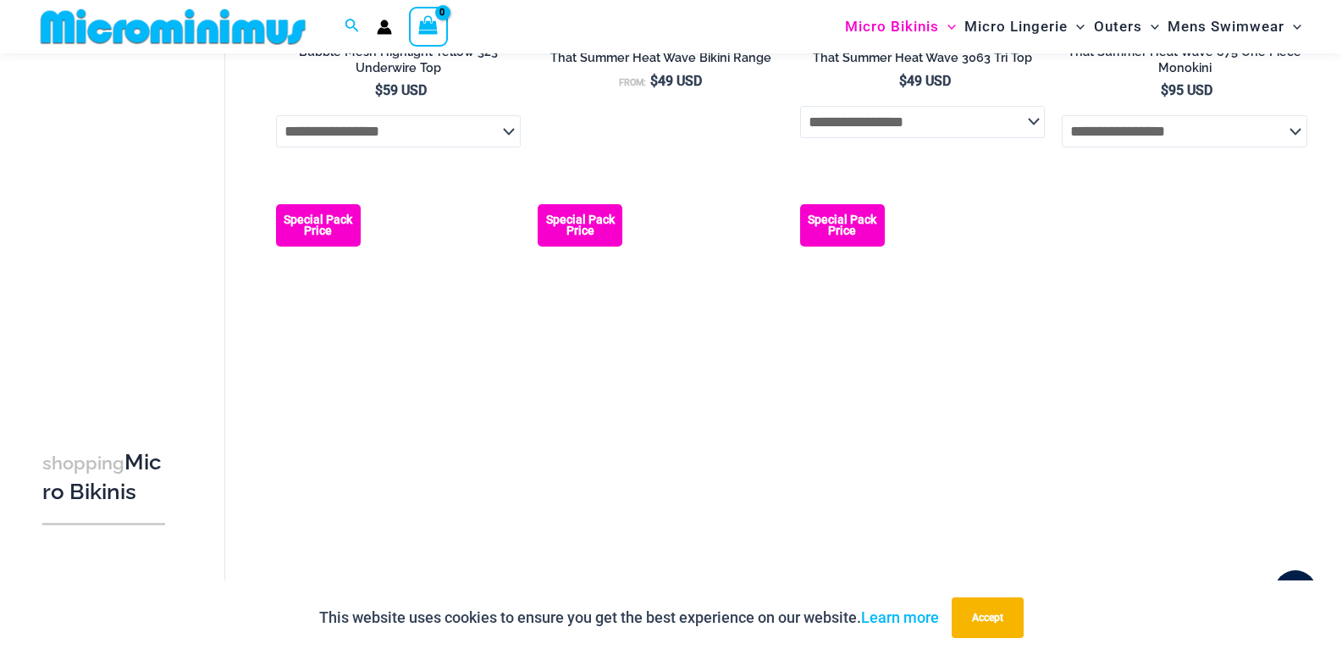
scroll to position [2683, 0]
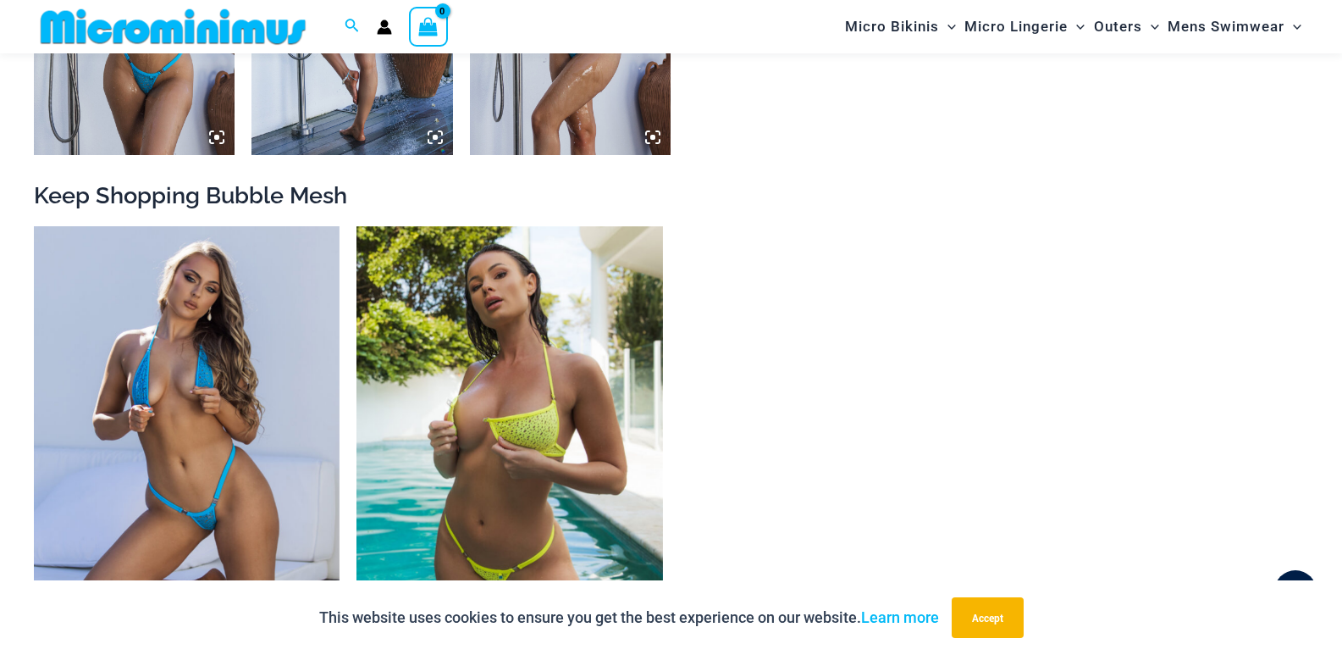
scroll to position [1594, 0]
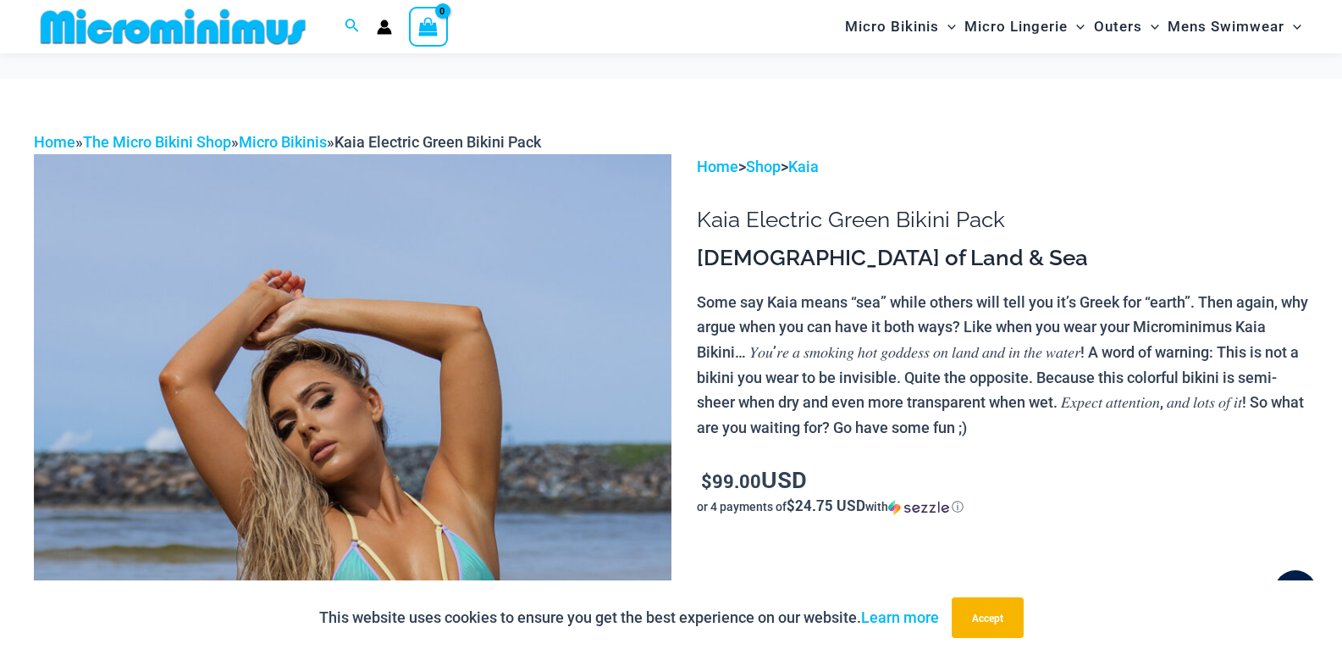
scroll to position [1016, 0]
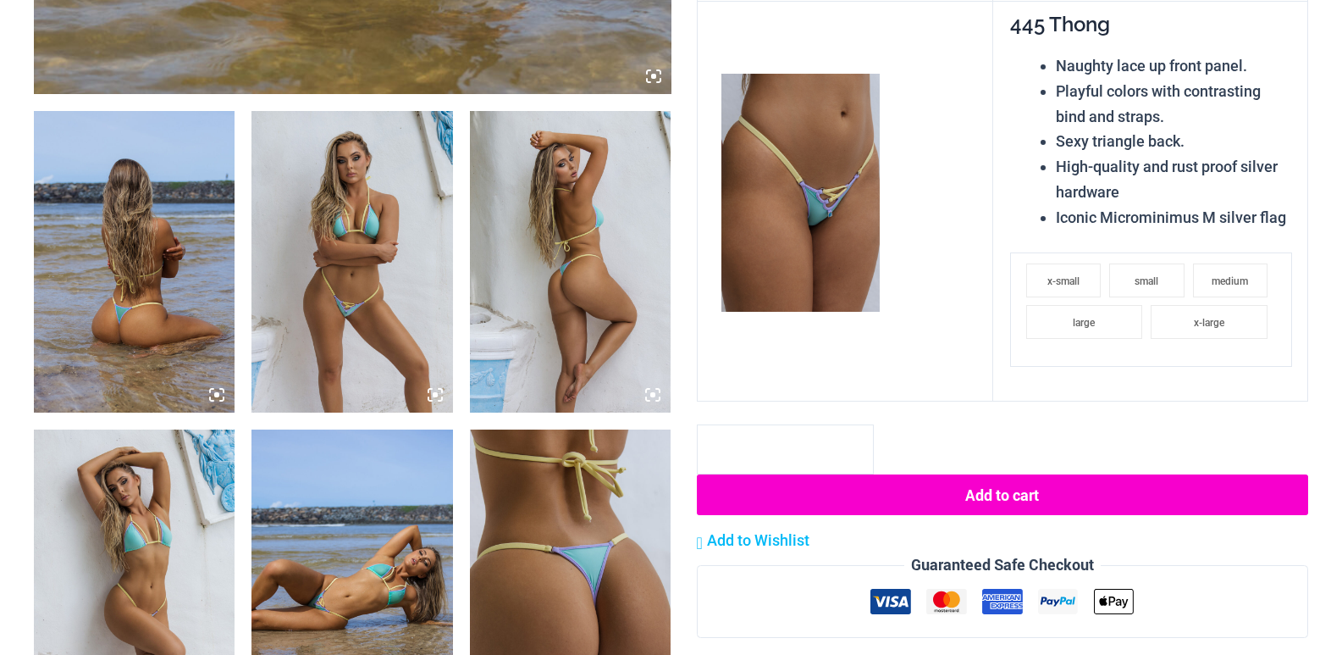
click at [323, 227] on img at bounding box center [352, 262] width 201 height 302
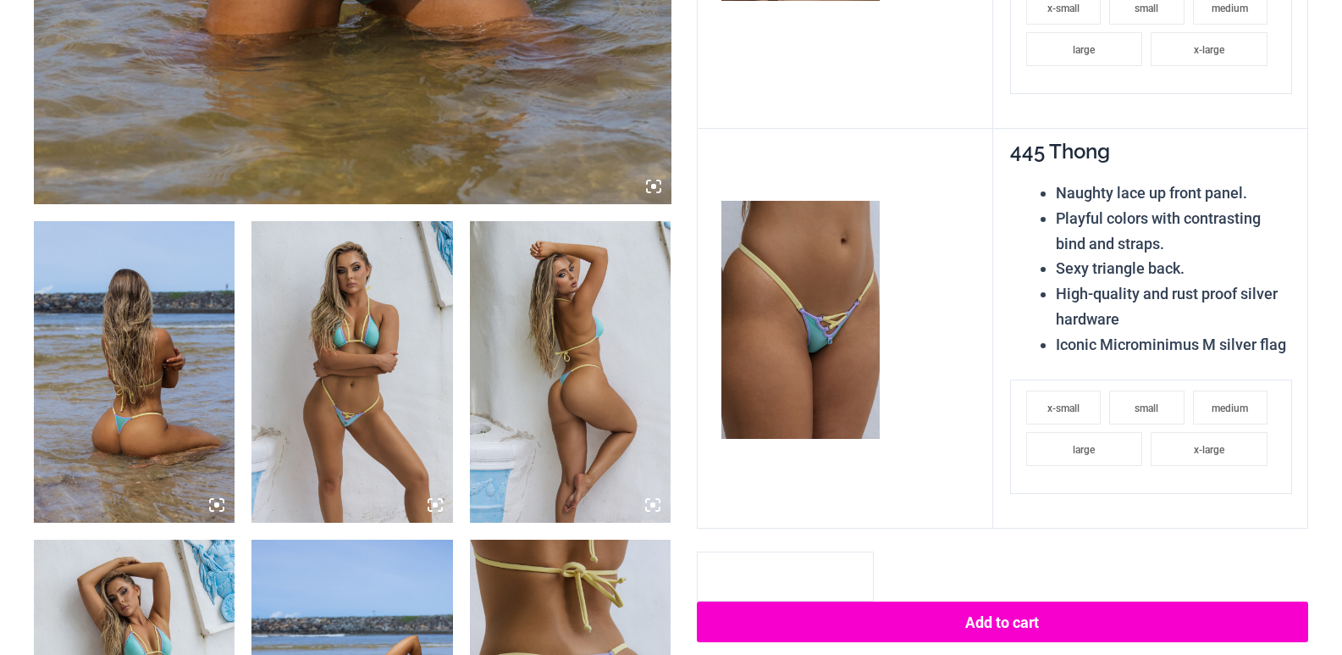
scroll to position [671, 0]
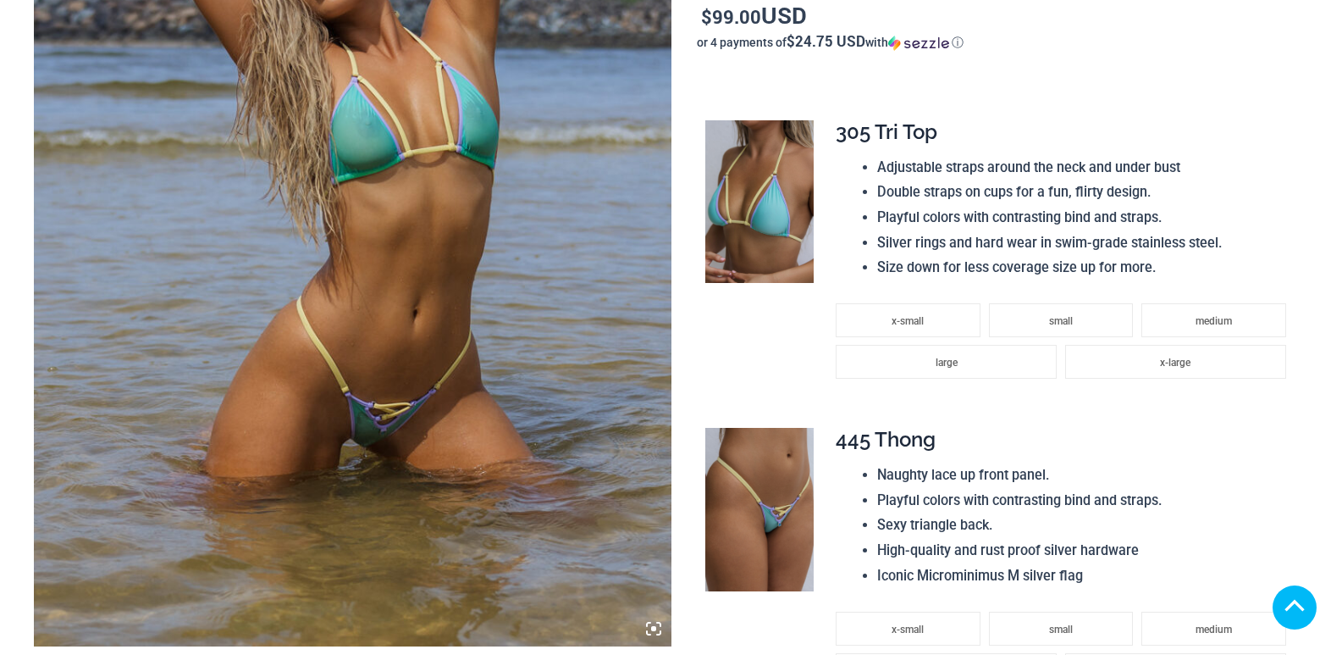
click at [371, 230] on img at bounding box center [353, 168] width 638 height 956
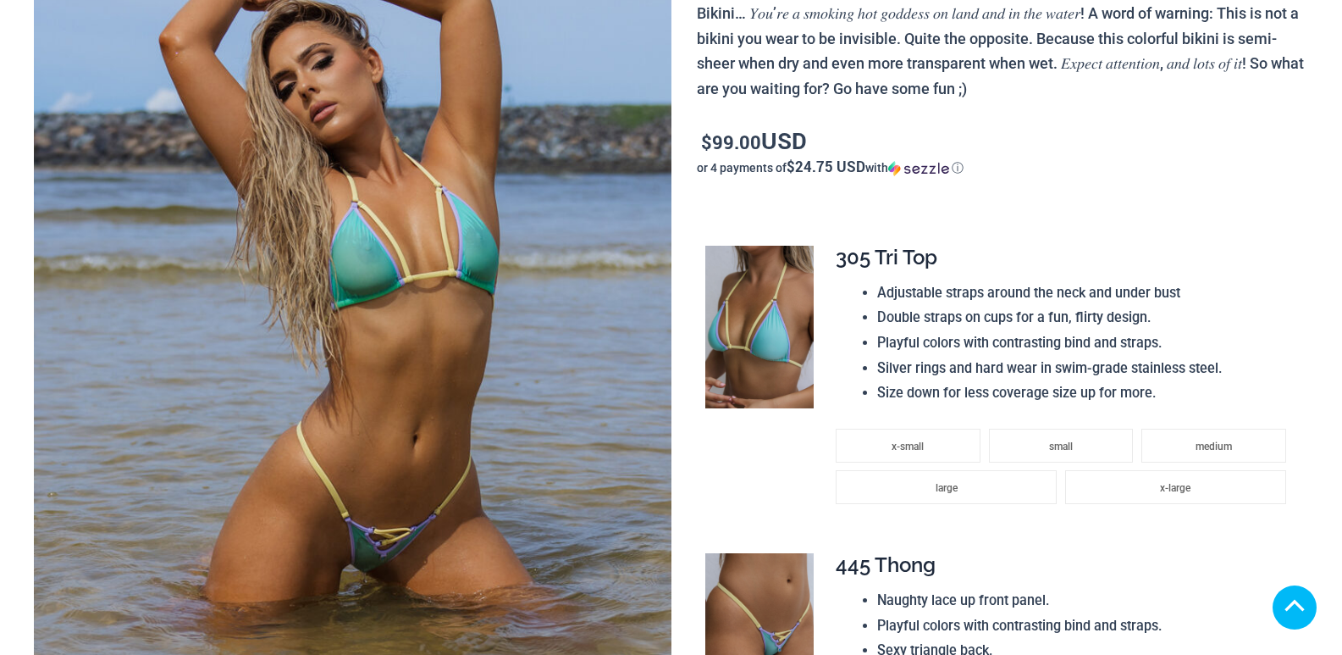
click at [371, 230] on img at bounding box center [353, 293] width 638 height 956
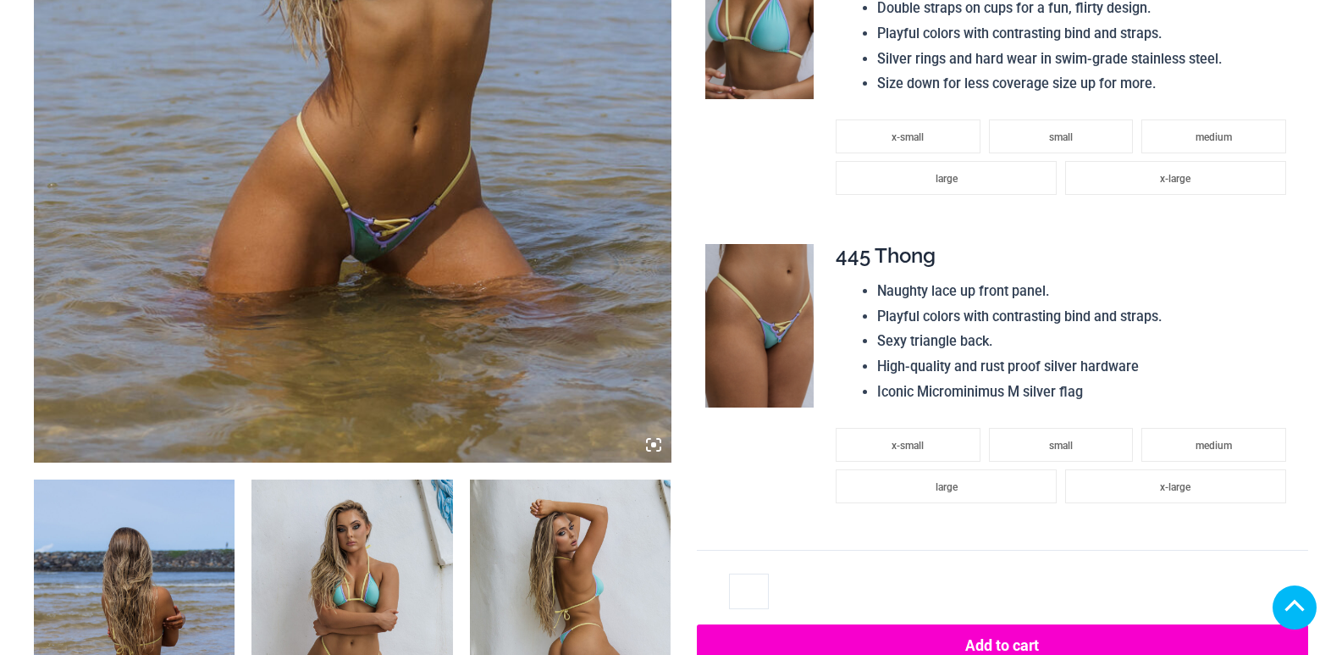
scroll to position [778, 0]
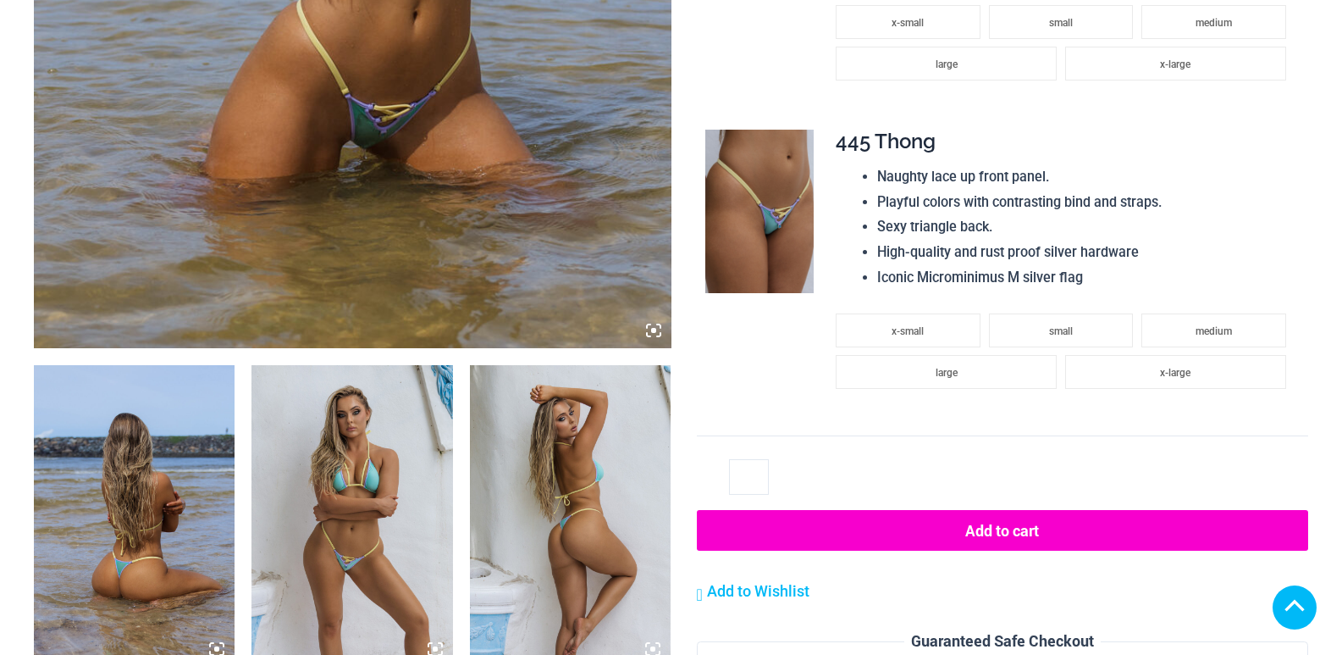
click at [185, 479] on img at bounding box center [134, 516] width 201 height 302
click at [356, 499] on img at bounding box center [352, 516] width 201 height 302
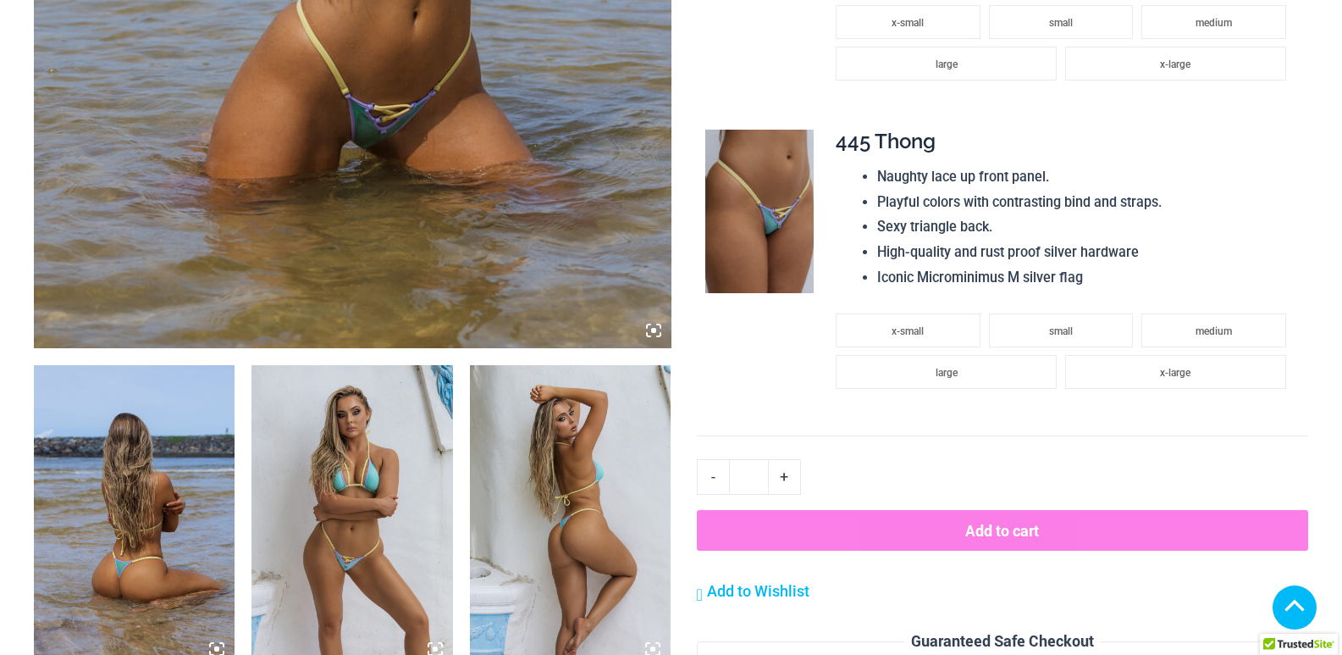
click at [356, 499] on img at bounding box center [352, 516] width 201 height 302
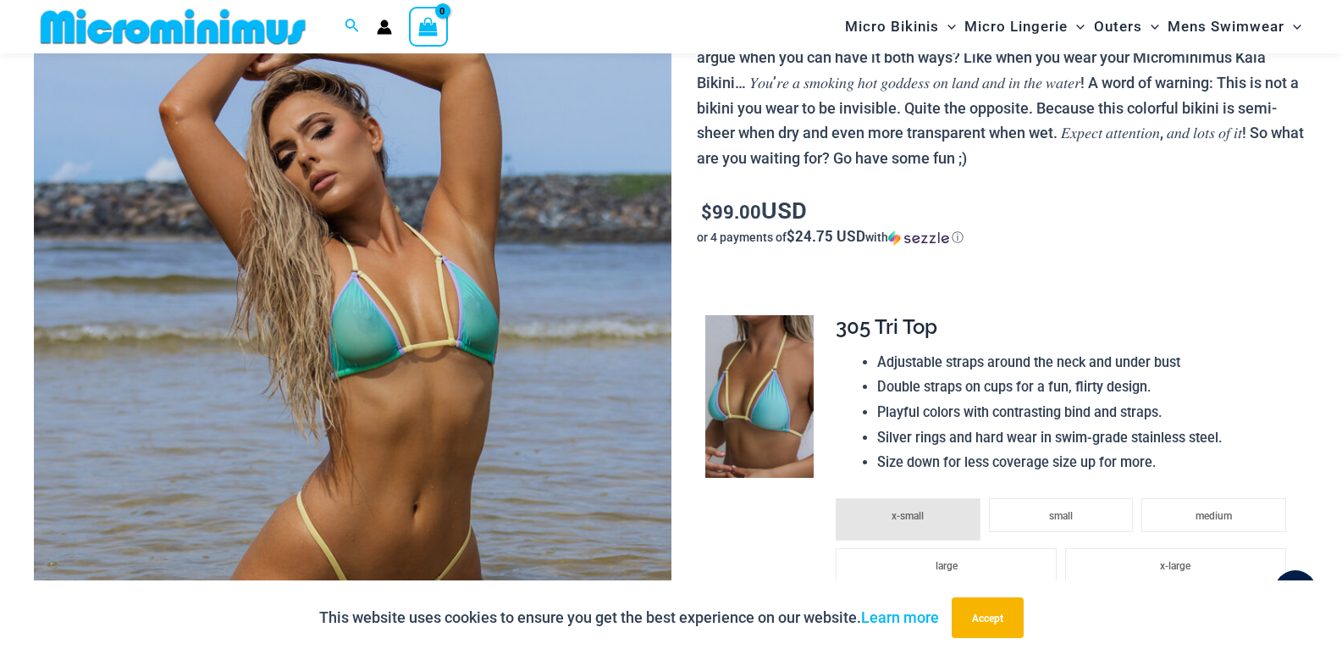
scroll to position [254, 0]
